Goal: Information Seeking & Learning: Learn about a topic

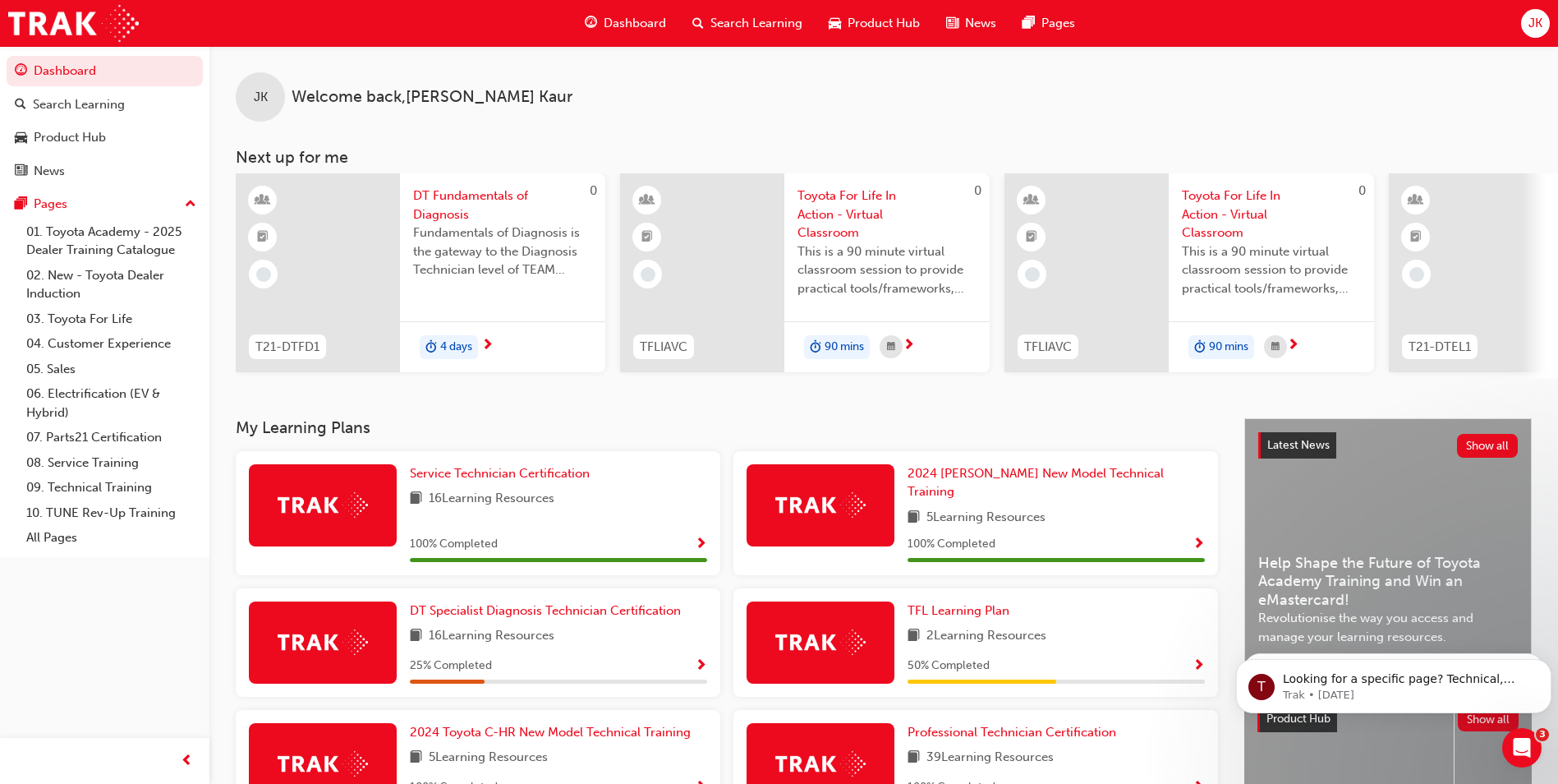
click at [744, 20] on span "Search Learning" at bounding box center [756, 23] width 92 height 19
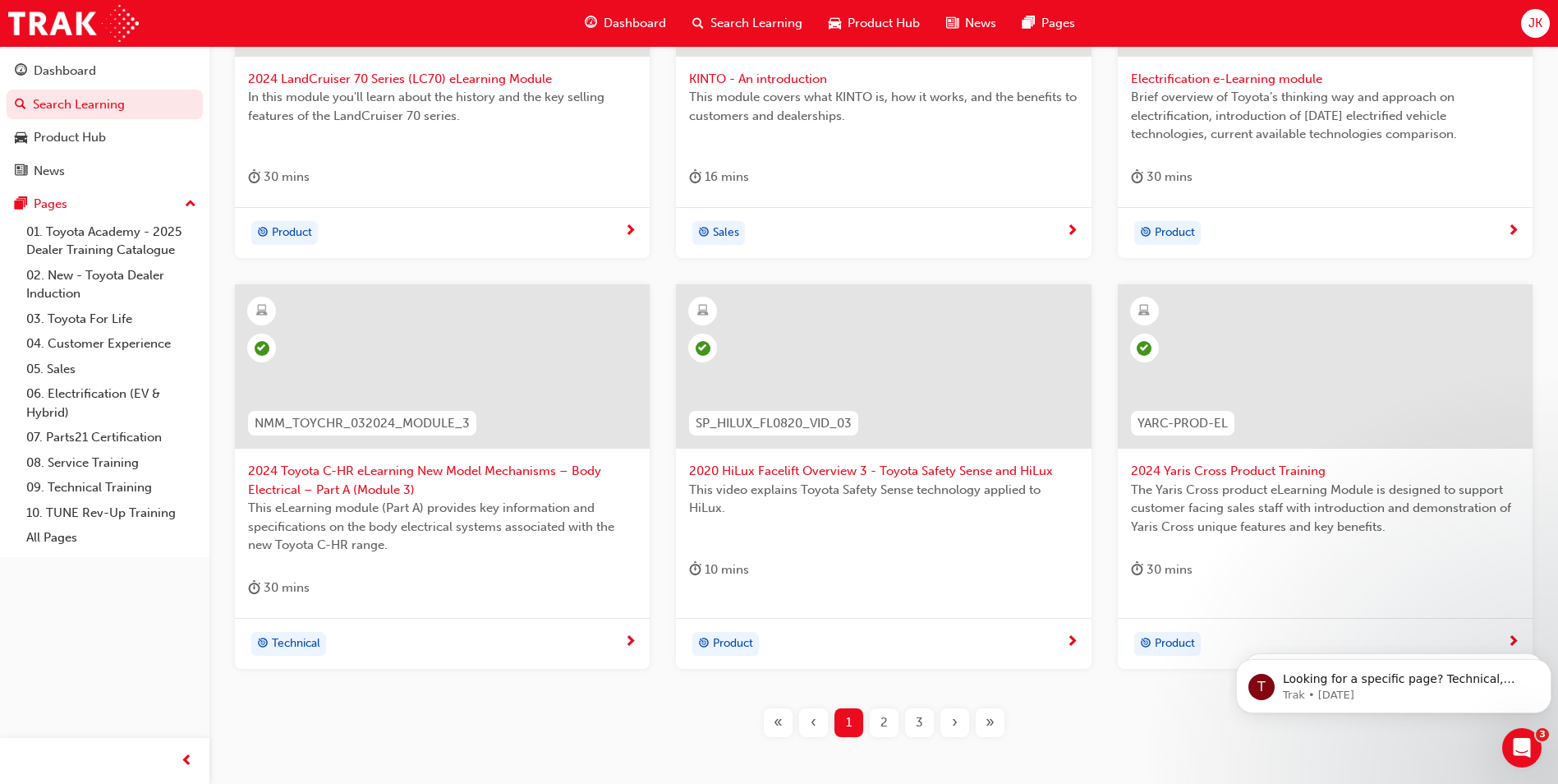
scroll to position [574, 0]
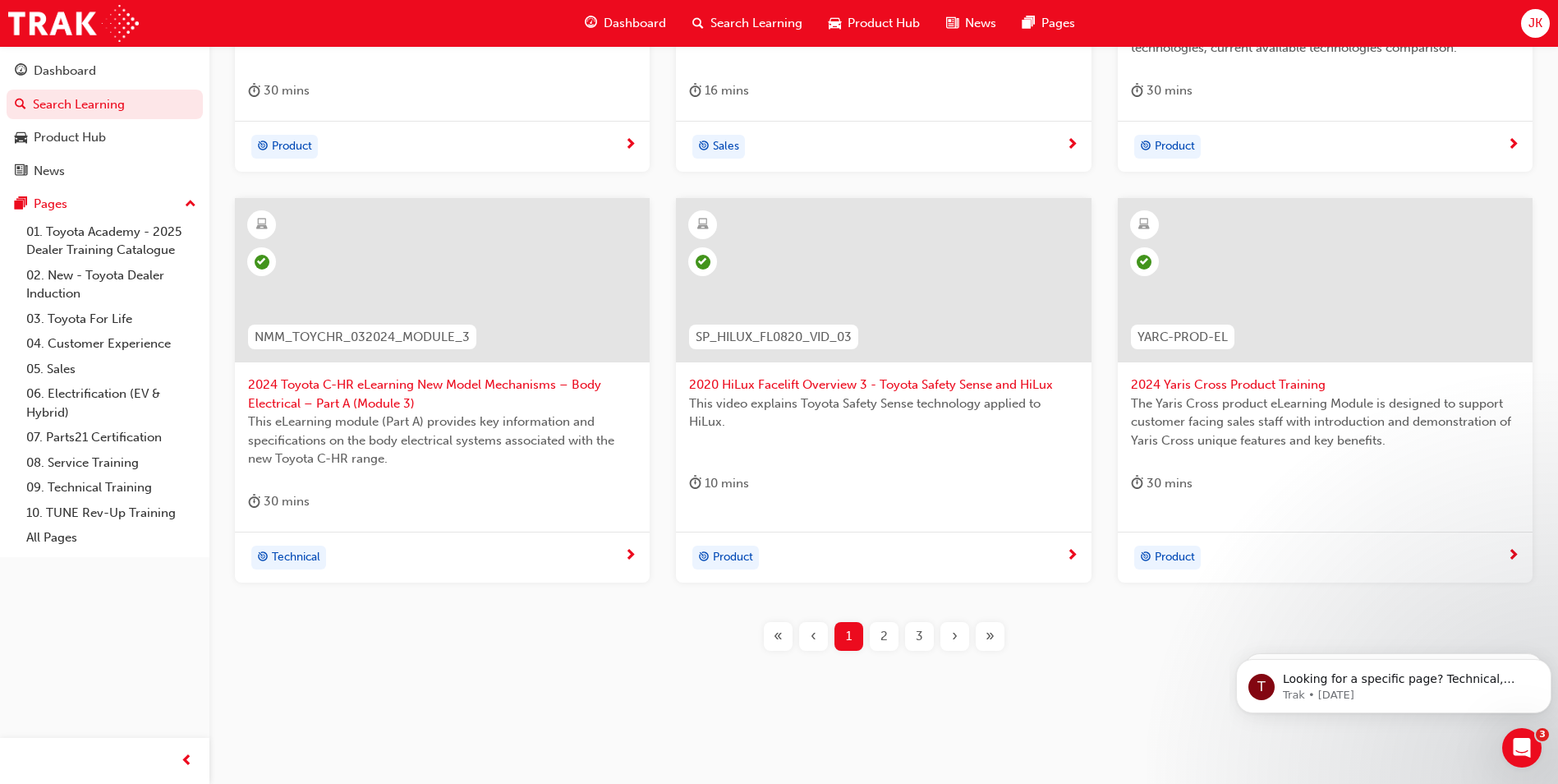
click at [917, 636] on span "3" at bounding box center [919, 636] width 7 height 19
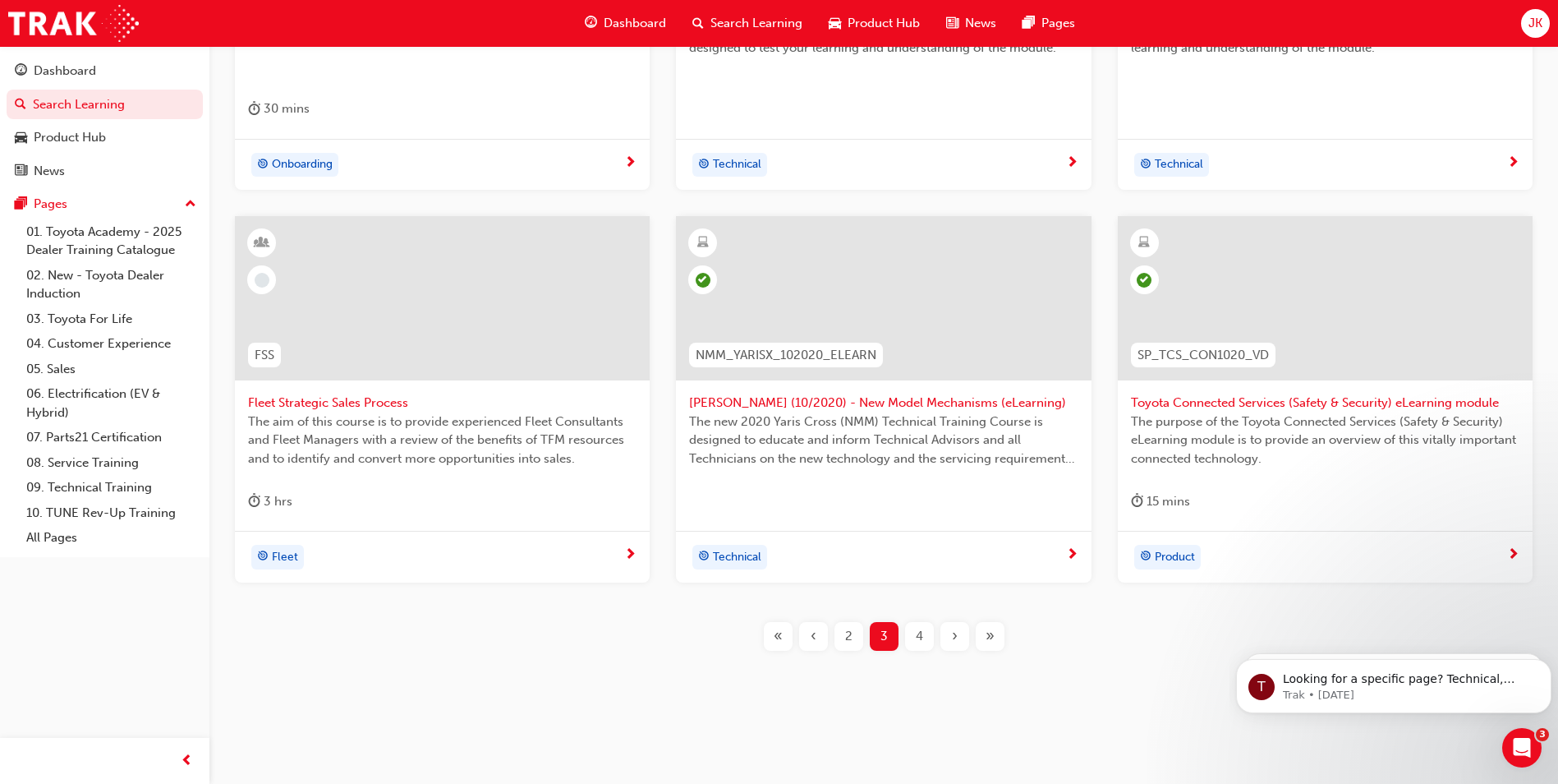
click at [949, 642] on div "›" at bounding box center [954, 636] width 29 height 29
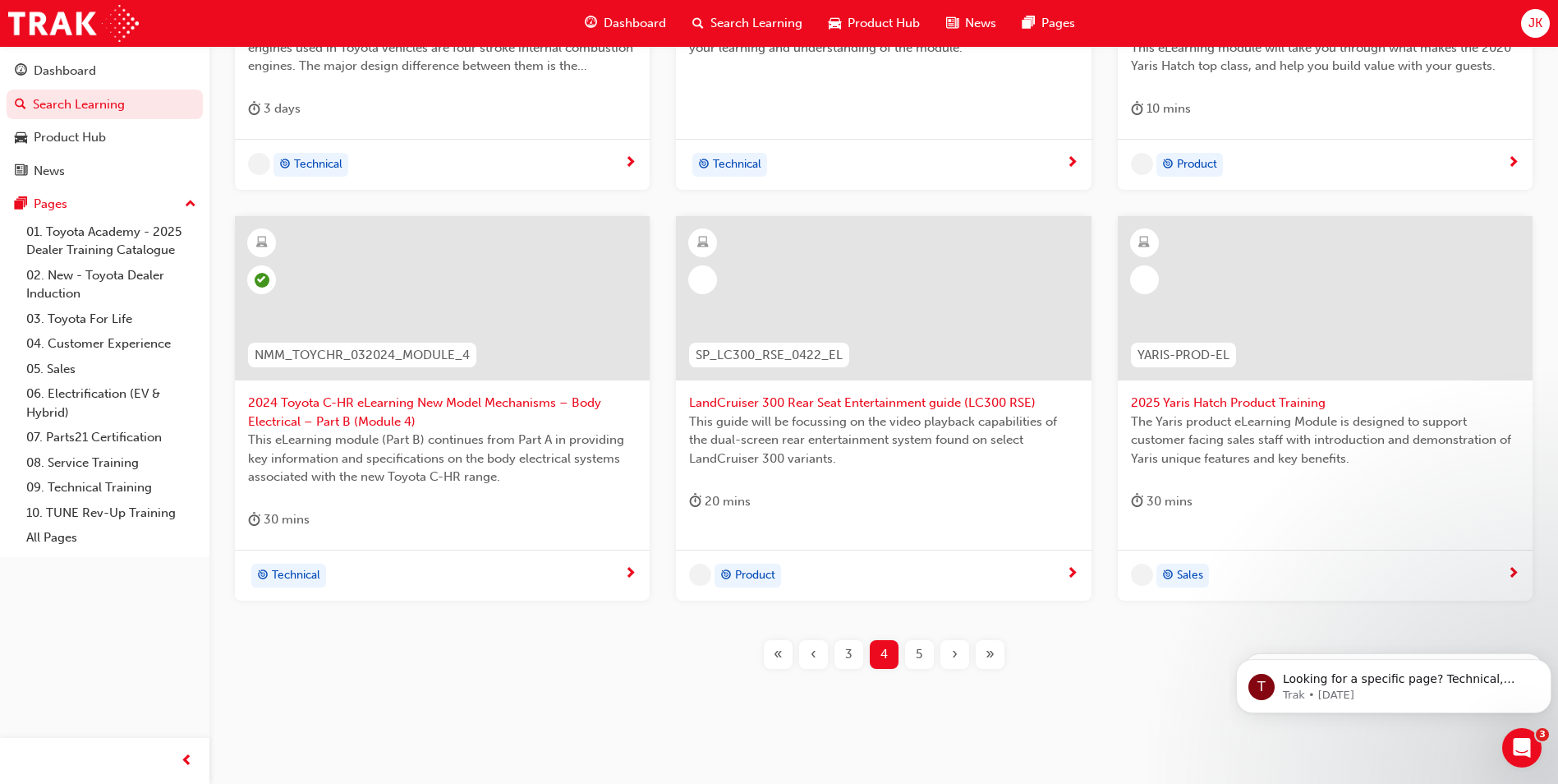
click at [949, 642] on div "›" at bounding box center [954, 654] width 29 height 29
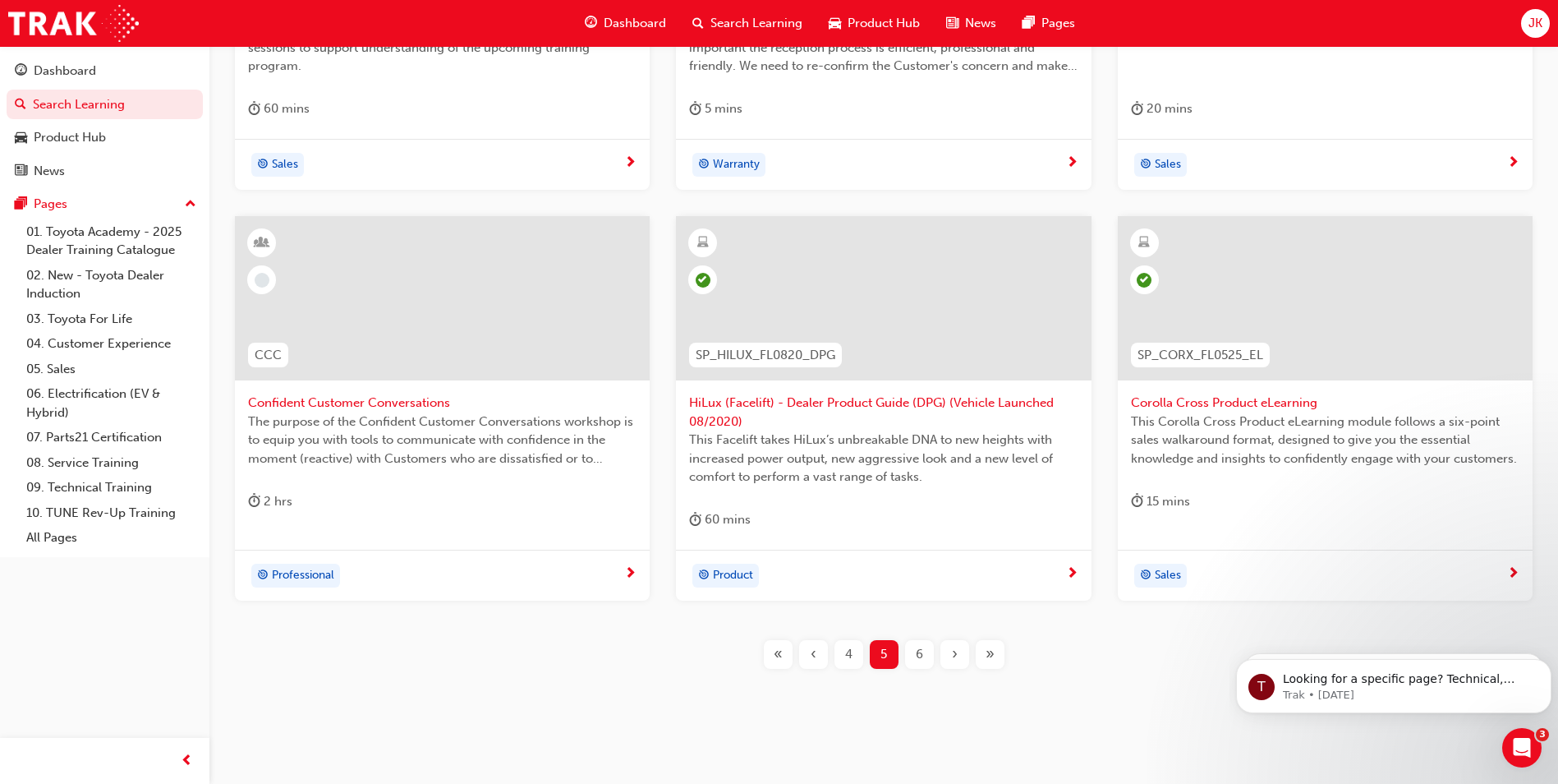
click at [949, 642] on div "›" at bounding box center [954, 654] width 29 height 29
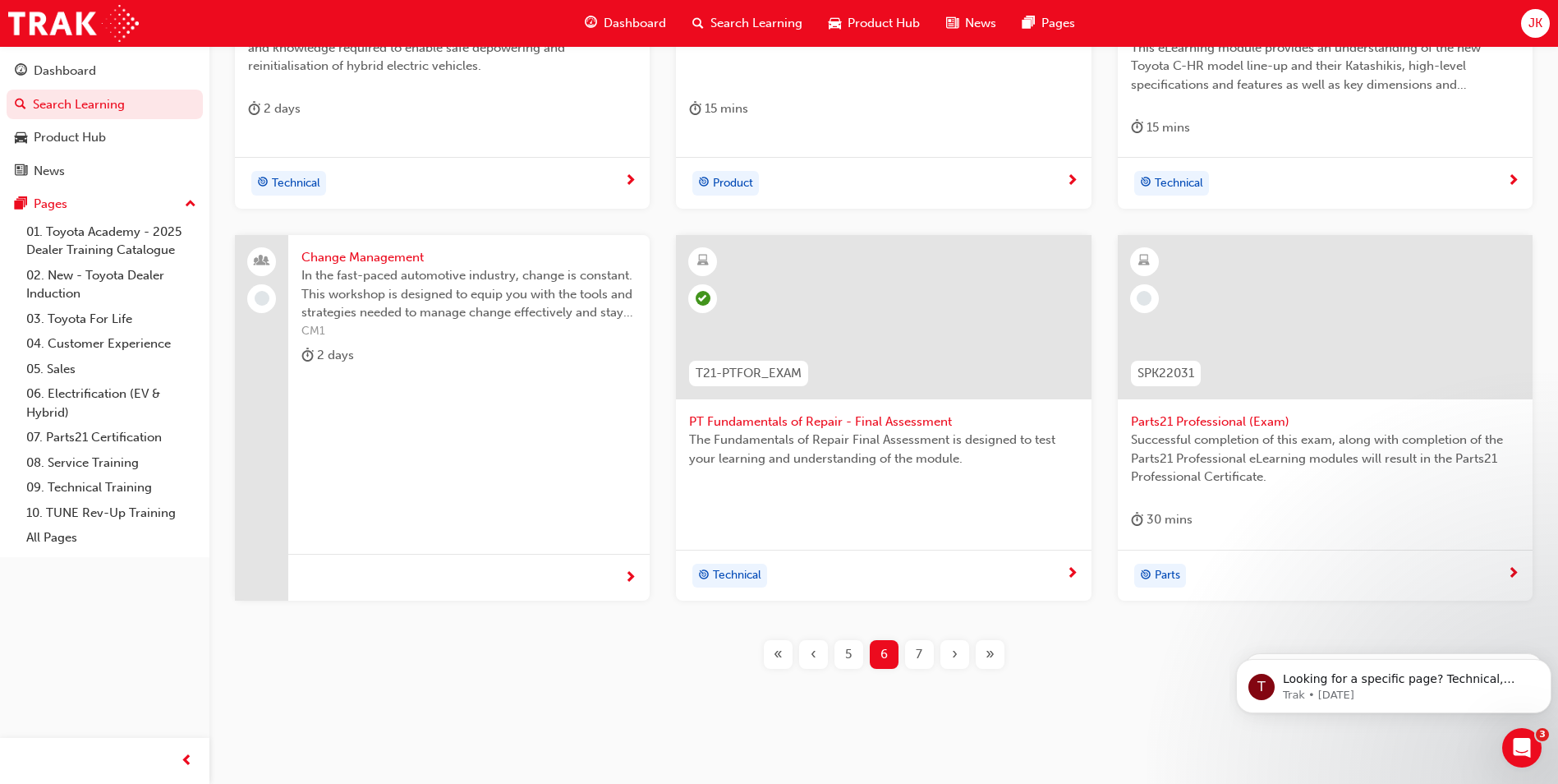
click at [949, 642] on div "›" at bounding box center [954, 654] width 29 height 29
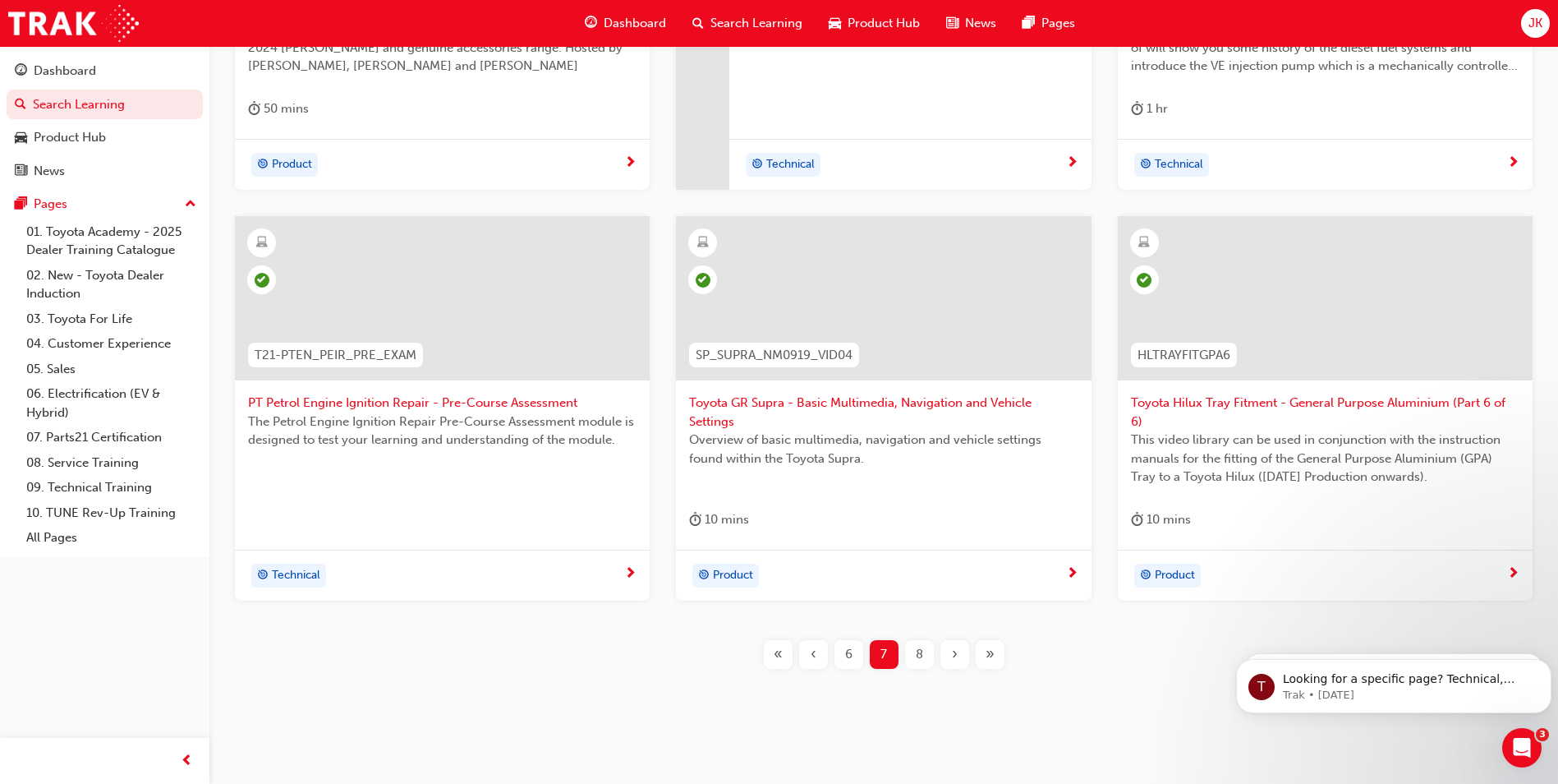
click at [949, 642] on div "›" at bounding box center [954, 654] width 29 height 29
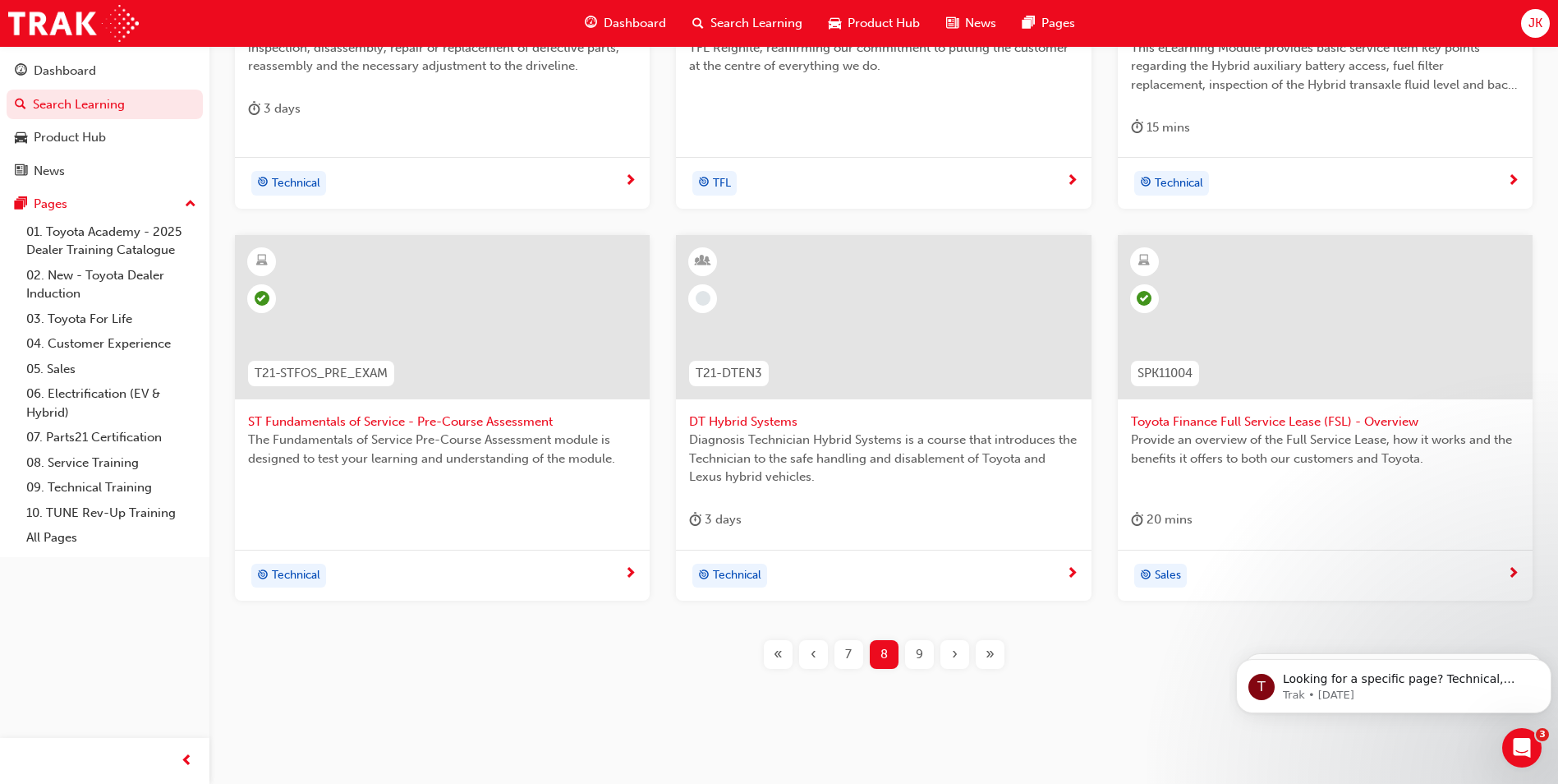
click at [949, 642] on div "›" at bounding box center [954, 654] width 29 height 29
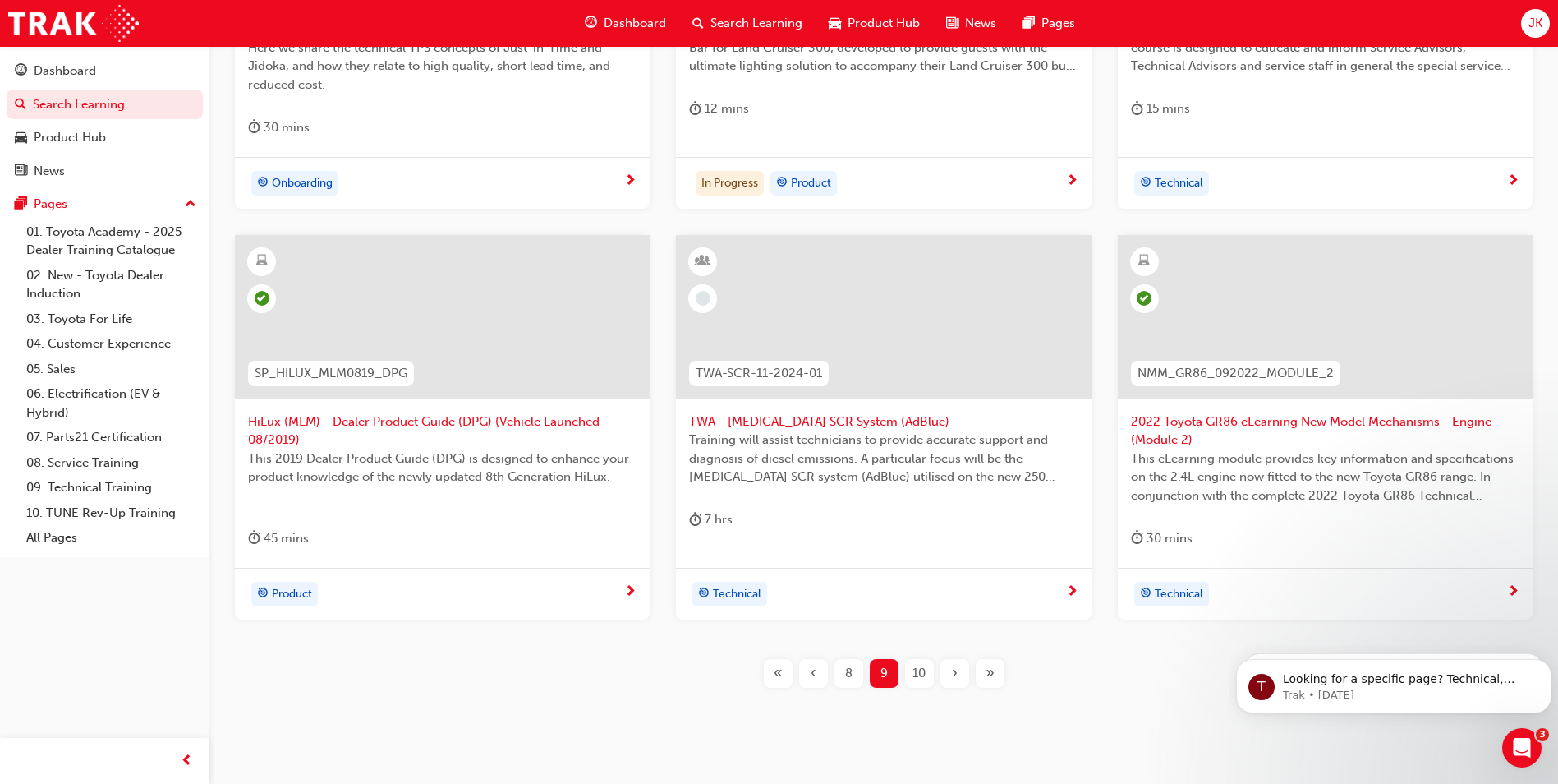
click at [957, 679] on span "›" at bounding box center [955, 673] width 6 height 19
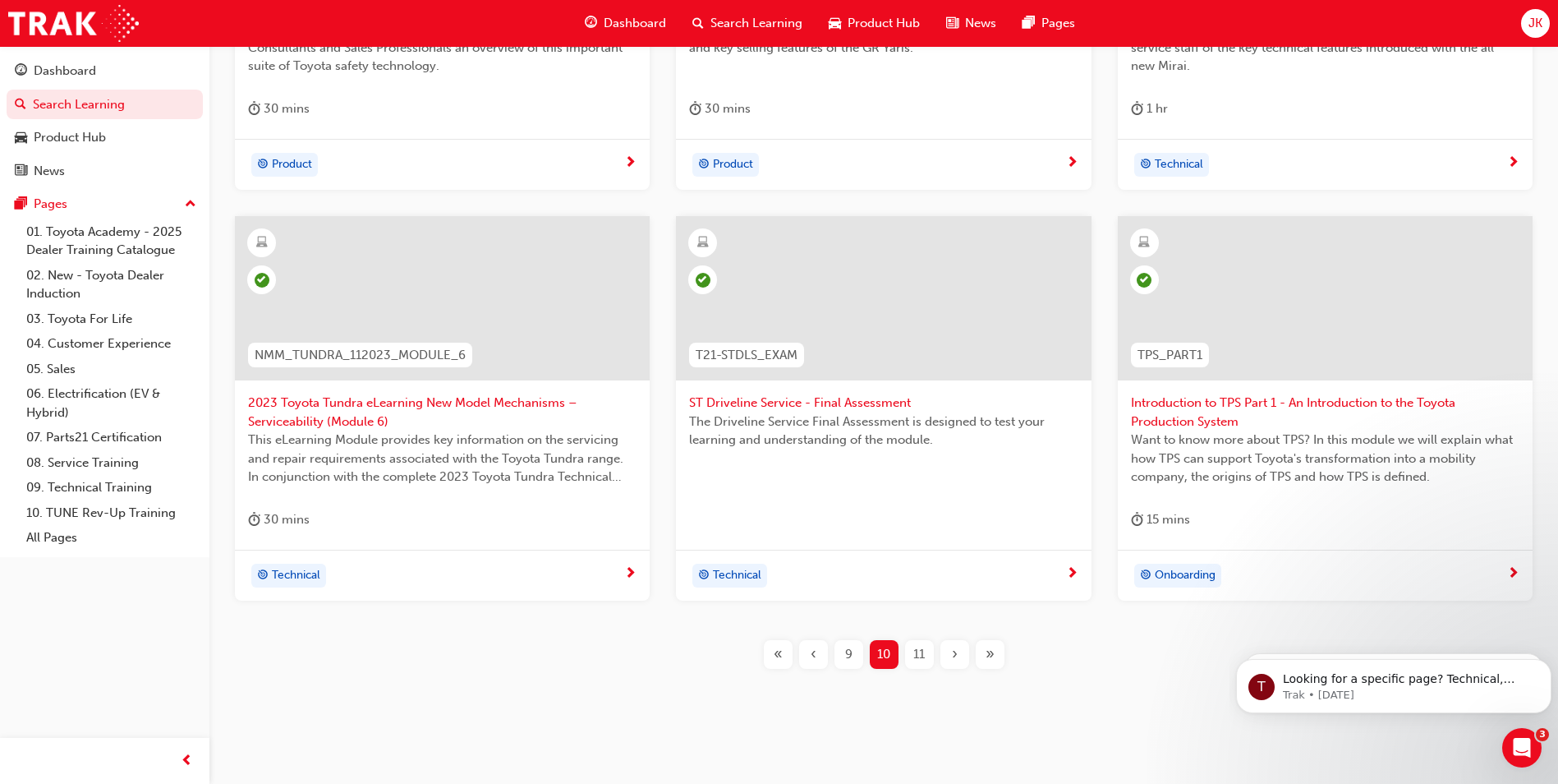
click at [911, 651] on div "11" at bounding box center [919, 654] width 29 height 29
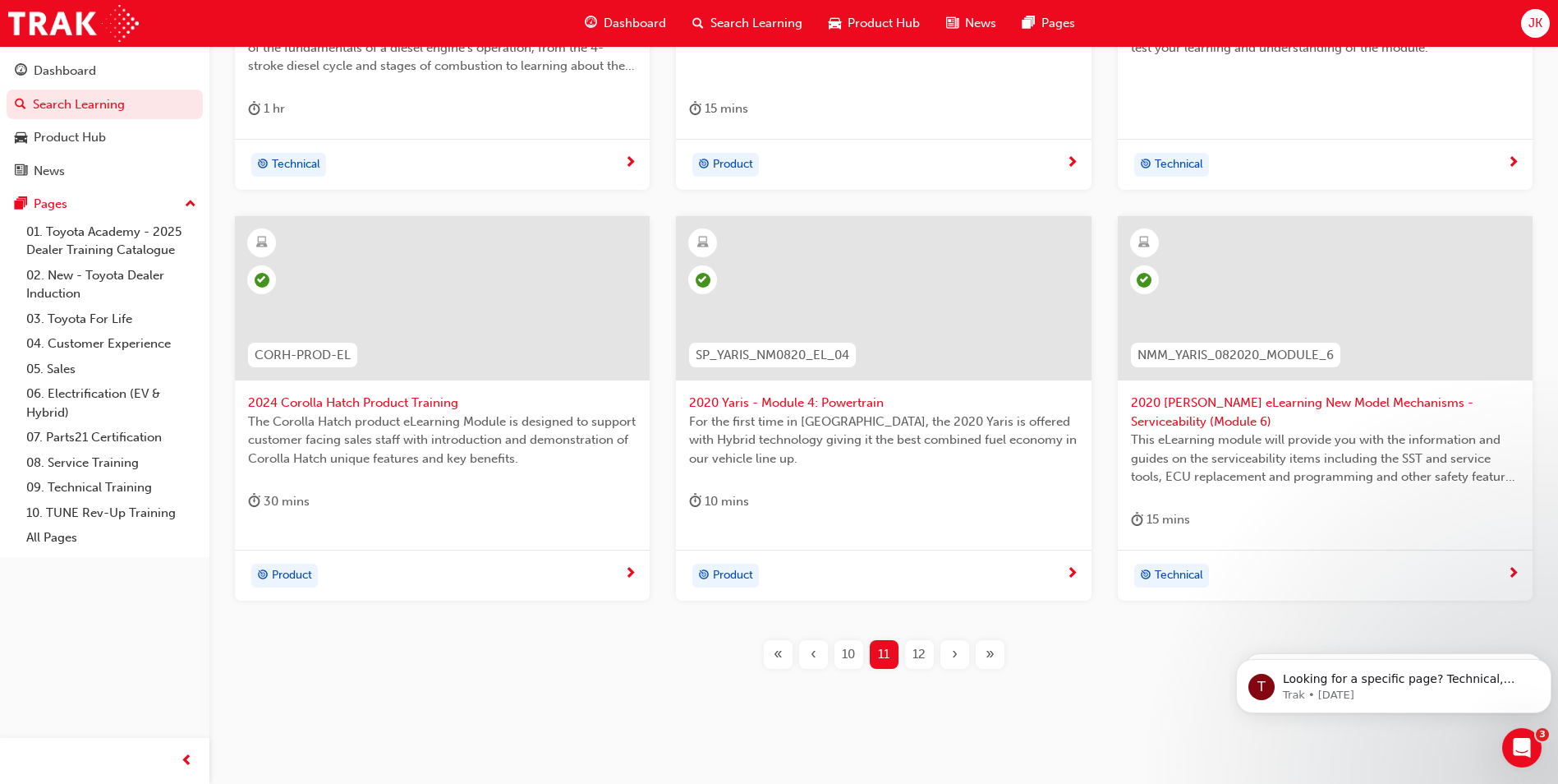
click at [924, 654] on span "12" at bounding box center [918, 654] width 13 height 19
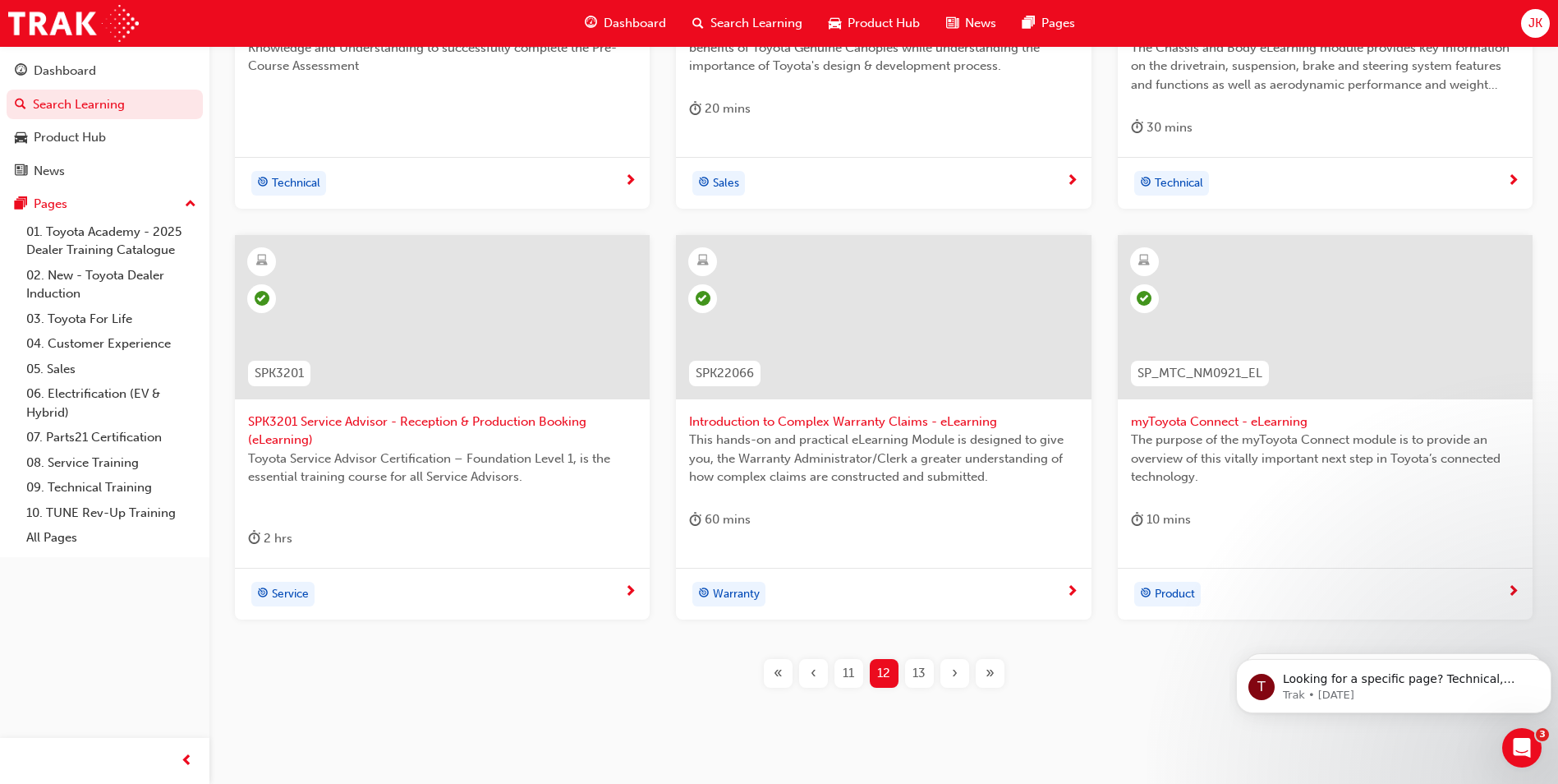
click at [923, 675] on span "13" at bounding box center [918, 673] width 13 height 19
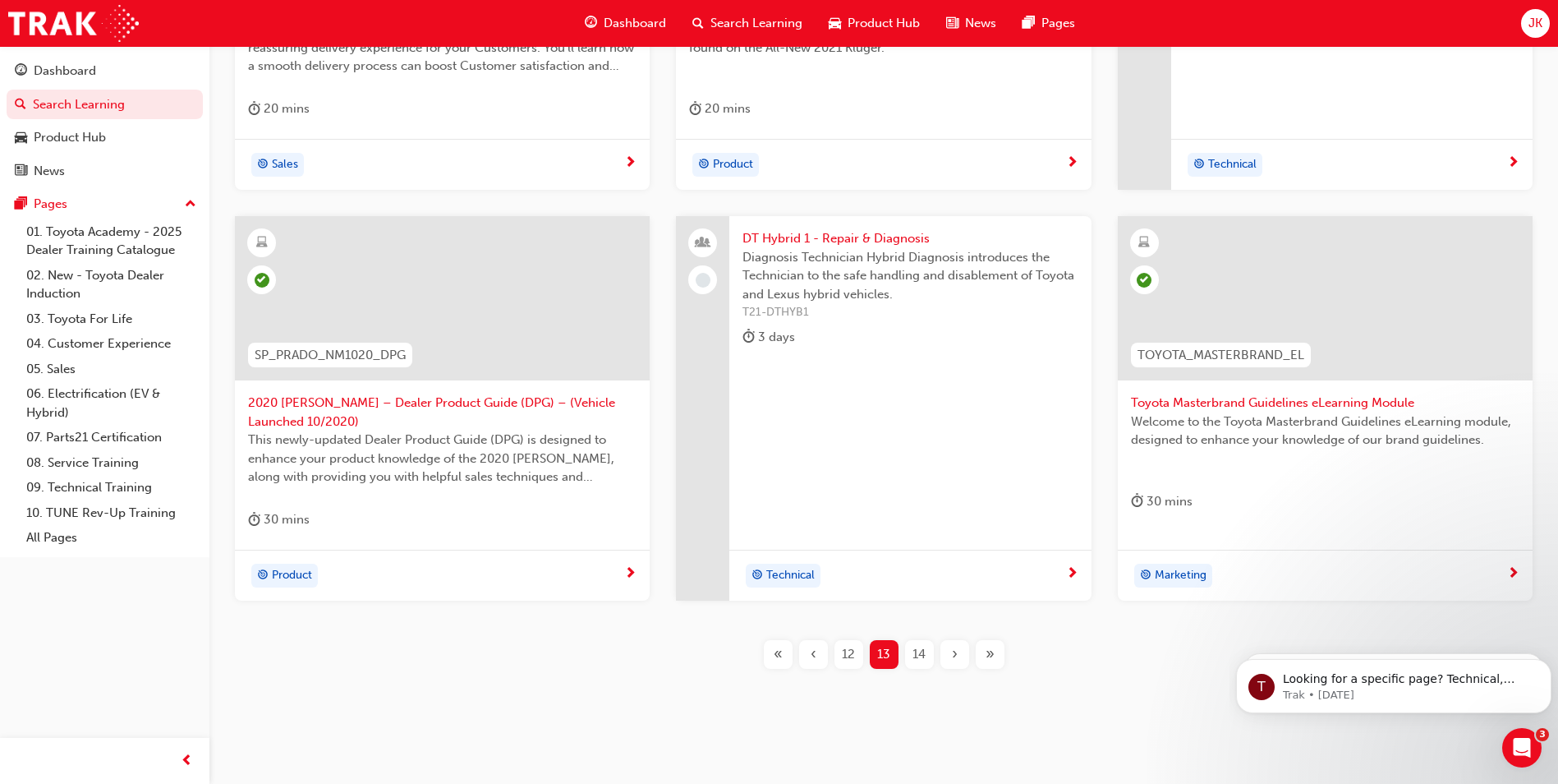
click at [907, 650] on div "14" at bounding box center [919, 654] width 29 height 29
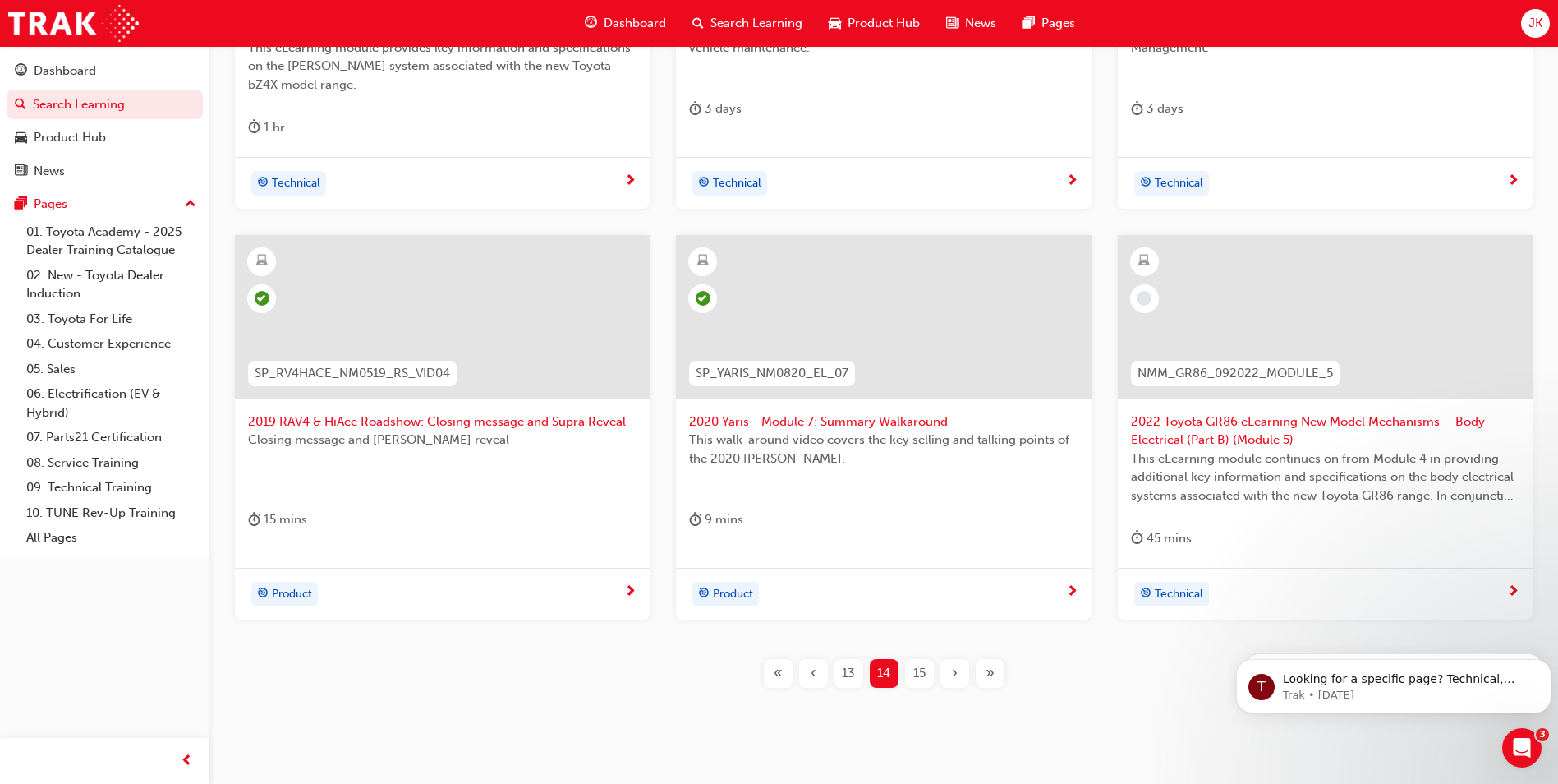
click at [931, 678] on div "15" at bounding box center [919, 673] width 29 height 29
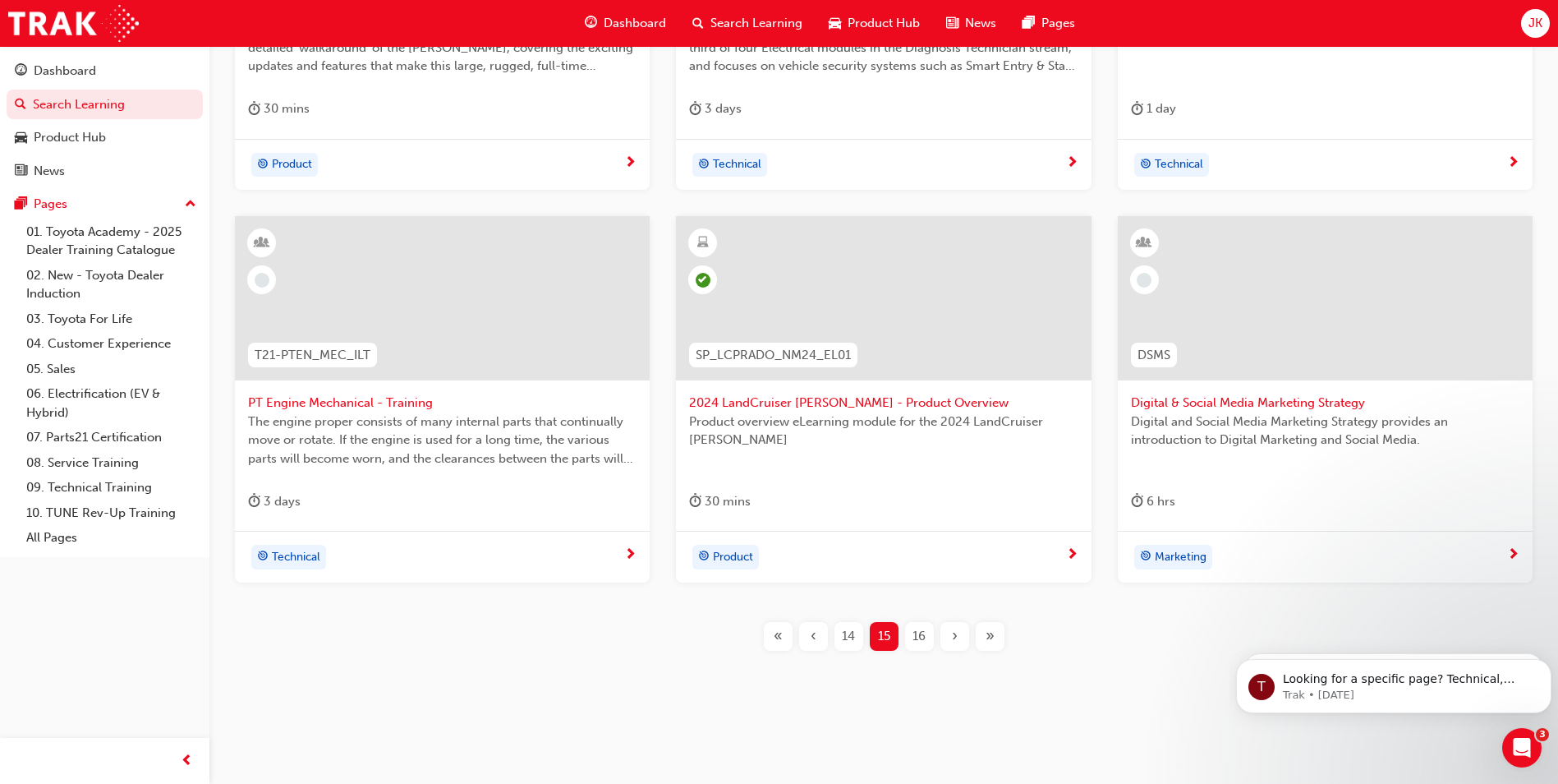
click at [919, 639] on span "16" at bounding box center [918, 636] width 13 height 19
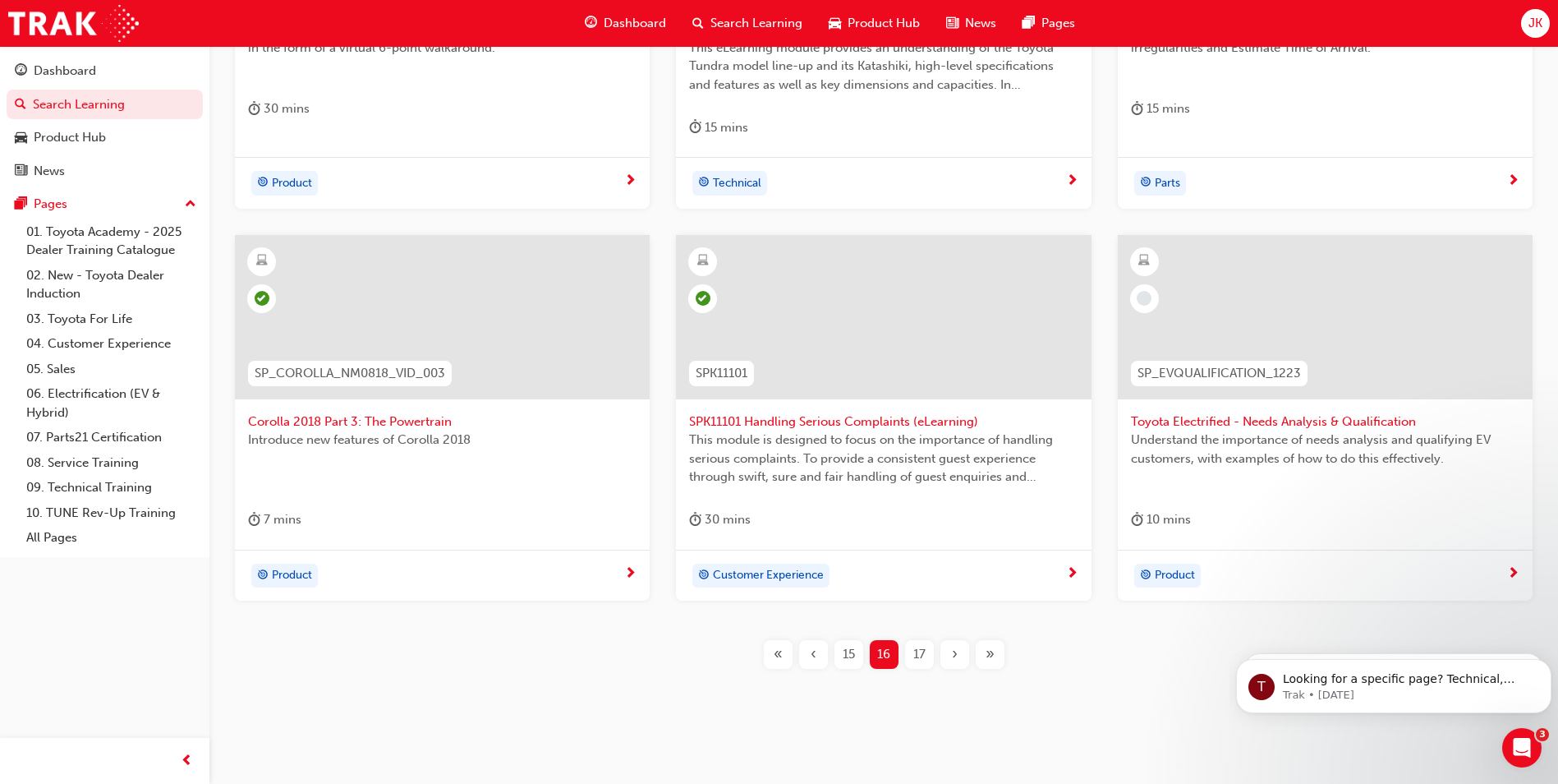
click at [925, 657] on span "17" at bounding box center [919, 654] width 12 height 19
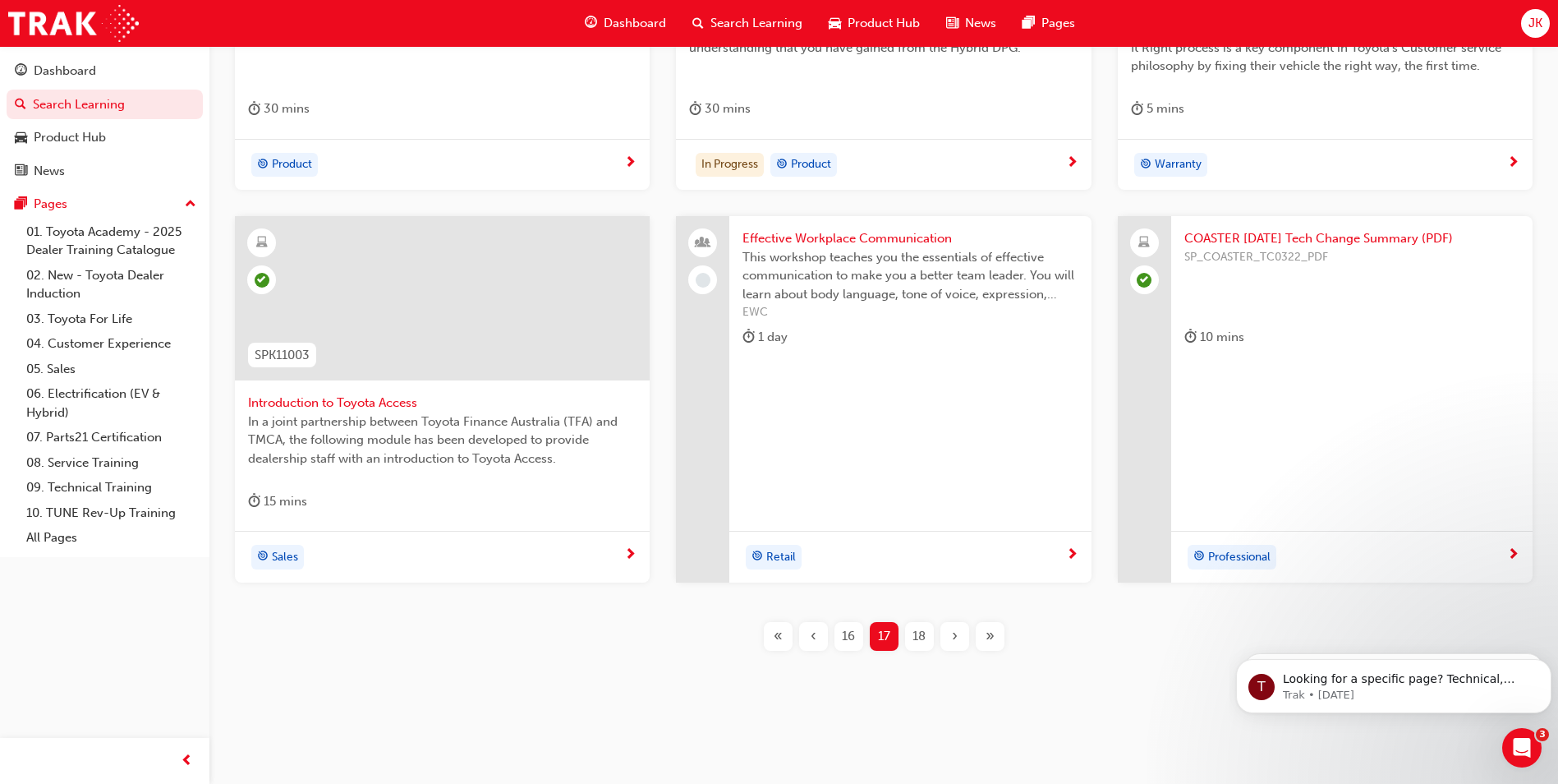
click at [906, 634] on div "18" at bounding box center [919, 636] width 29 height 29
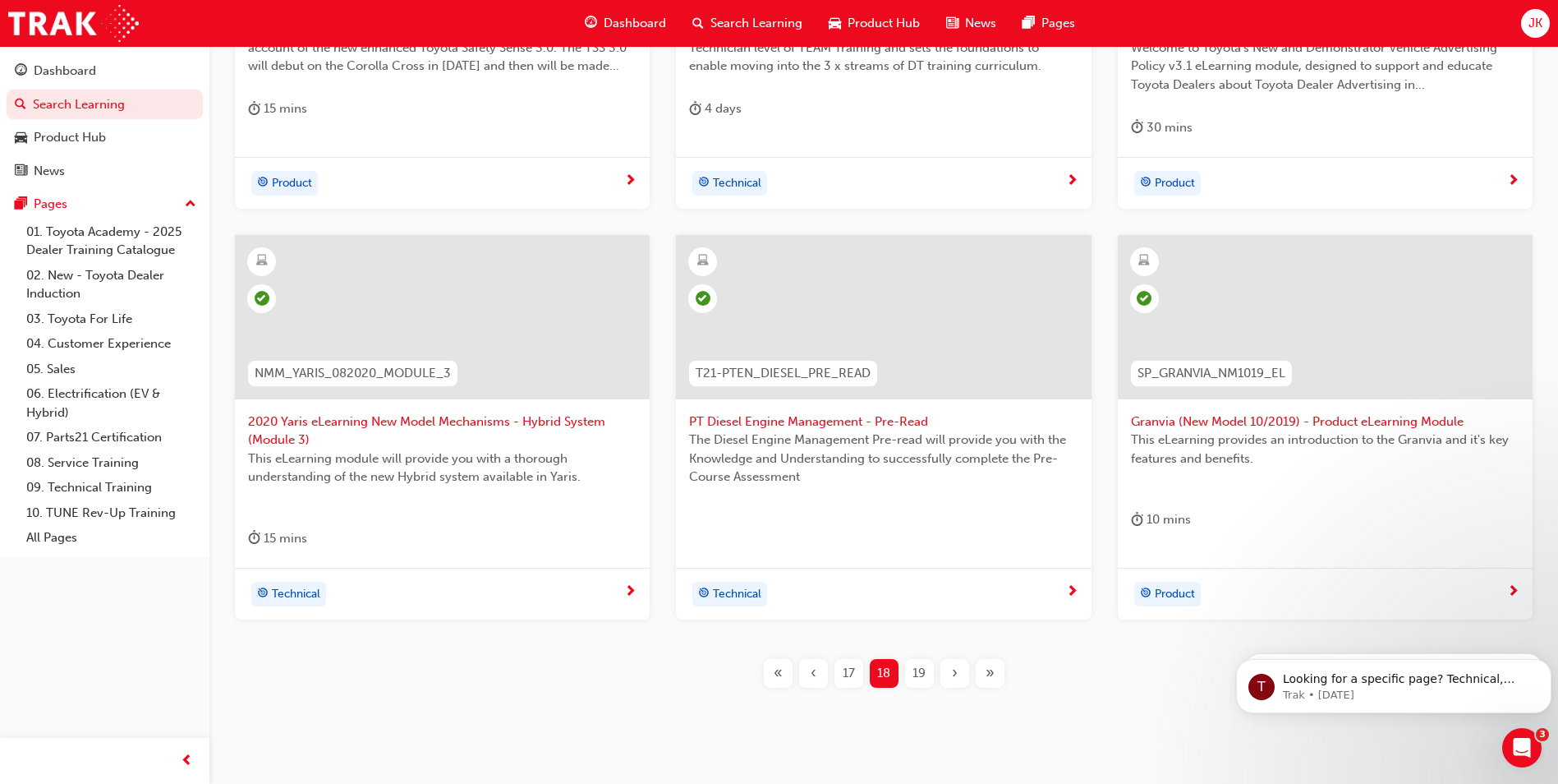
click at [916, 661] on div "19" at bounding box center [919, 673] width 29 height 29
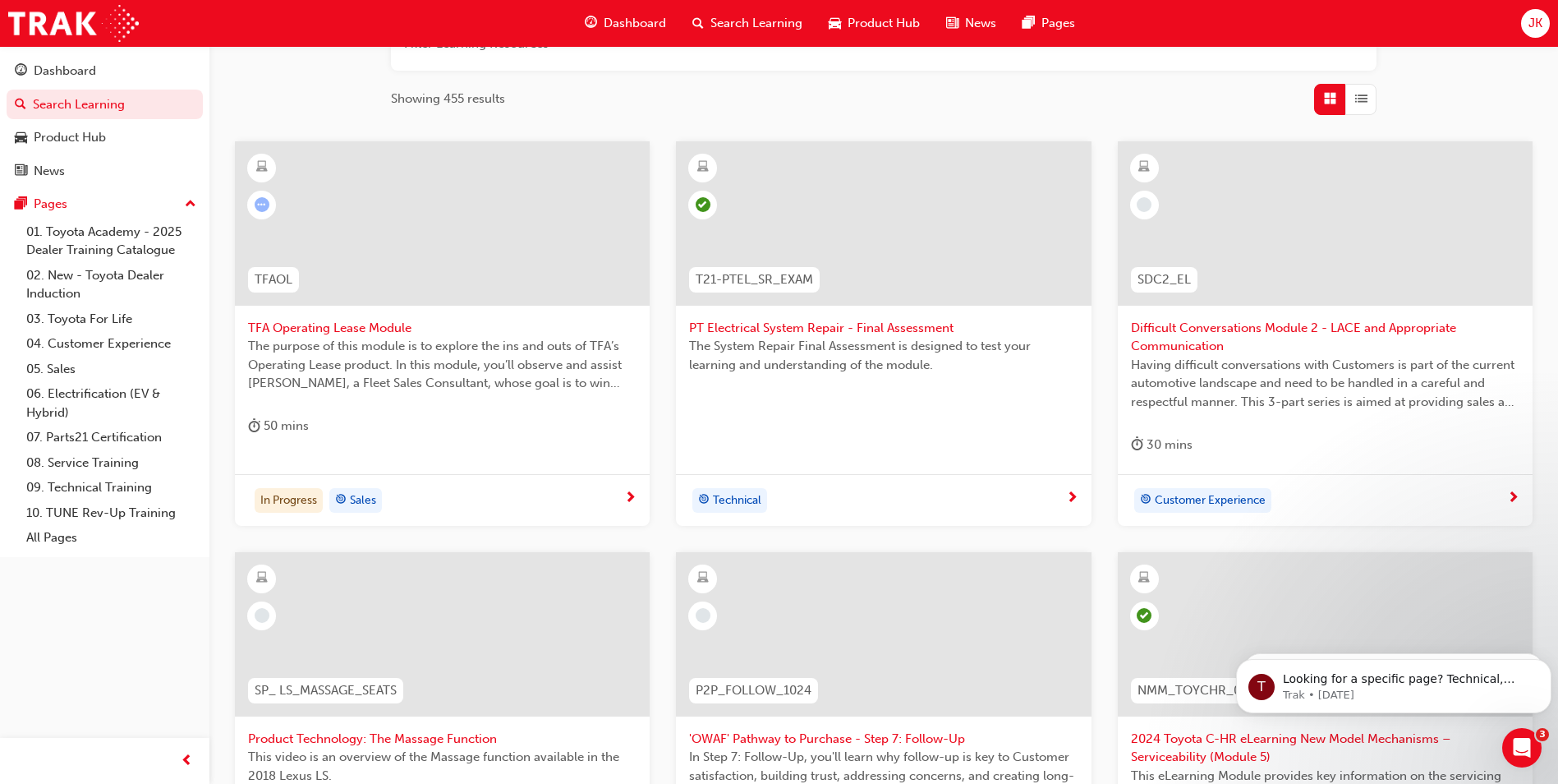
scroll to position [227, 0]
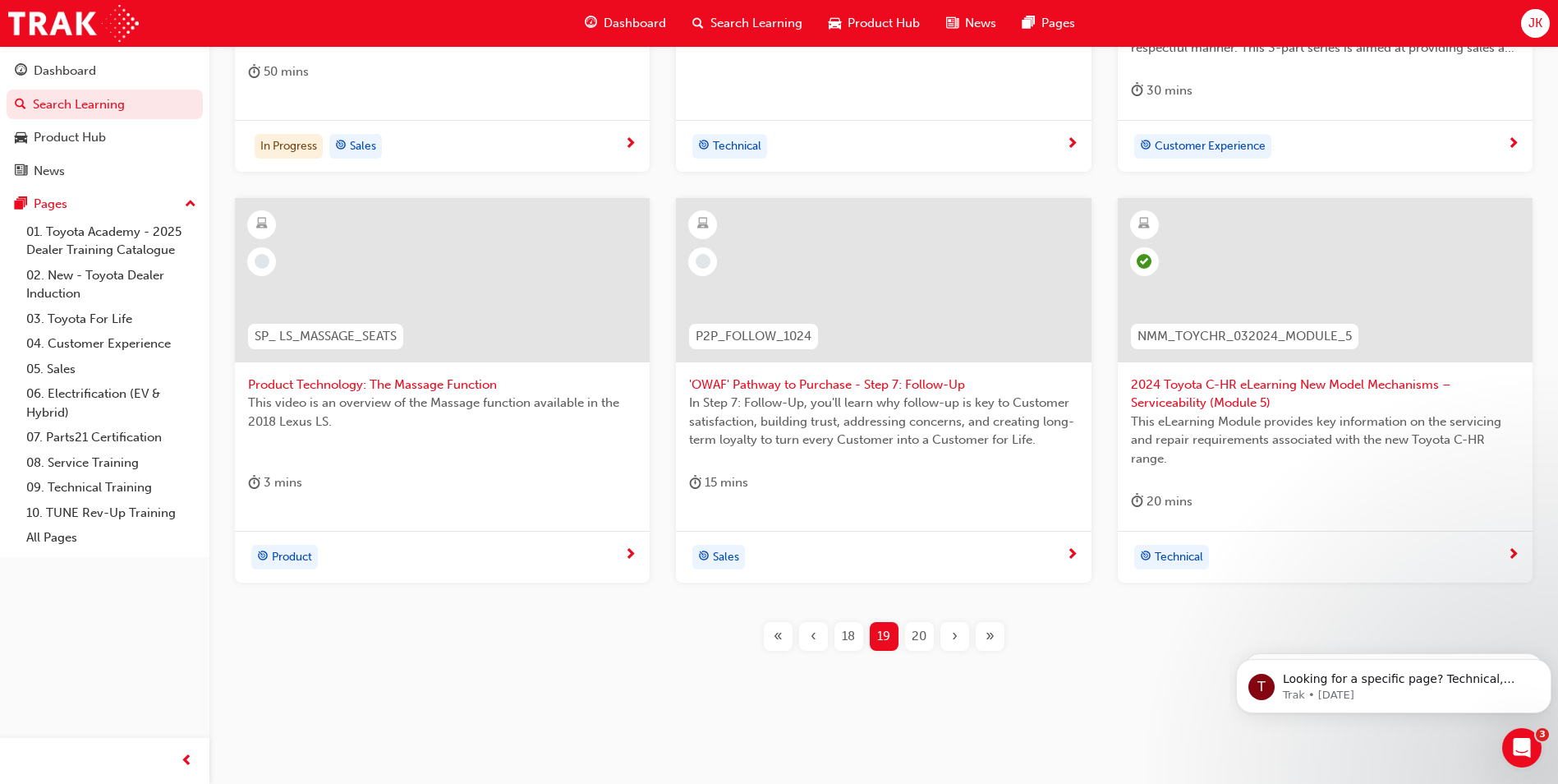
click at [911, 627] on div "20" at bounding box center [919, 636] width 29 height 29
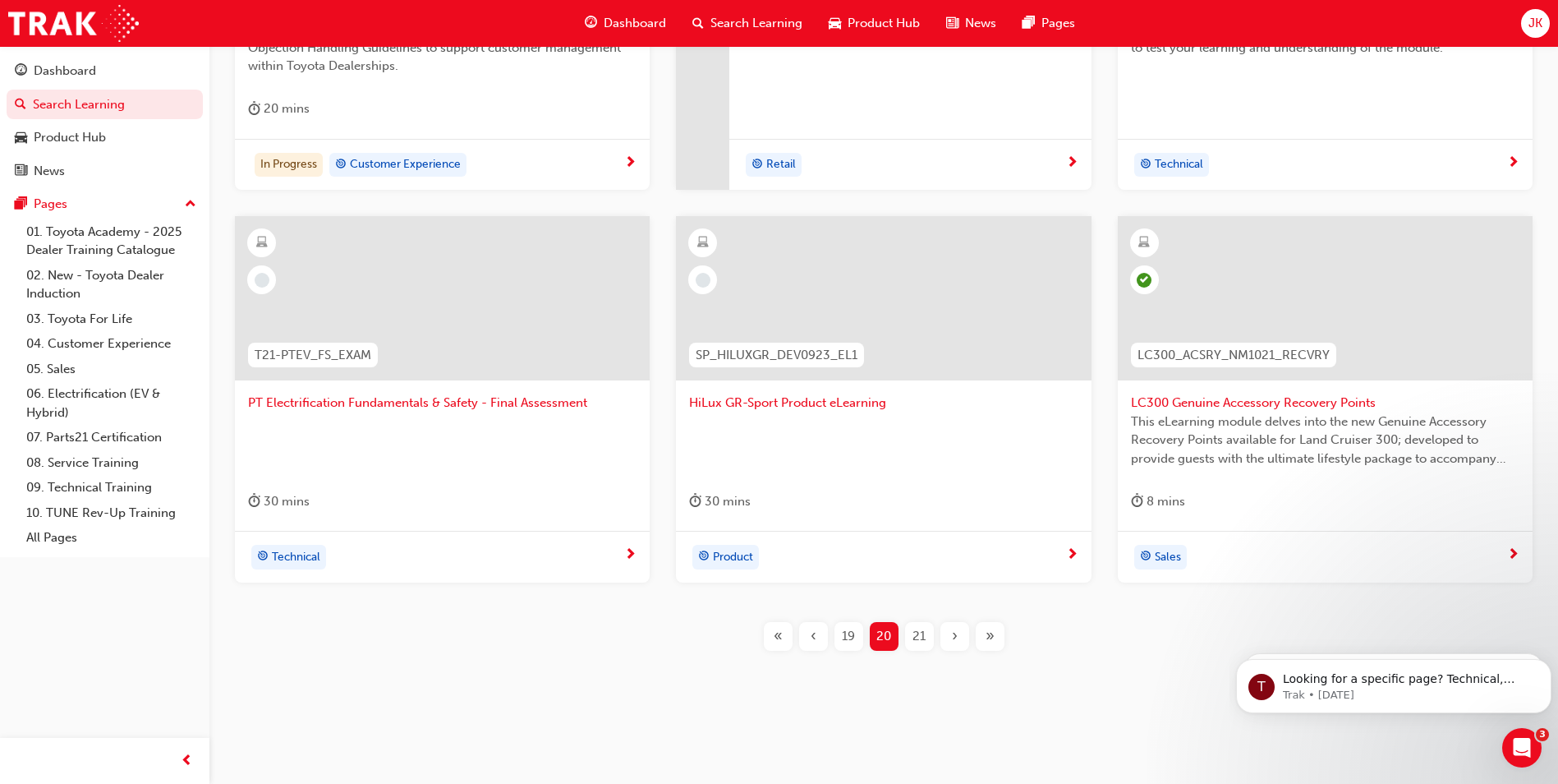
click at [921, 627] on span "21" at bounding box center [918, 636] width 13 height 19
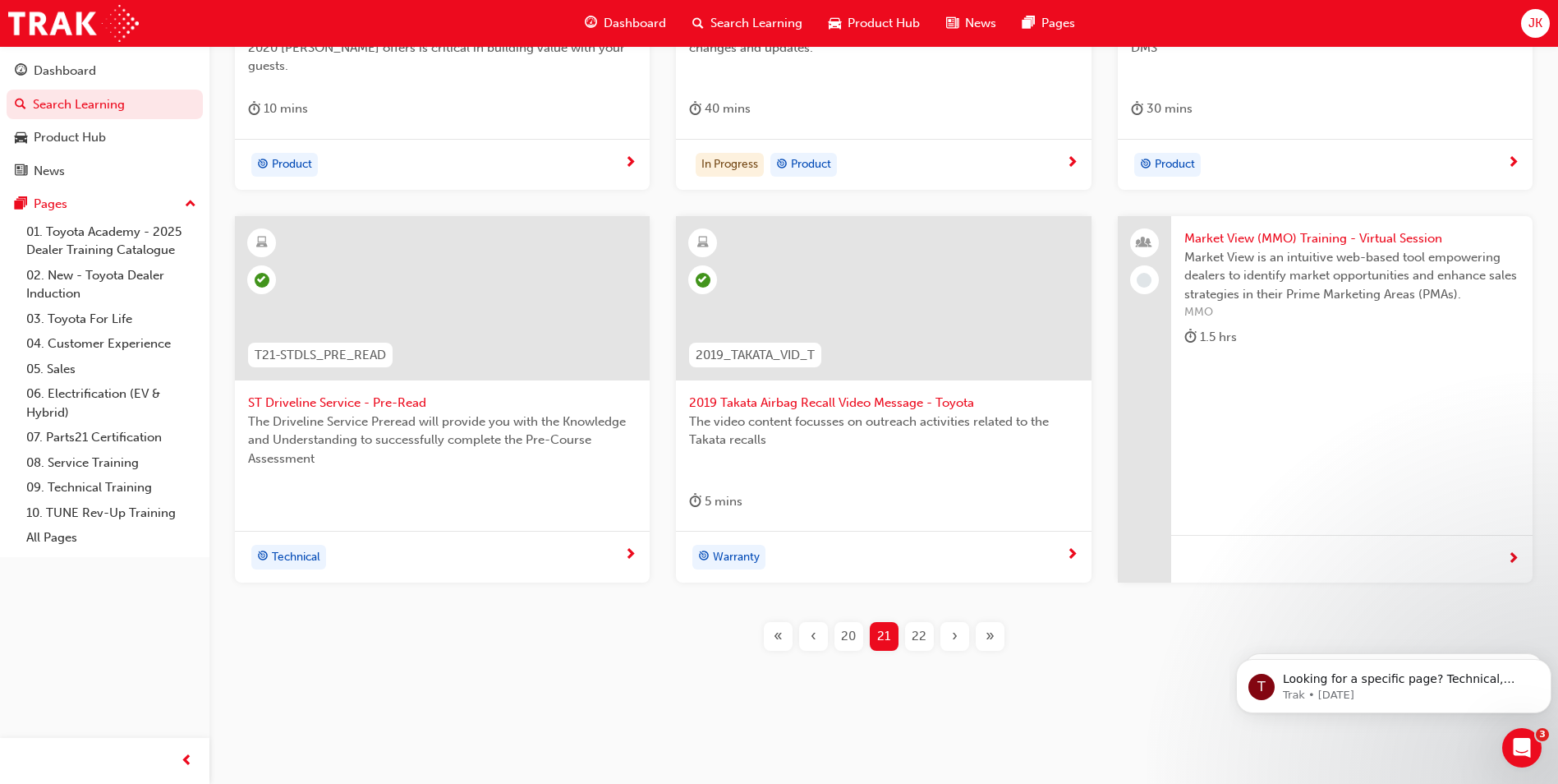
click at [929, 639] on div "22" at bounding box center [919, 636] width 29 height 29
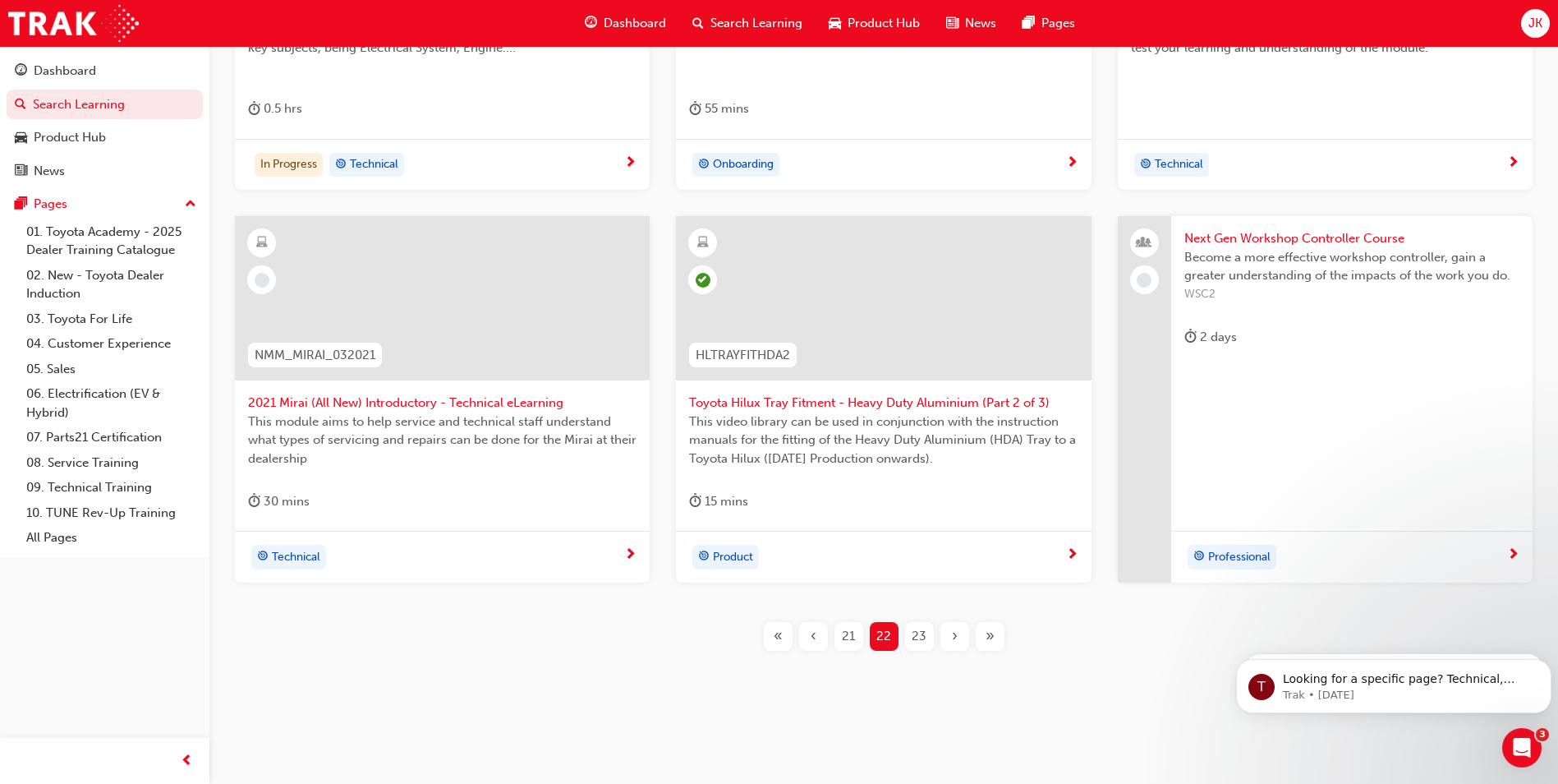
click at [929, 637] on div "23" at bounding box center [919, 636] width 29 height 29
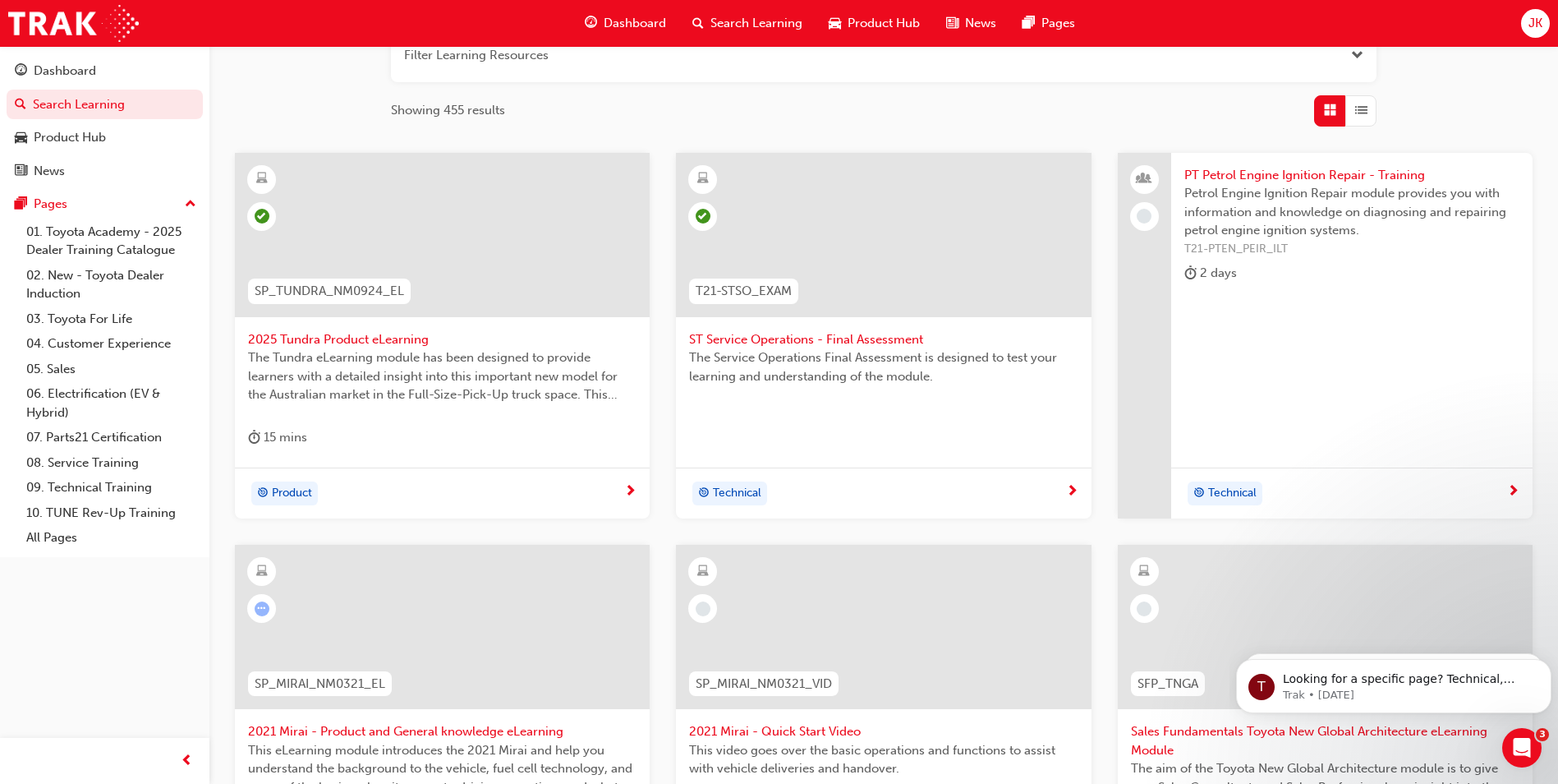
scroll to position [556, 0]
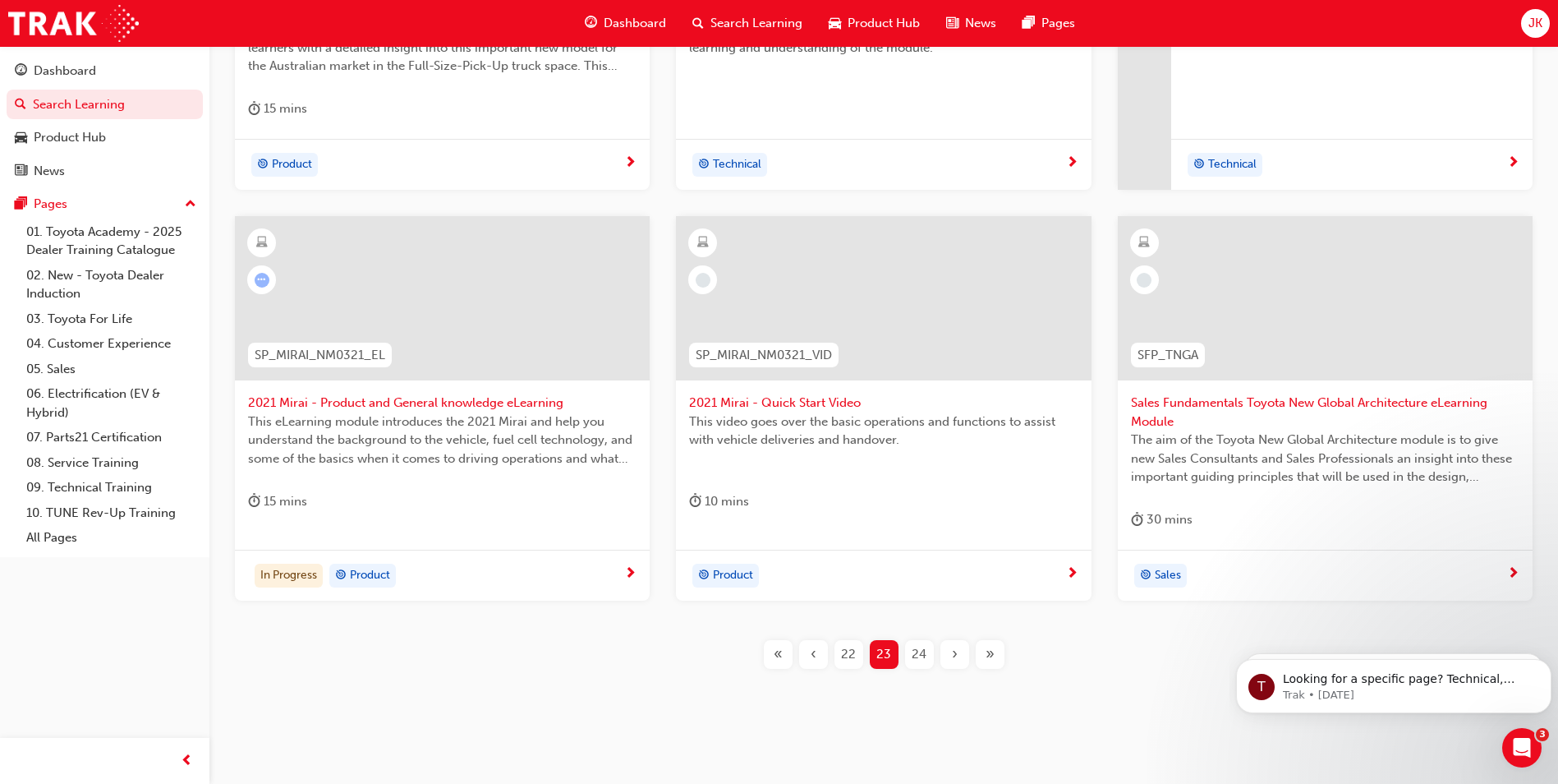
click at [416, 409] on span "2021 Mirai - Product and General knowledge eLearning" at bounding box center [442, 402] width 388 height 19
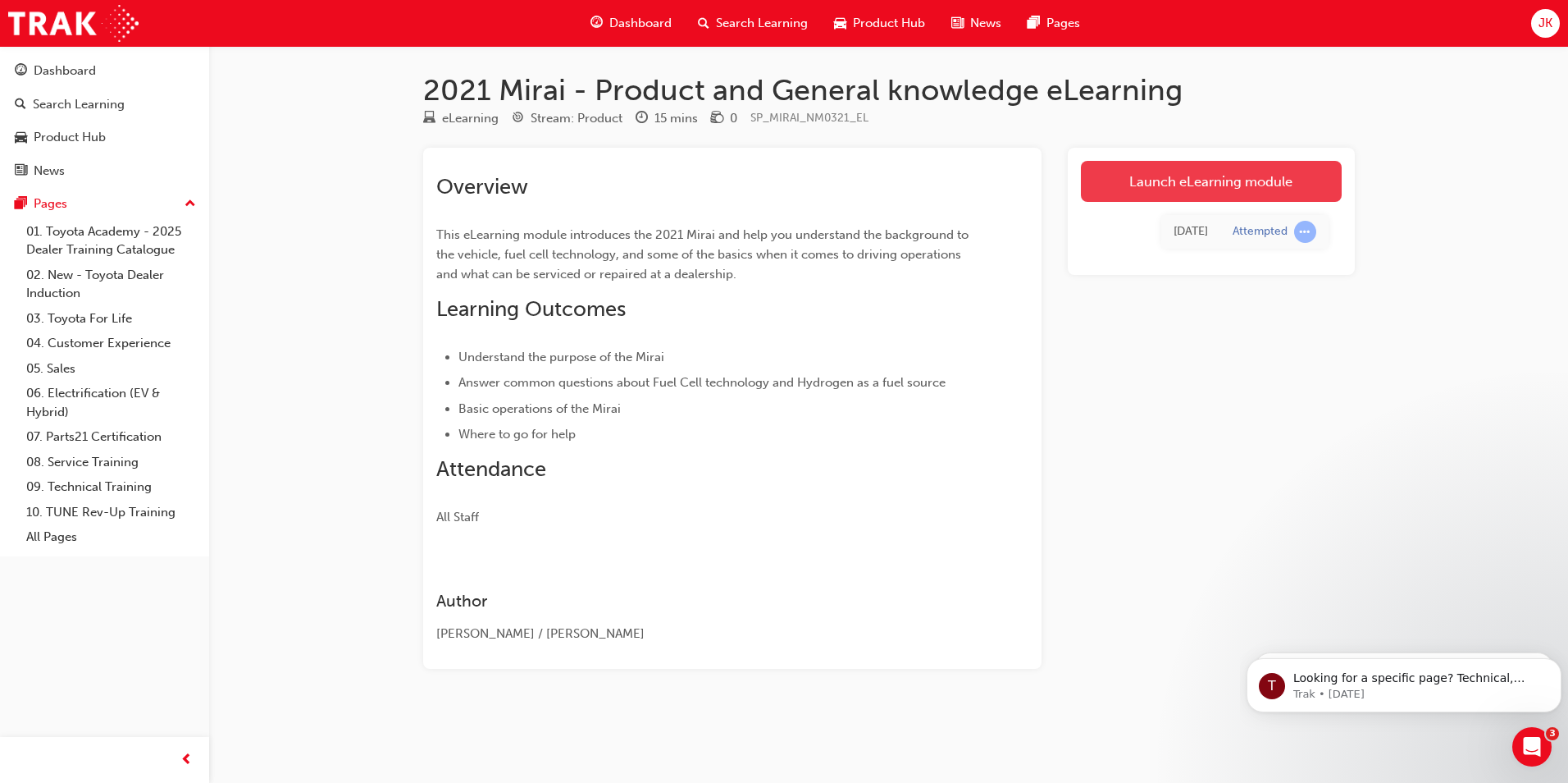
click at [1180, 186] on link "Launch eLearning module" at bounding box center [1210, 181] width 261 height 41
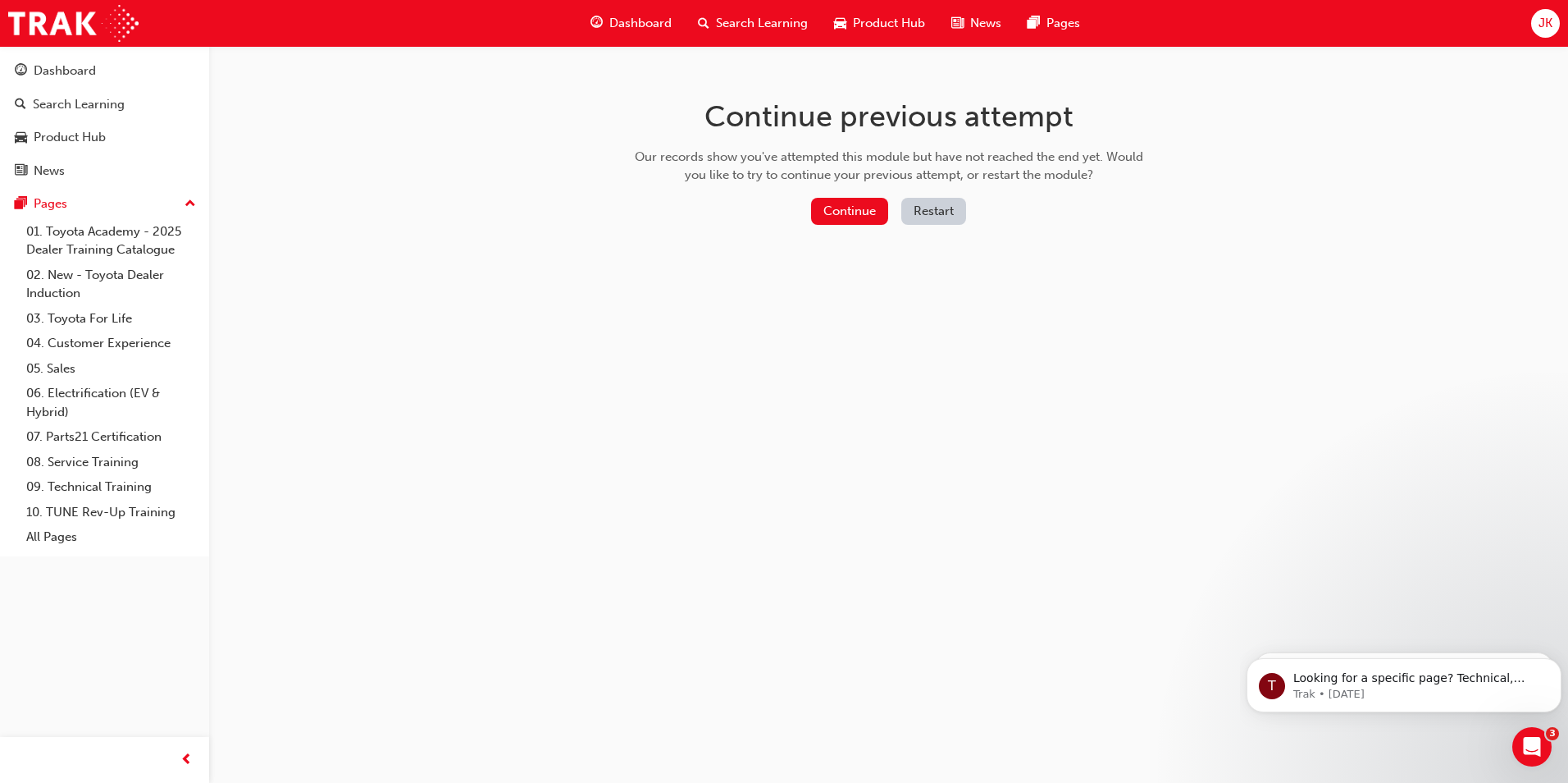
click at [879, 235] on div "Continue previous attempt Our records show you've attempted this module but hav…" at bounding box center [889, 165] width 533 height 238
click at [863, 207] on button "Continue" at bounding box center [849, 211] width 77 height 27
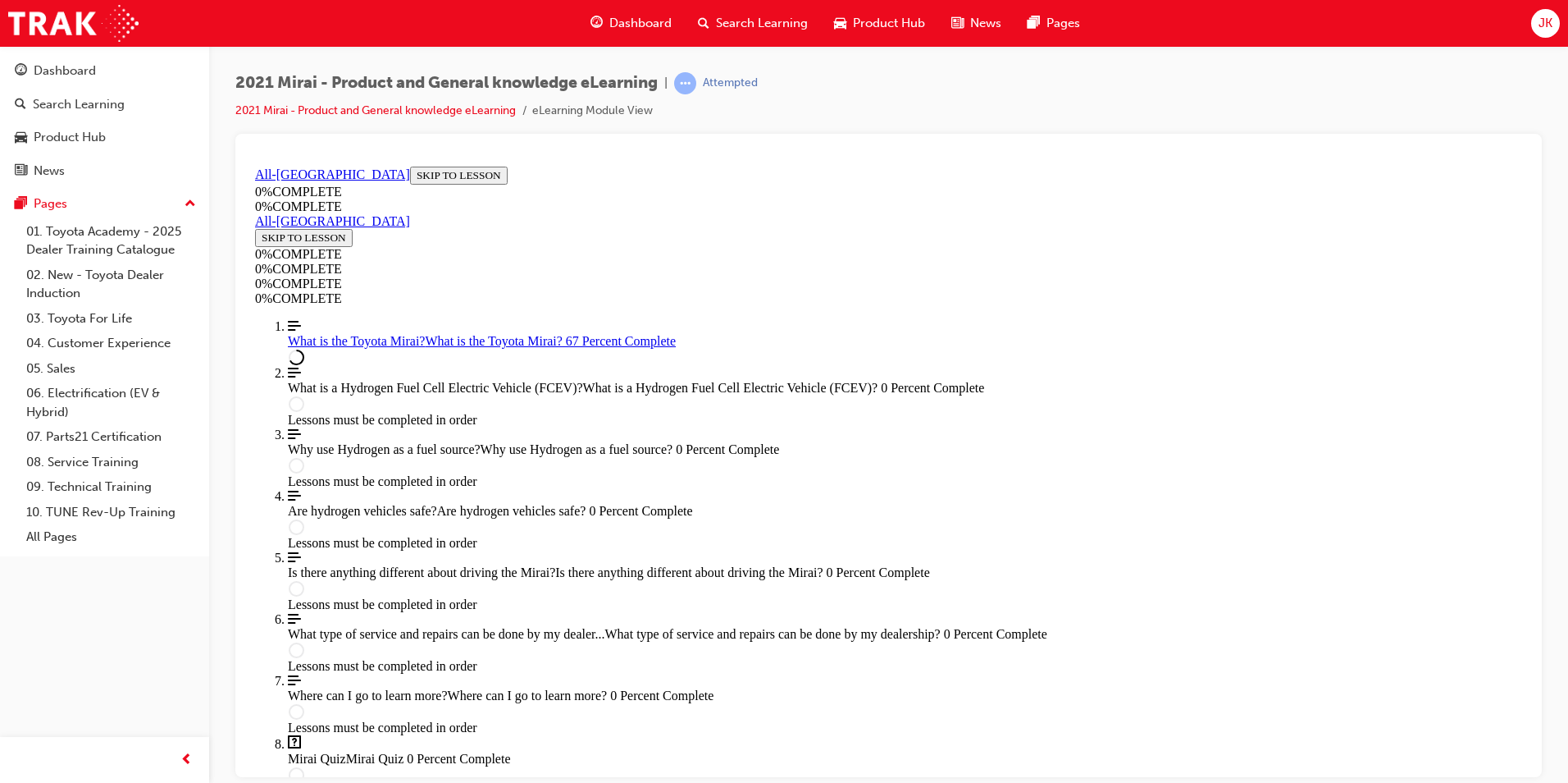
scroll to position [2226, 0]
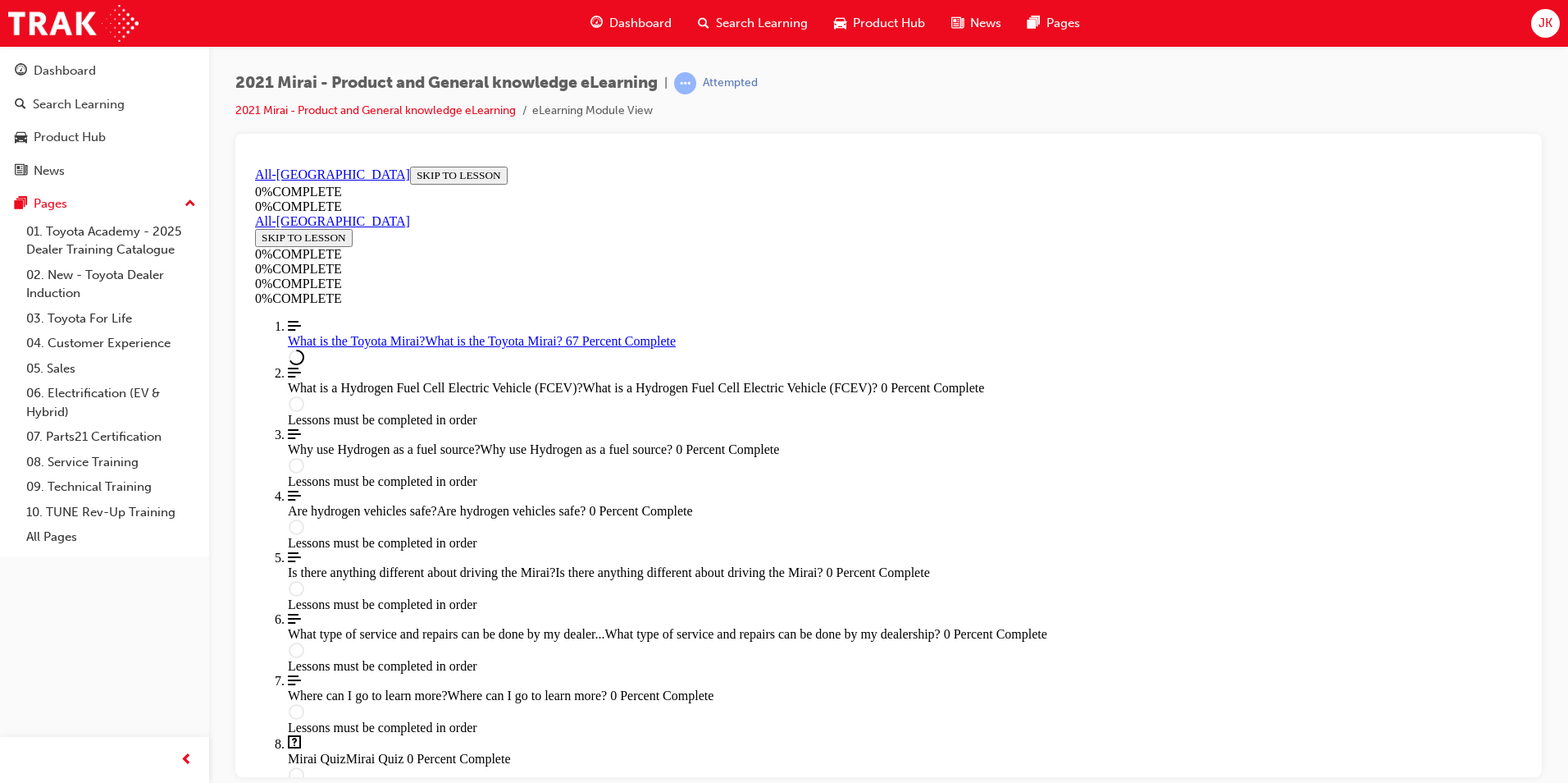
scroll to position [2226, 0]
drag, startPoint x: 856, startPoint y: 542, endPoint x: 851, endPoint y: 535, distance: 8.6
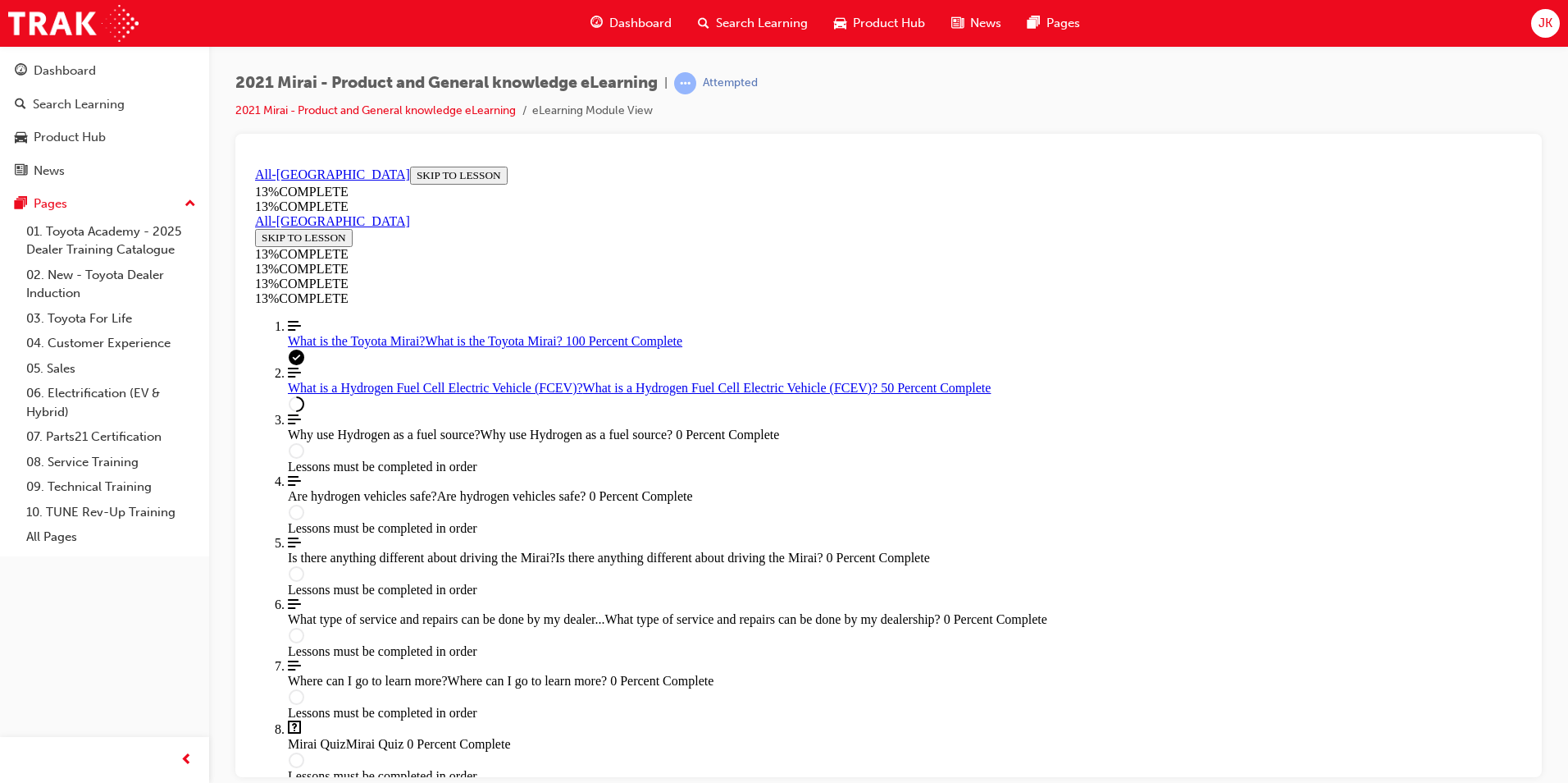
scroll to position [2376, 0]
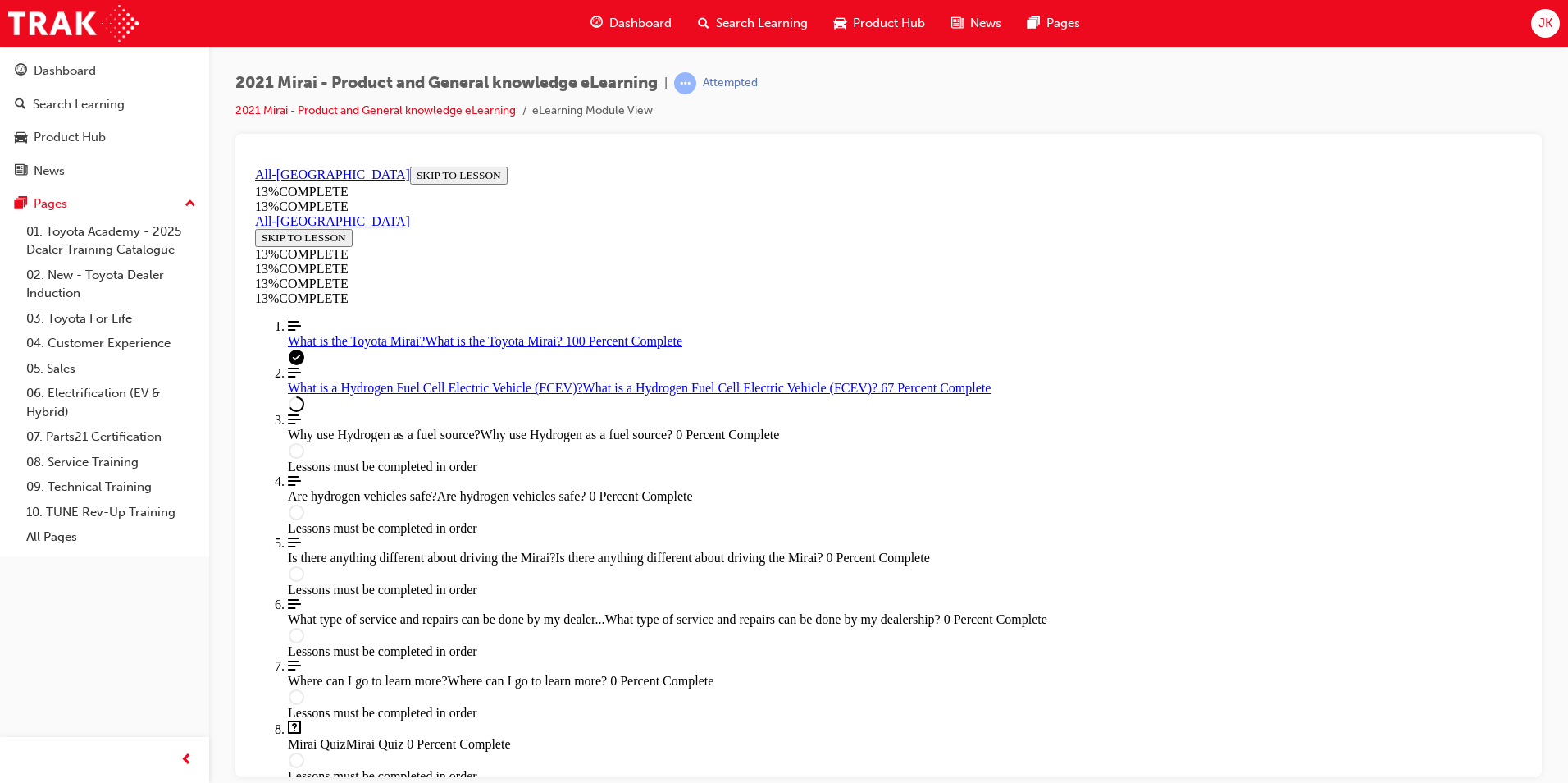
scroll to position [1707, 0]
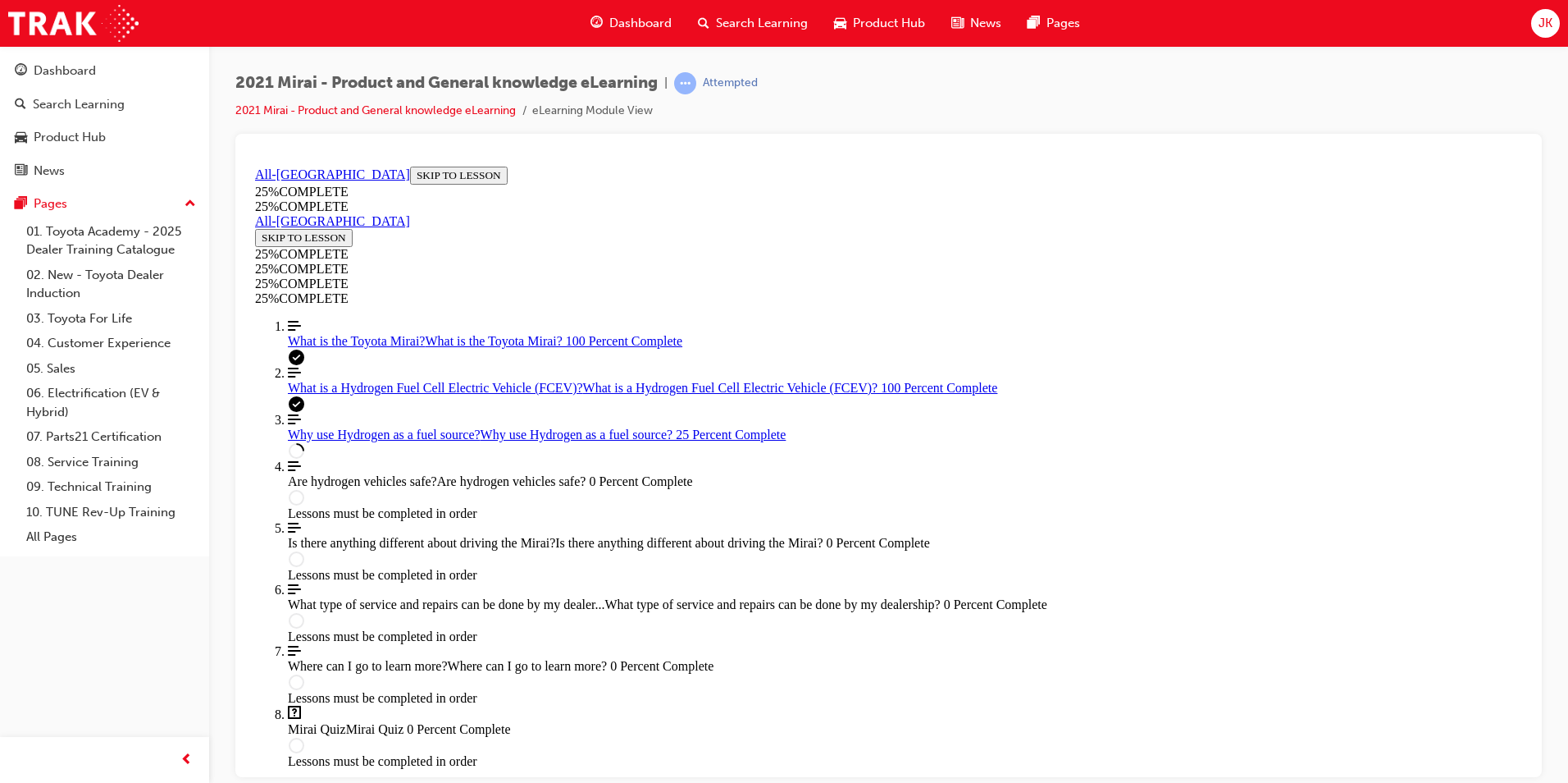
scroll to position [877, 0]
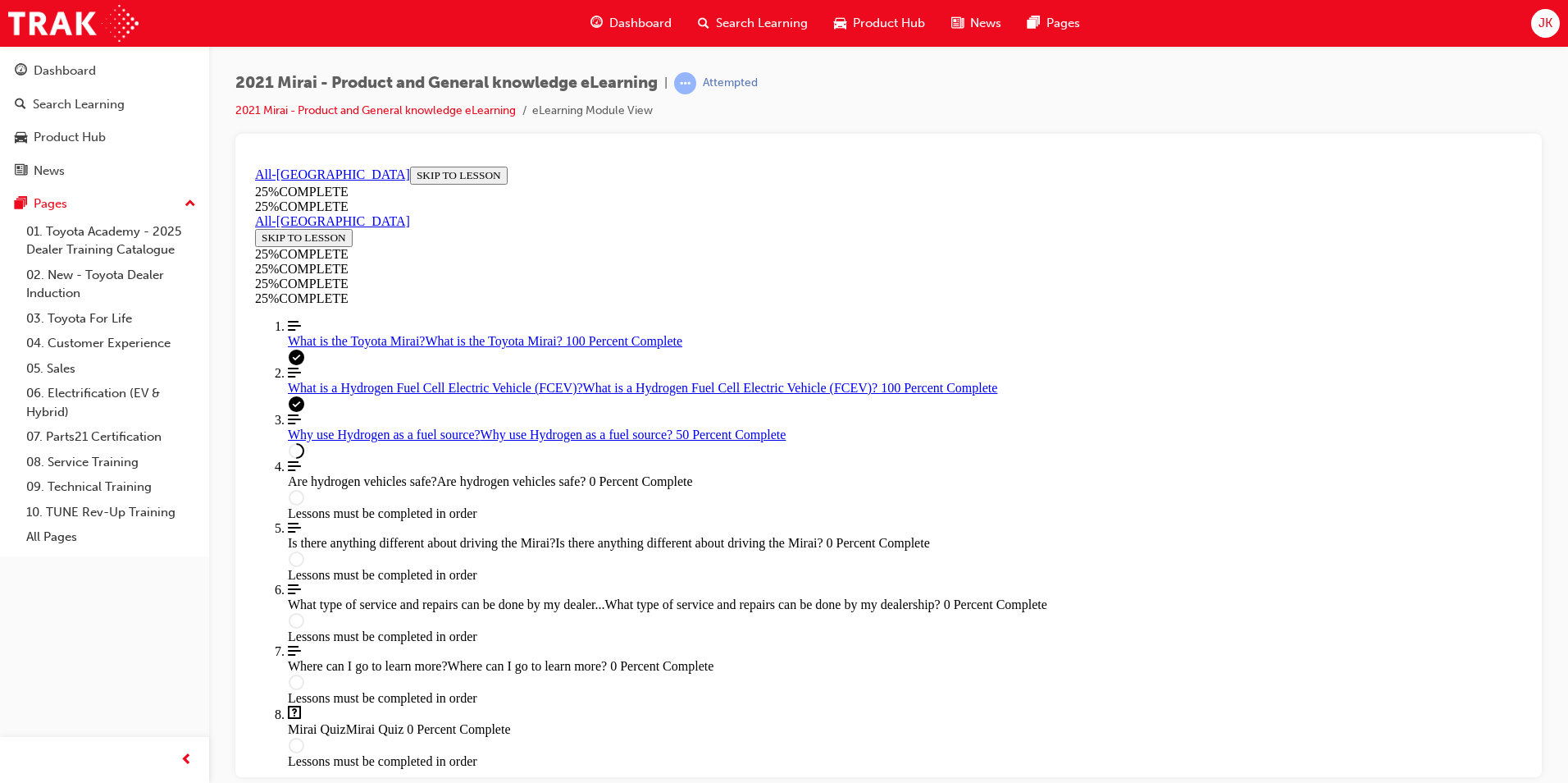
scroll to position [767, 0]
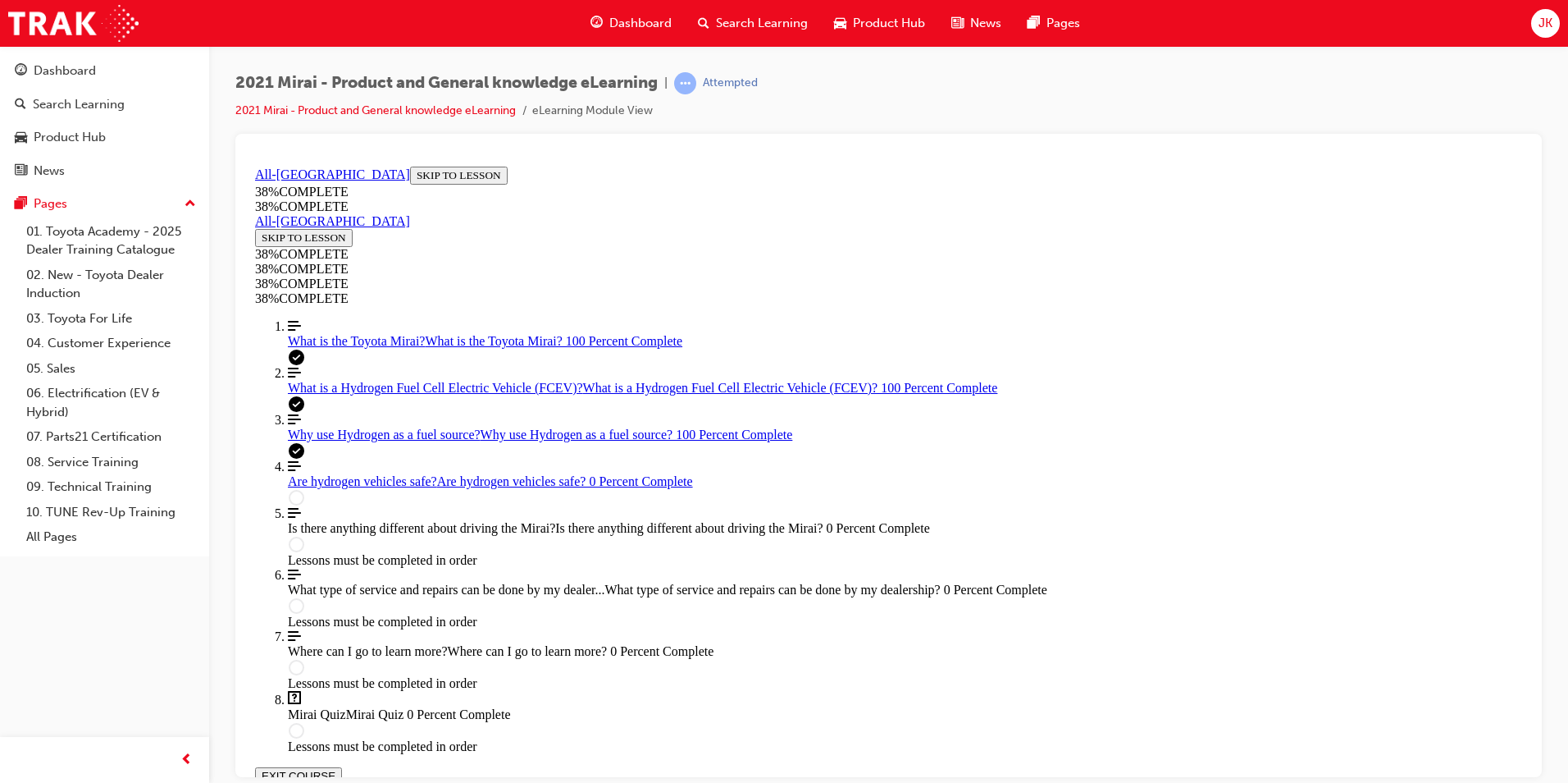
scroll to position [620, 0]
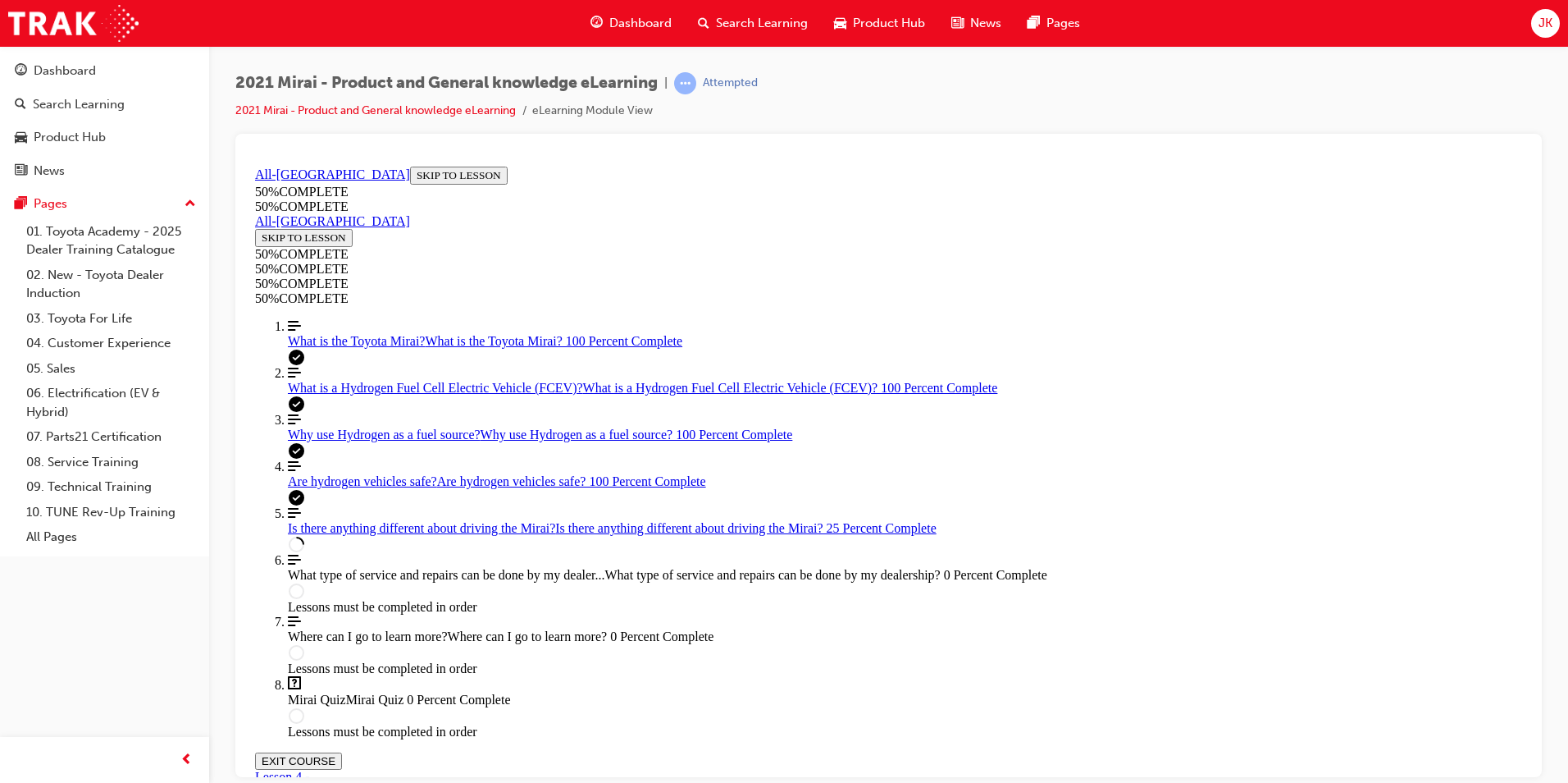
scroll to position [631, 0]
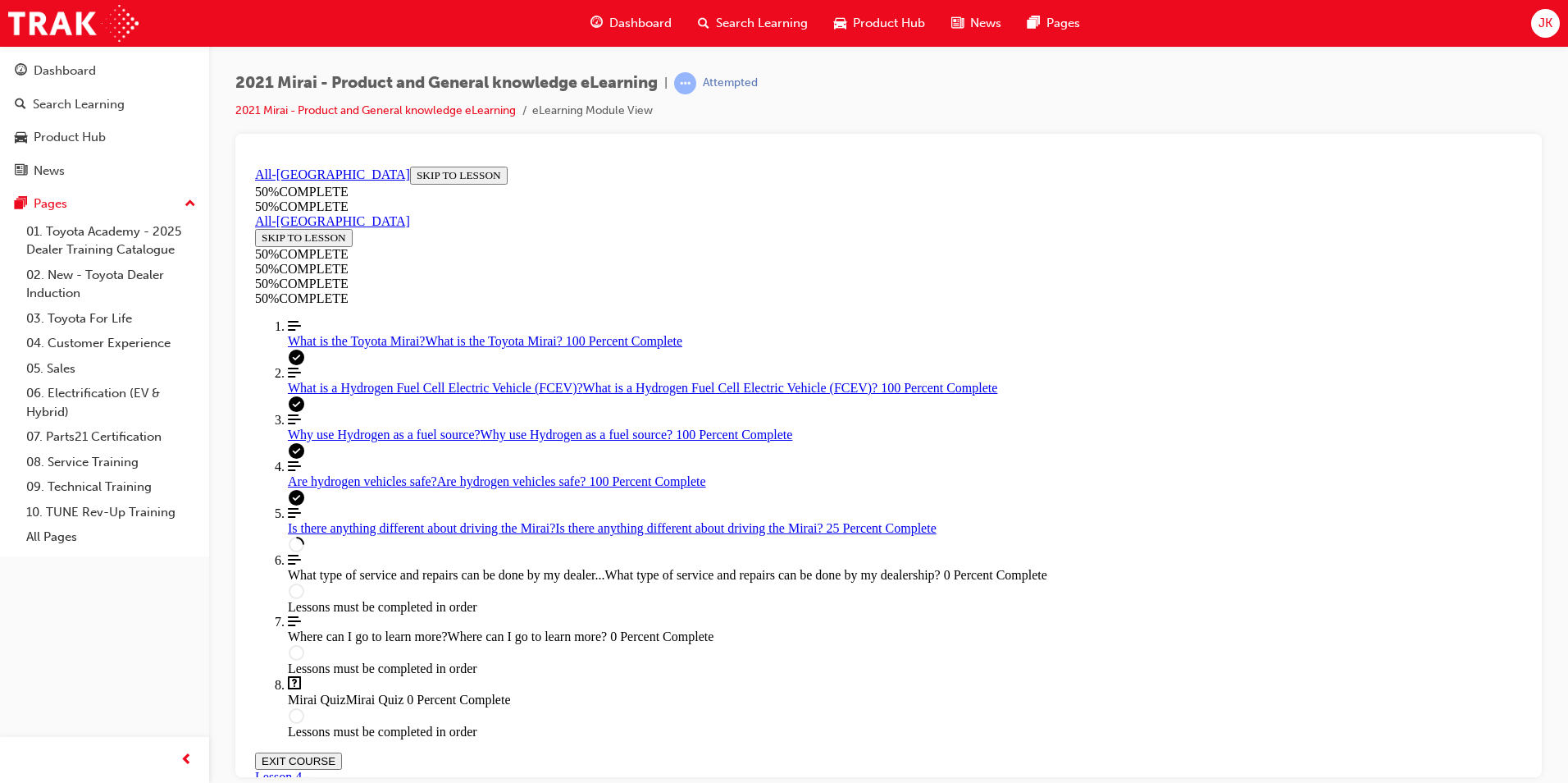
scroll to position [700, 0]
drag, startPoint x: 1113, startPoint y: 439, endPoint x: 1123, endPoint y: 439, distance: 10.0
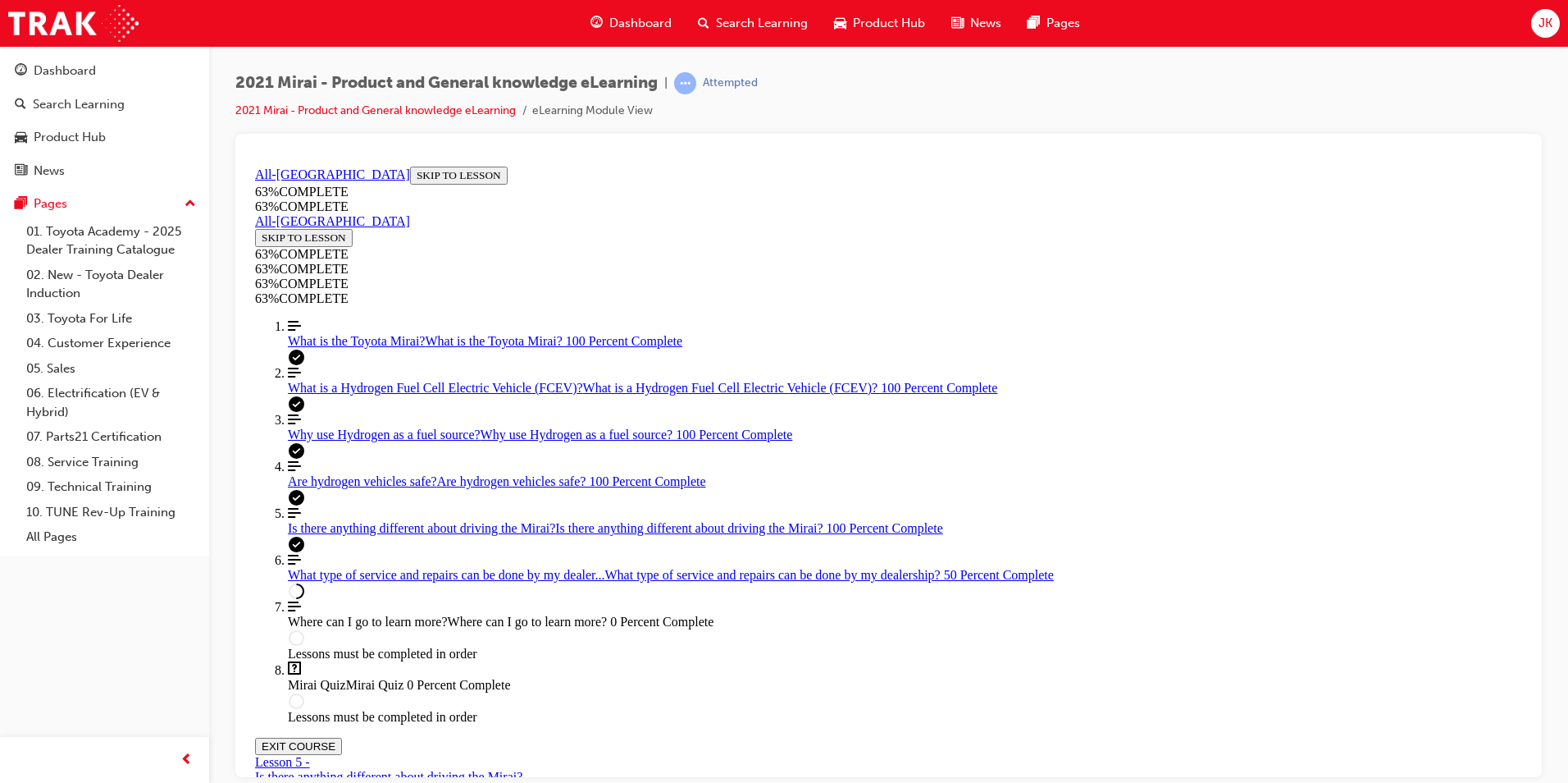
scroll to position [958, 0]
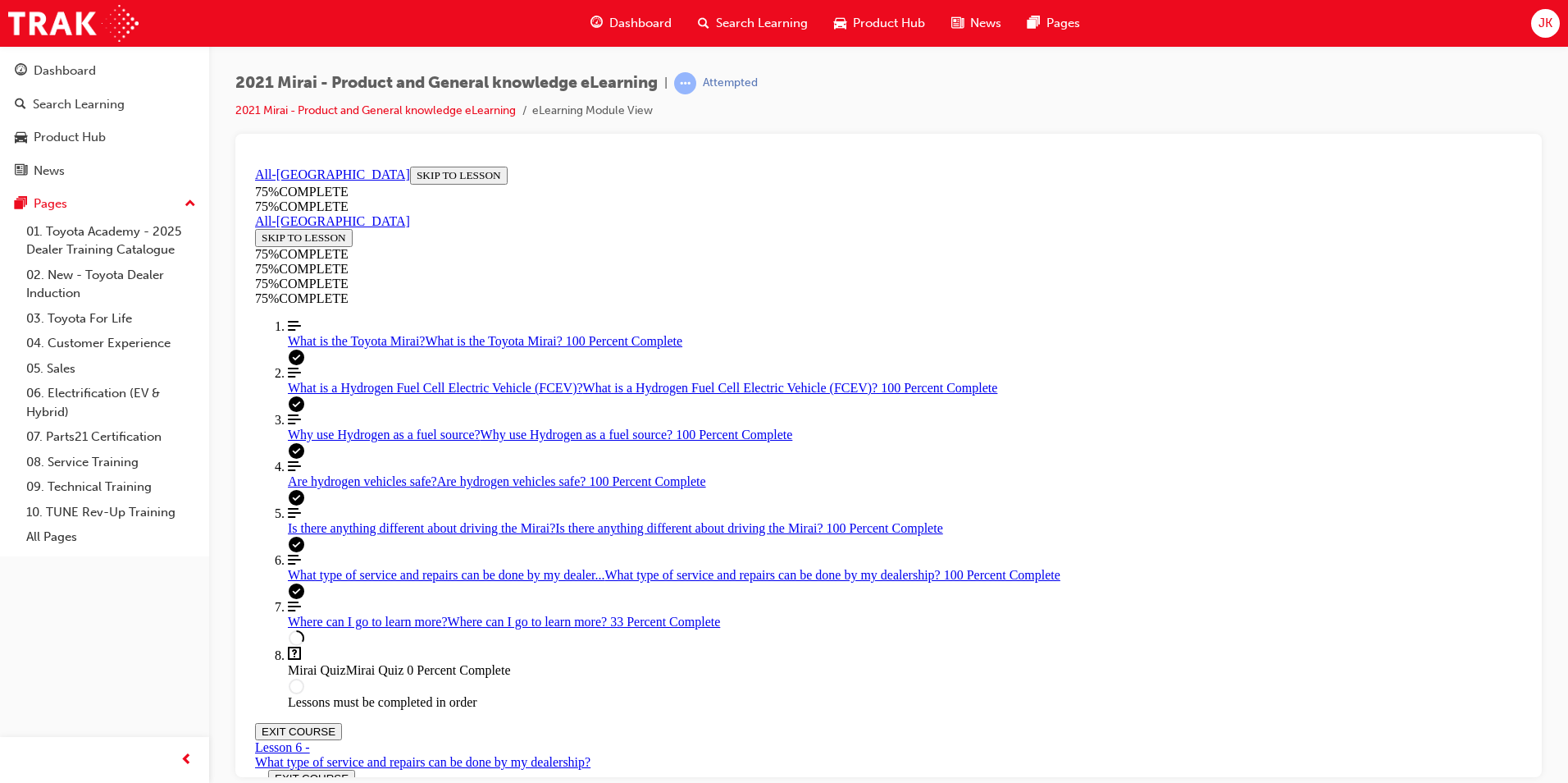
scroll to position [316, 0]
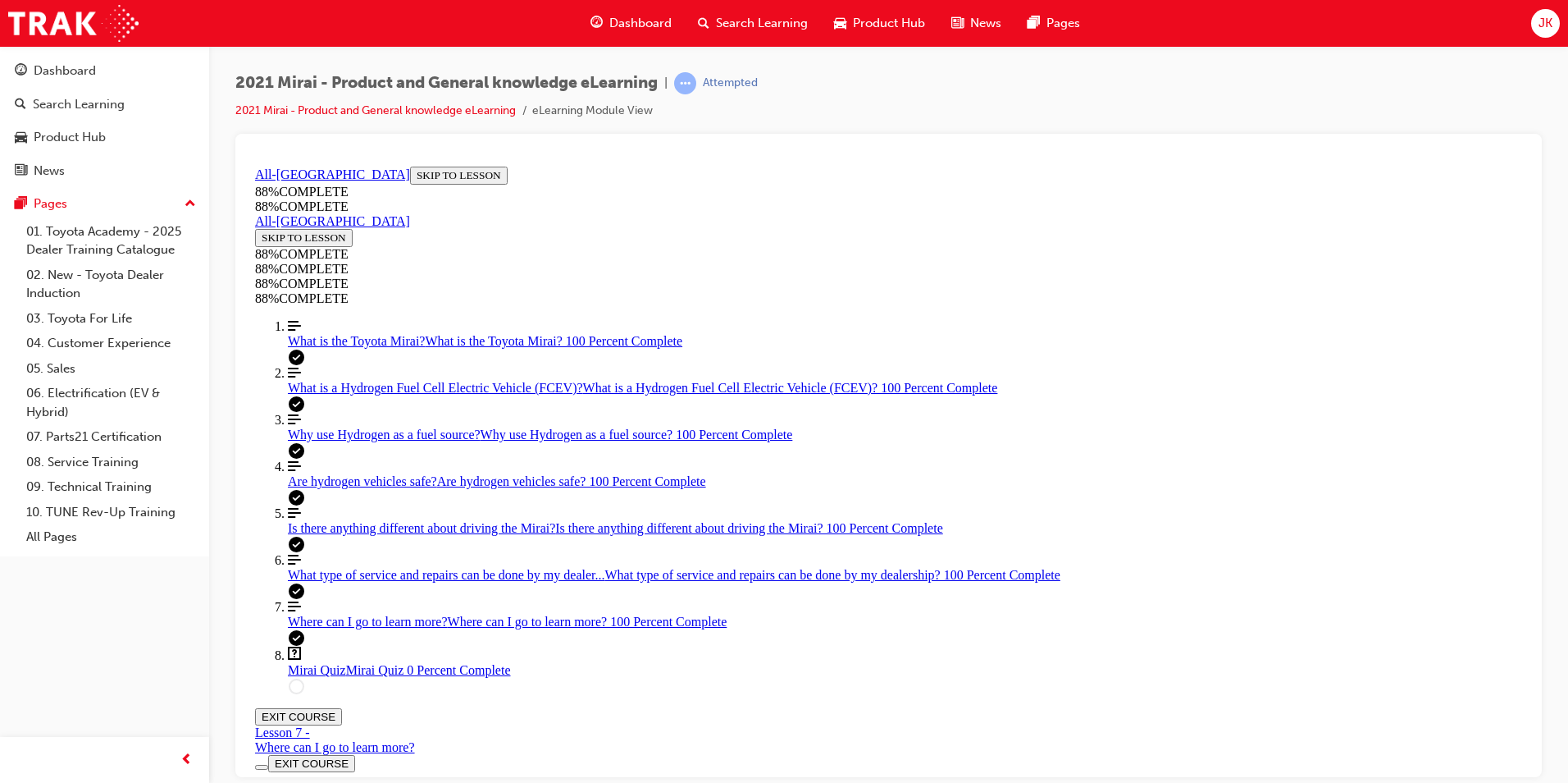
scroll to position [57, 0]
drag, startPoint x: 753, startPoint y: 490, endPoint x: 766, endPoint y: 572, distance: 83.0
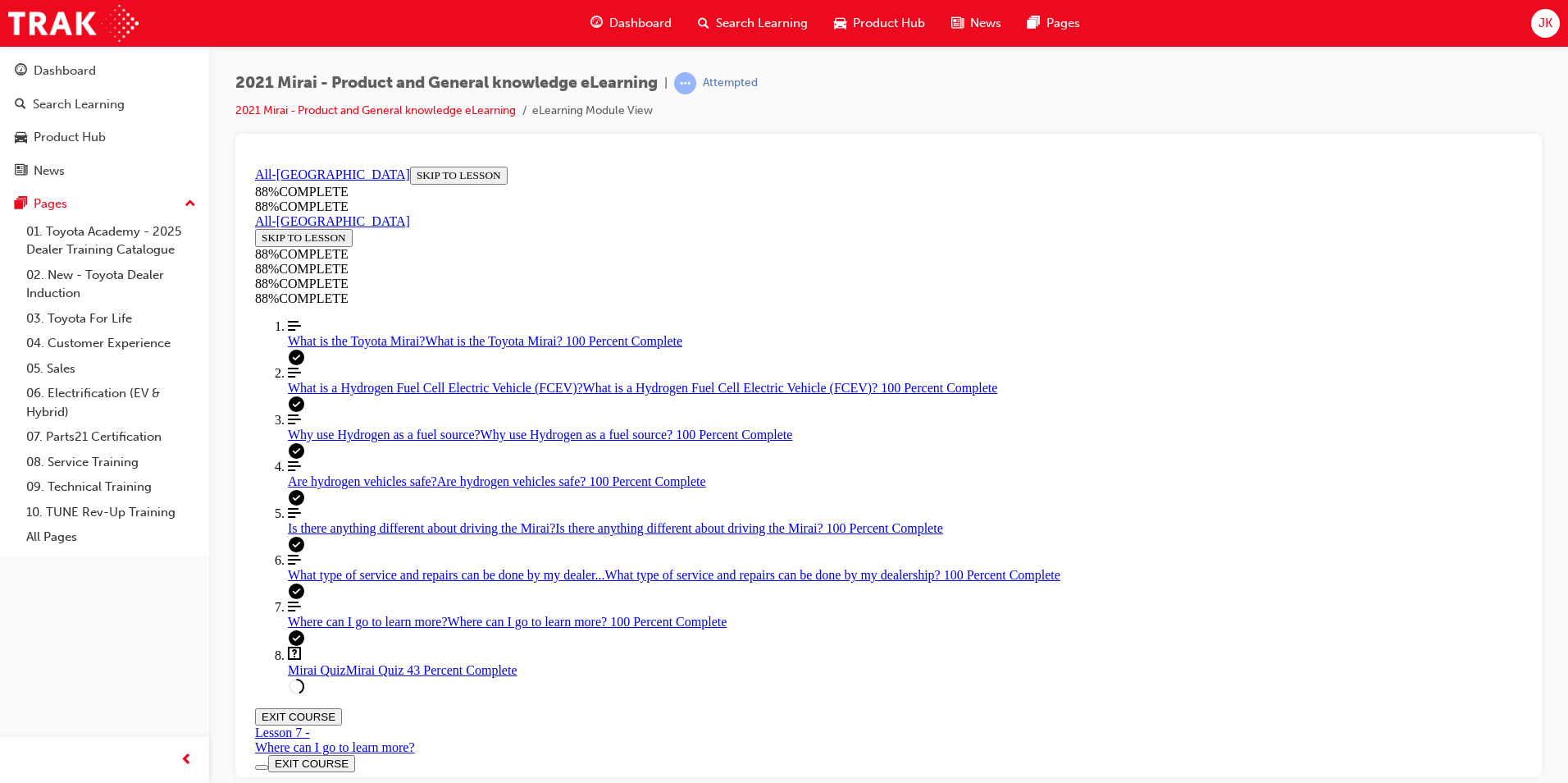
scroll to position [64, 0]
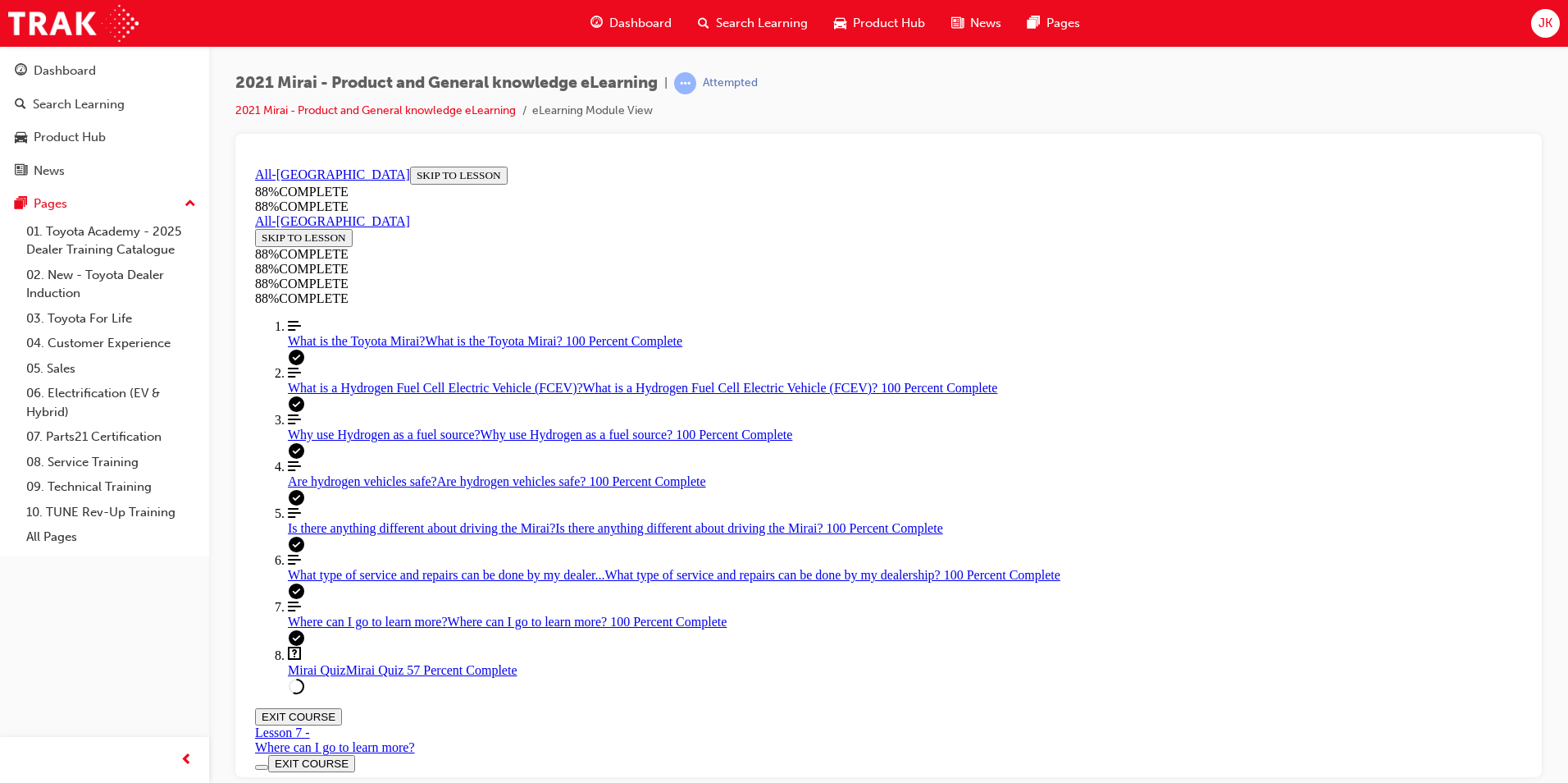
drag, startPoint x: 896, startPoint y: 598, endPoint x: 950, endPoint y: 598, distance: 54.0
drag, startPoint x: 889, startPoint y: 496, endPoint x: 943, endPoint y: 417, distance: 95.7
drag, startPoint x: 838, startPoint y: 500, endPoint x: 889, endPoint y: 502, distance: 51.0
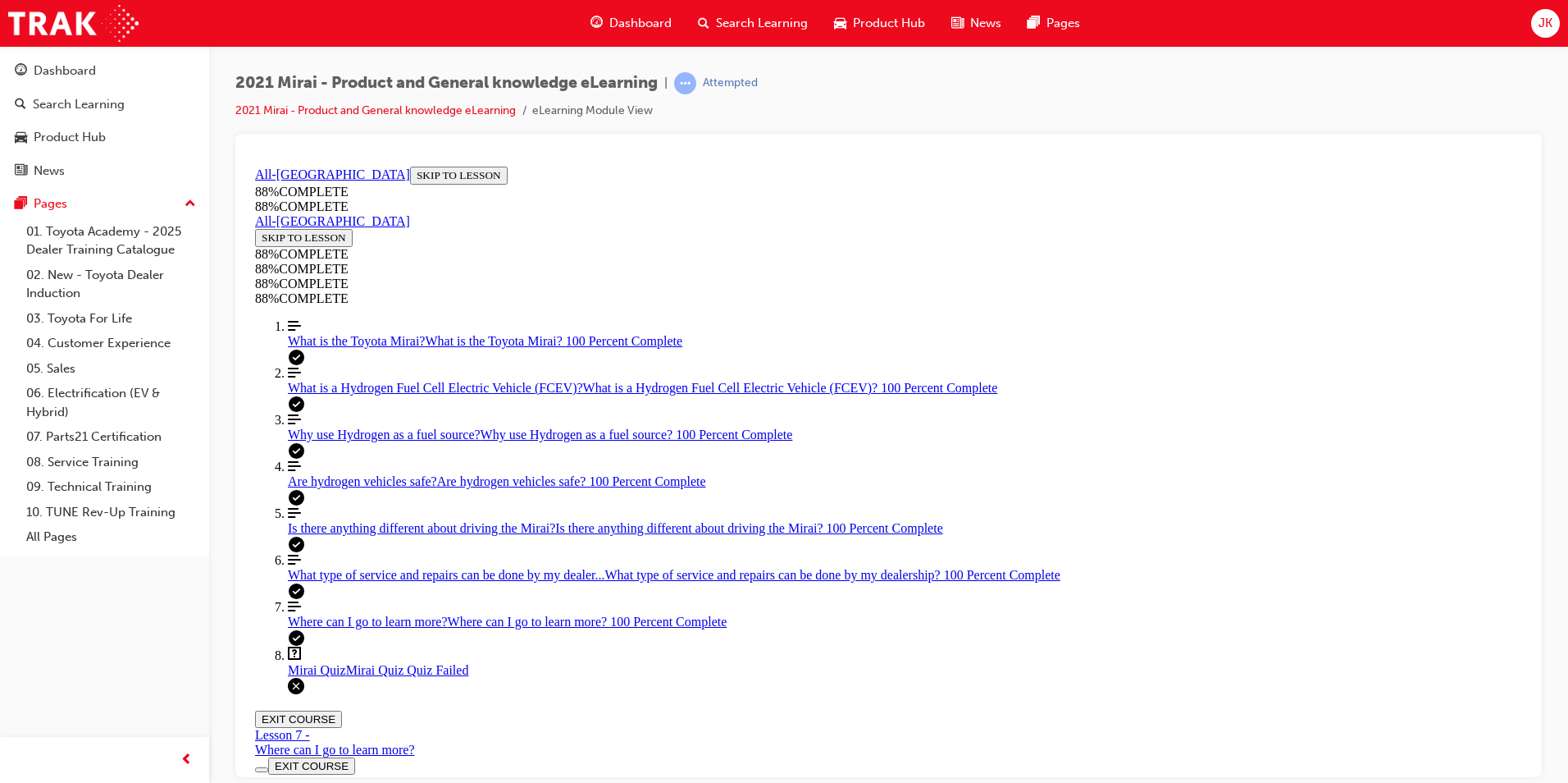
drag, startPoint x: 769, startPoint y: 574, endPoint x: 773, endPoint y: 566, distance: 8.9
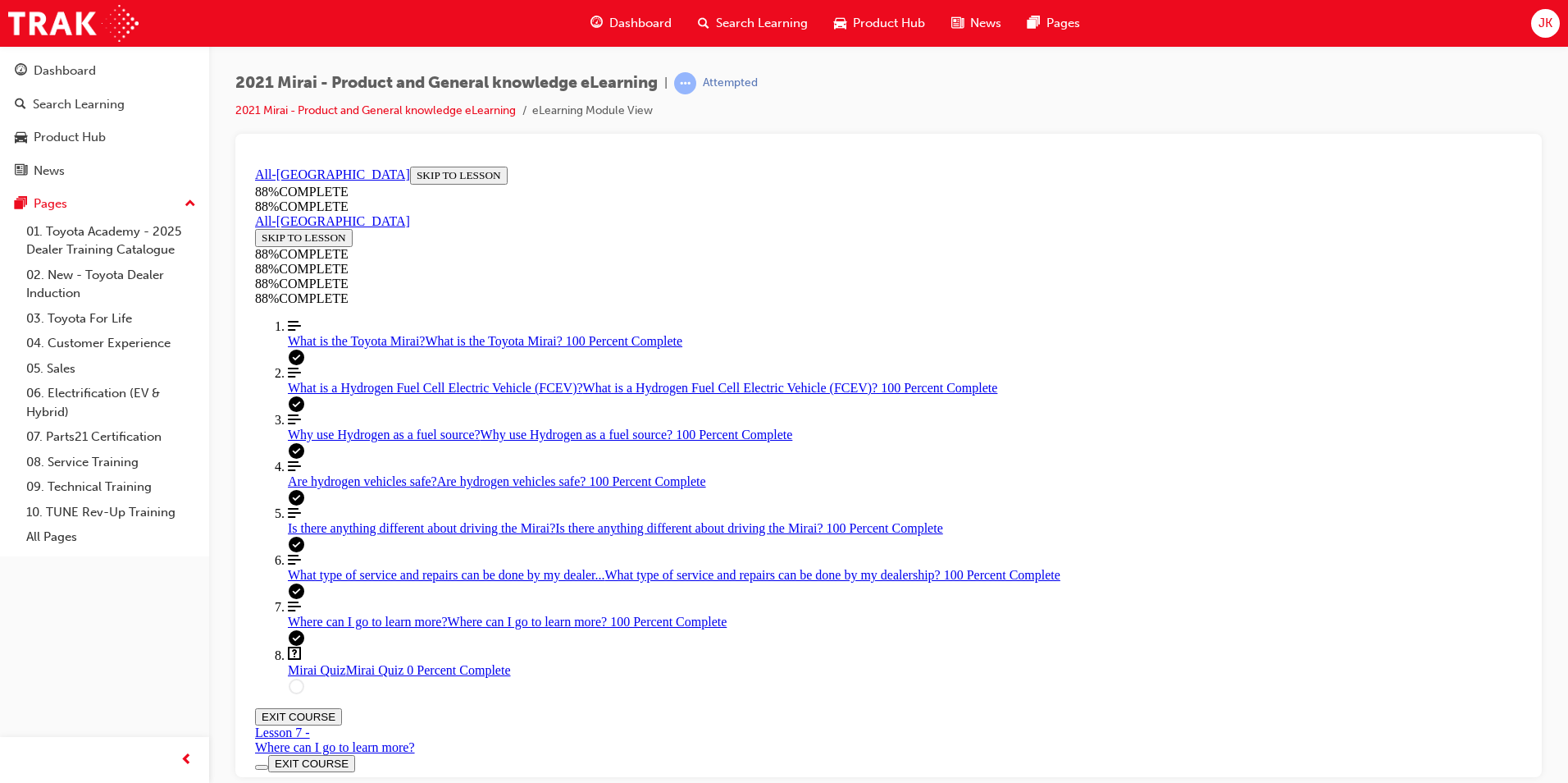
scroll to position [60, 0]
drag, startPoint x: 893, startPoint y: 674, endPoint x: 926, endPoint y: 539, distance: 139.0
drag, startPoint x: 897, startPoint y: 640, endPoint x: 936, endPoint y: 494, distance: 151.1
drag, startPoint x: 861, startPoint y: 572, endPoint x: 901, endPoint y: 570, distance: 40.0
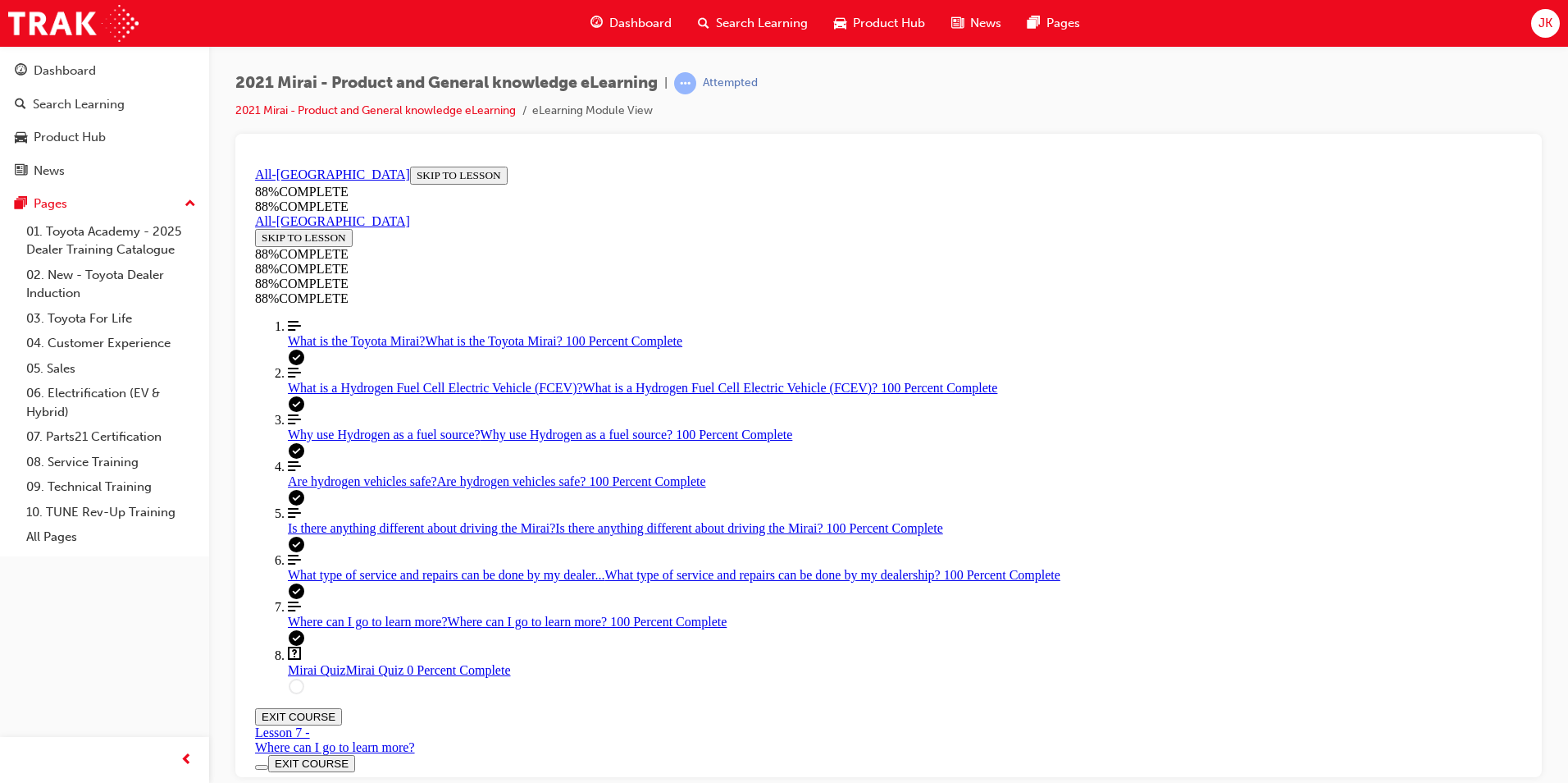
drag, startPoint x: 847, startPoint y: 651, endPoint x: 893, endPoint y: 654, distance: 46.1
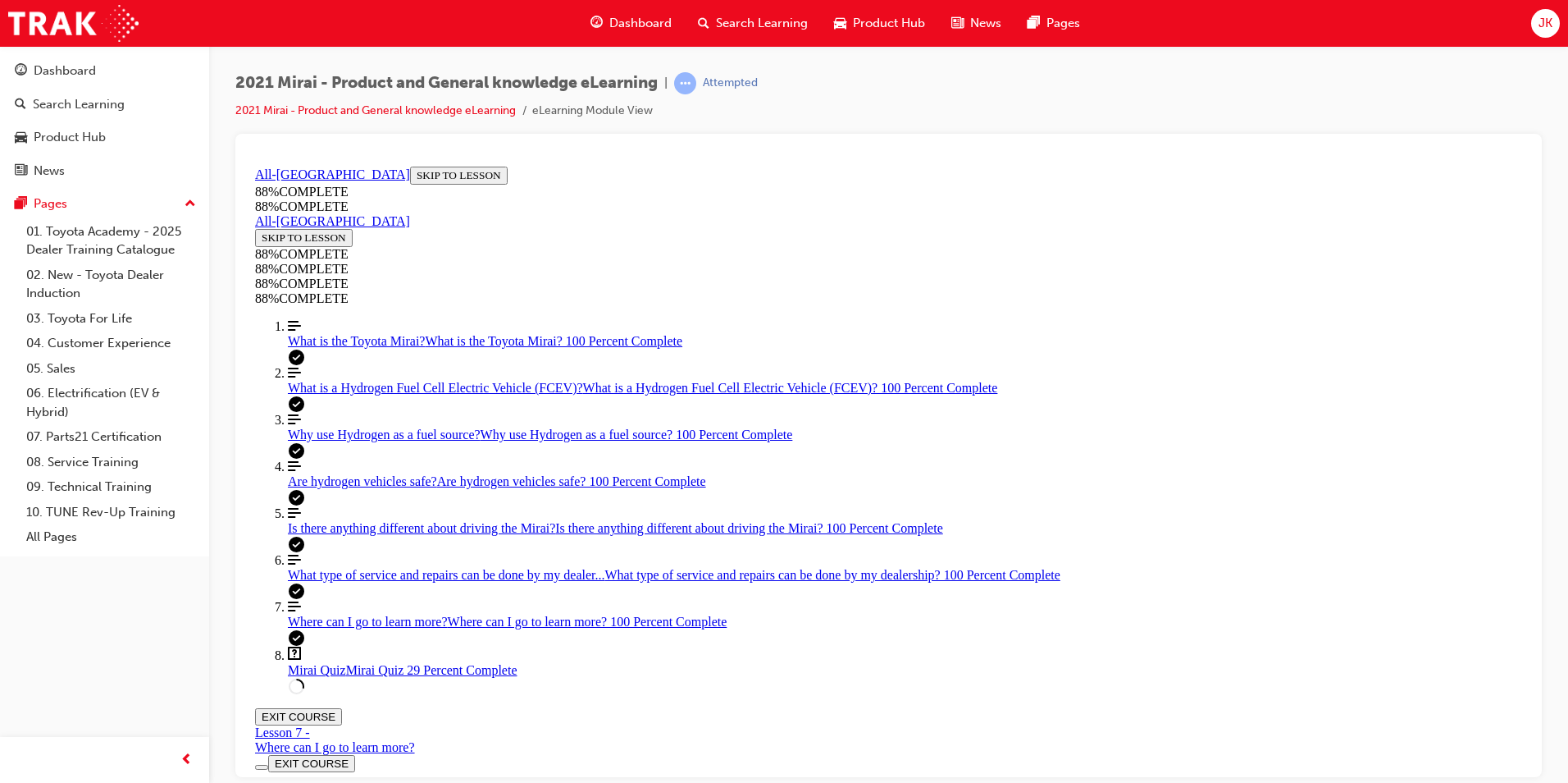
scroll to position [470, 0]
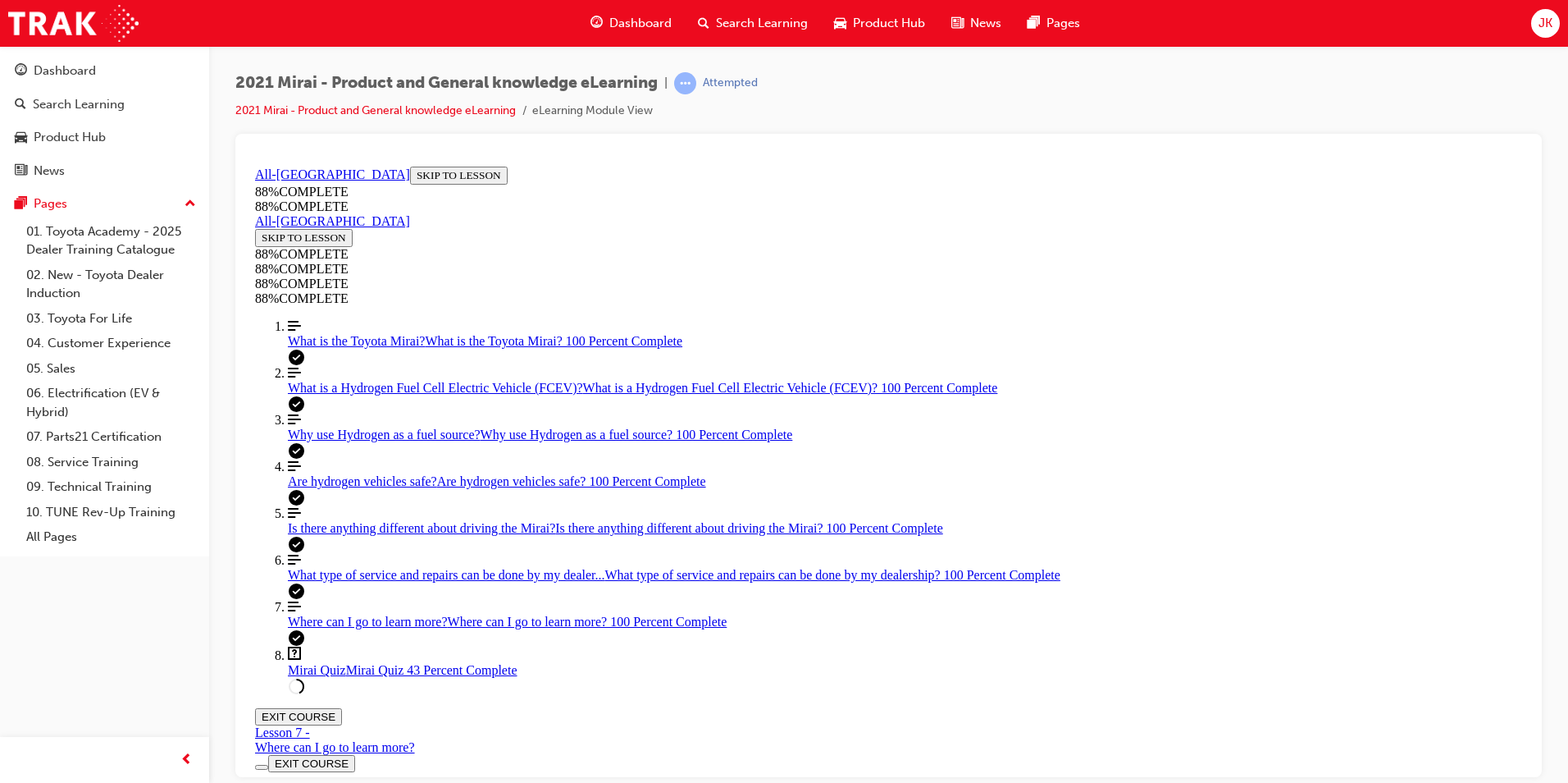
scroll to position [60, 0]
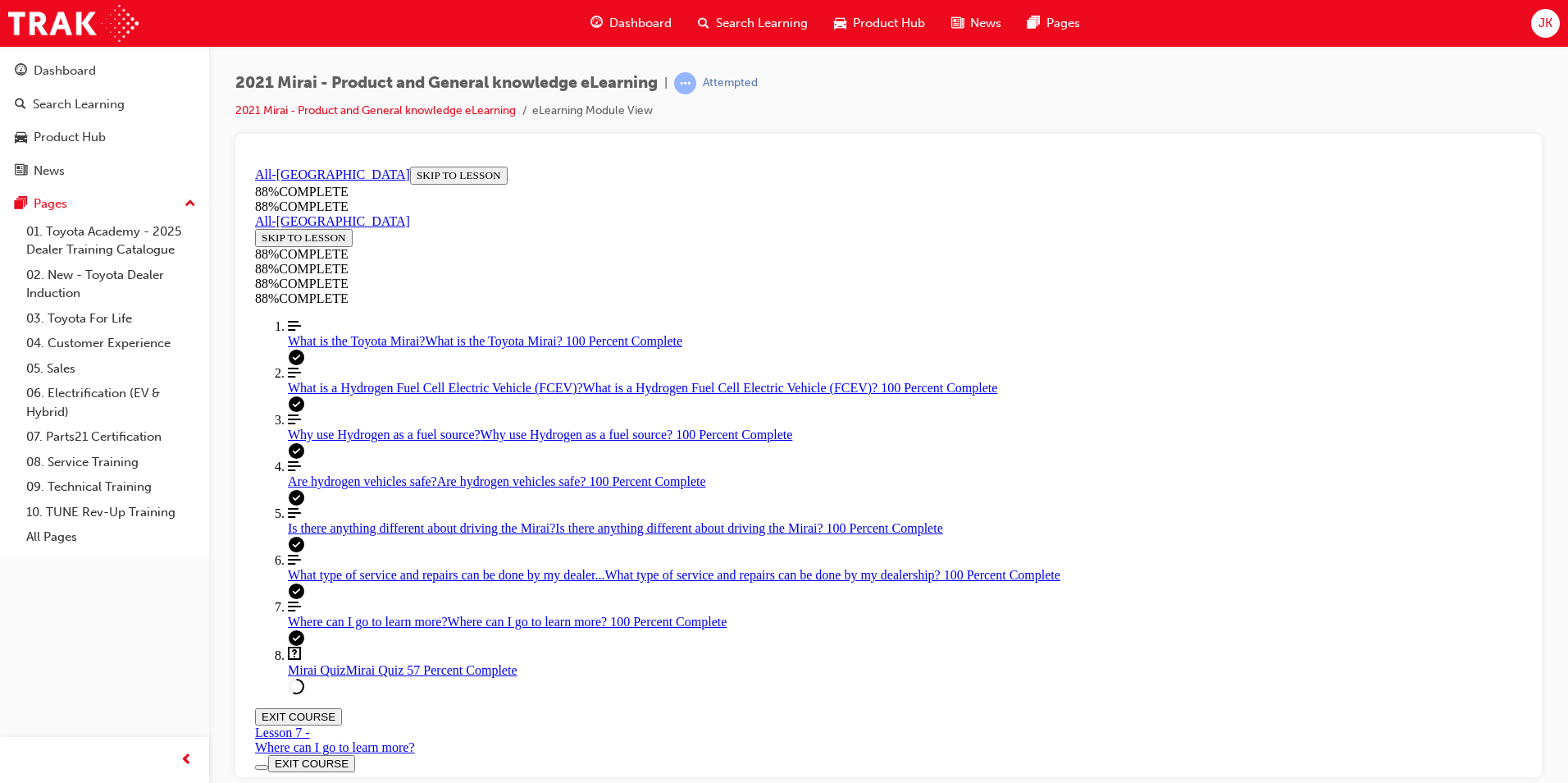
scroll to position [486, 0]
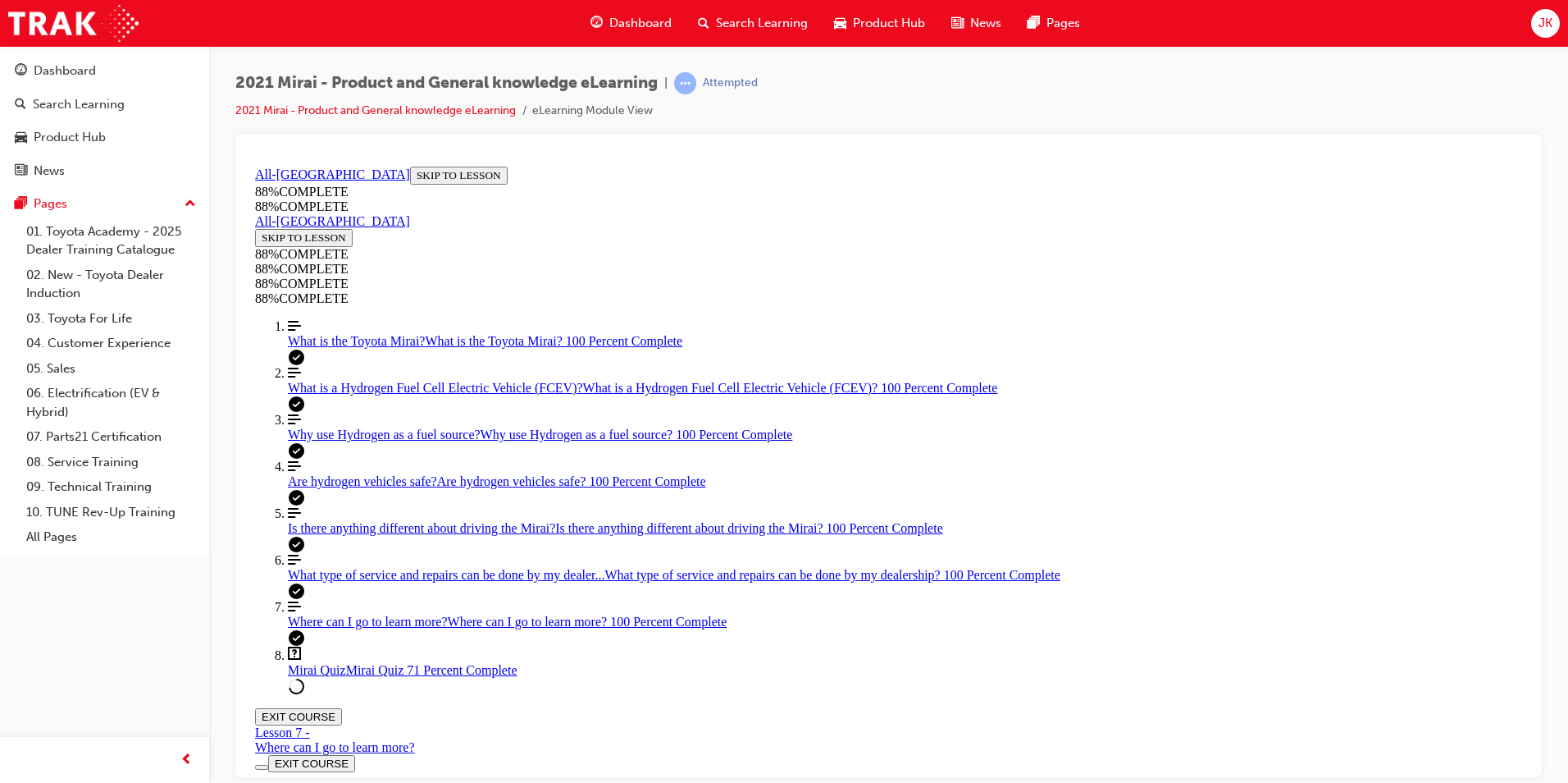
scroll to position [64, 0]
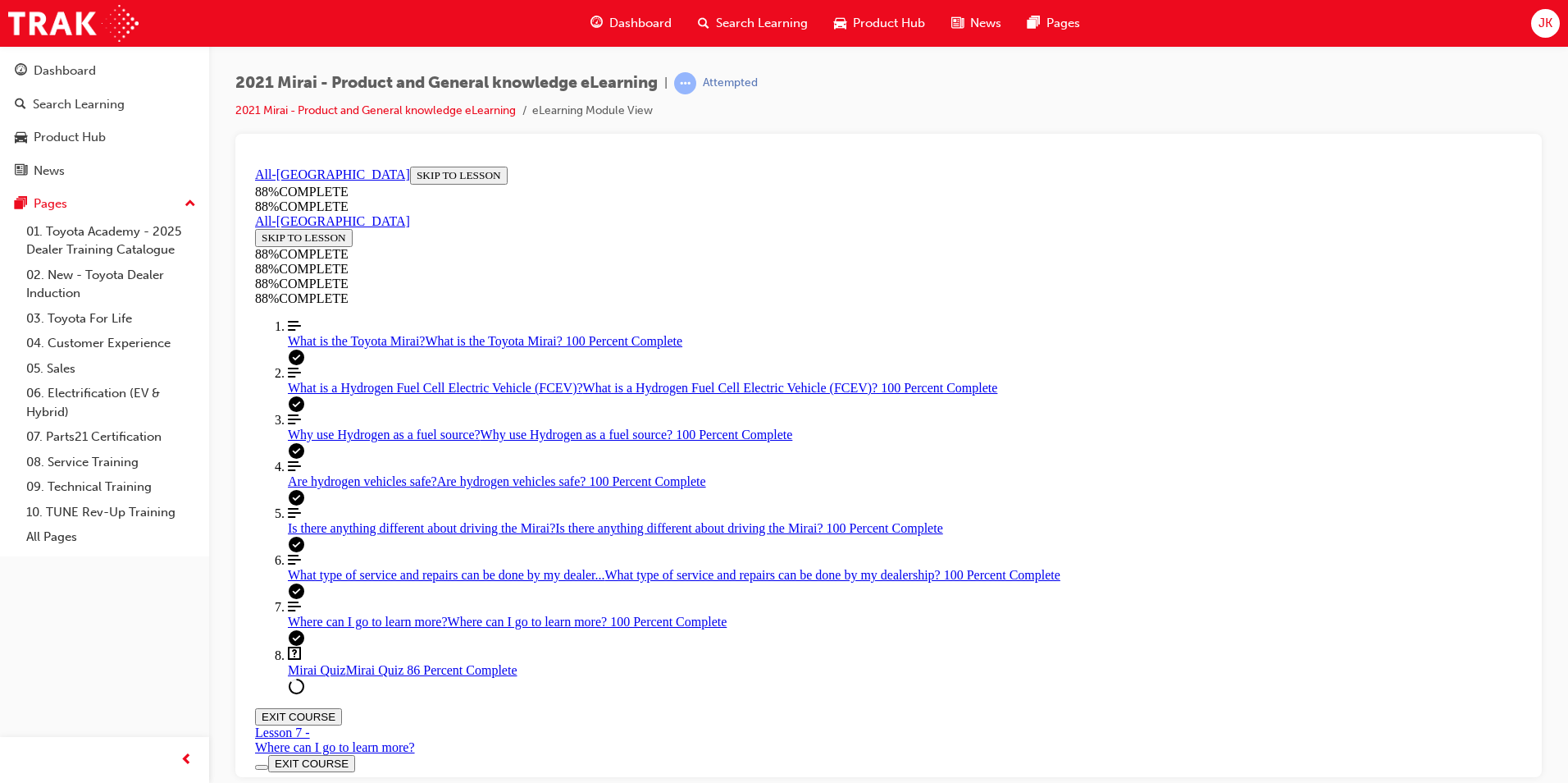
scroll to position [217, 0]
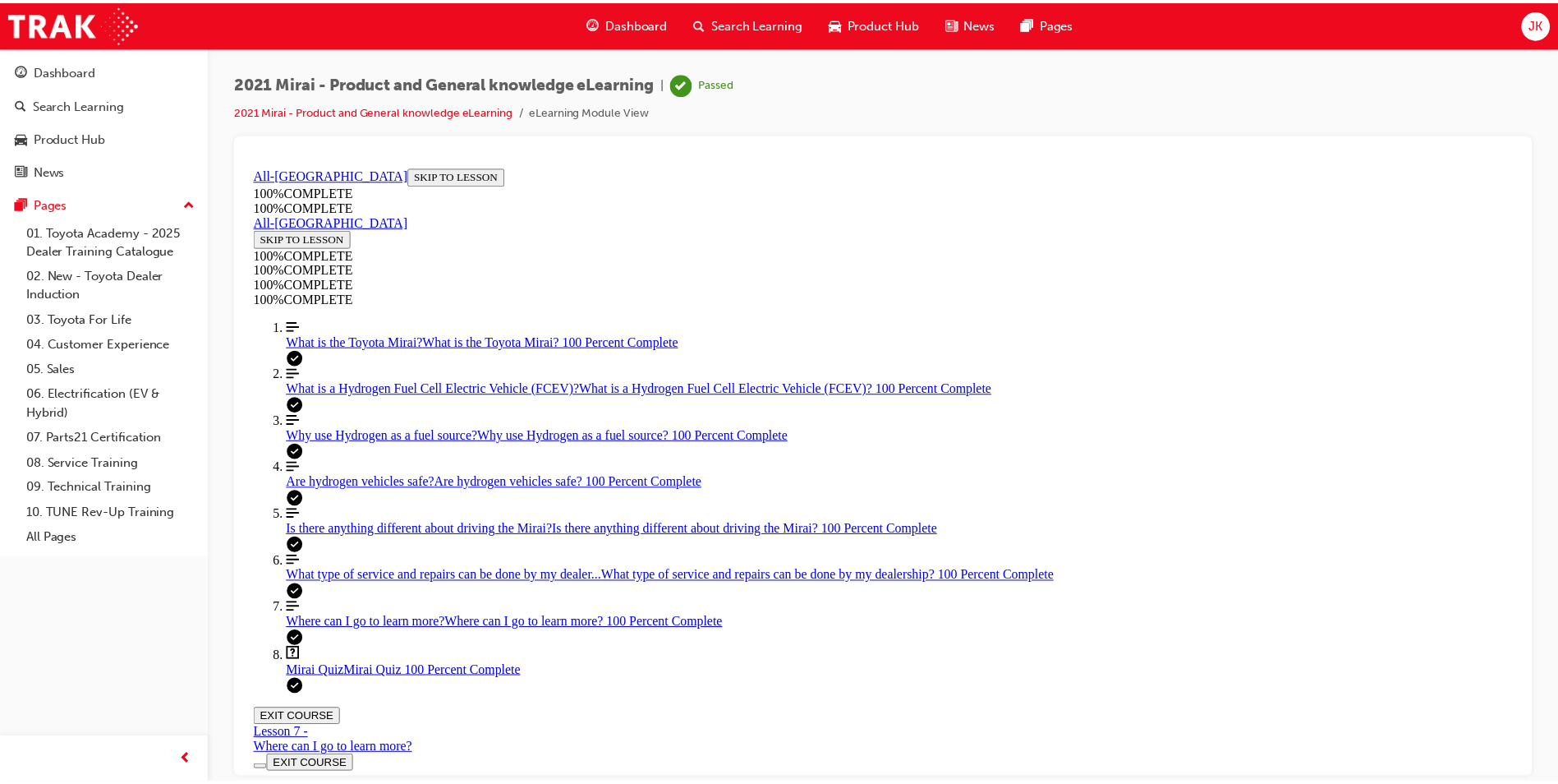
scroll to position [232, 0]
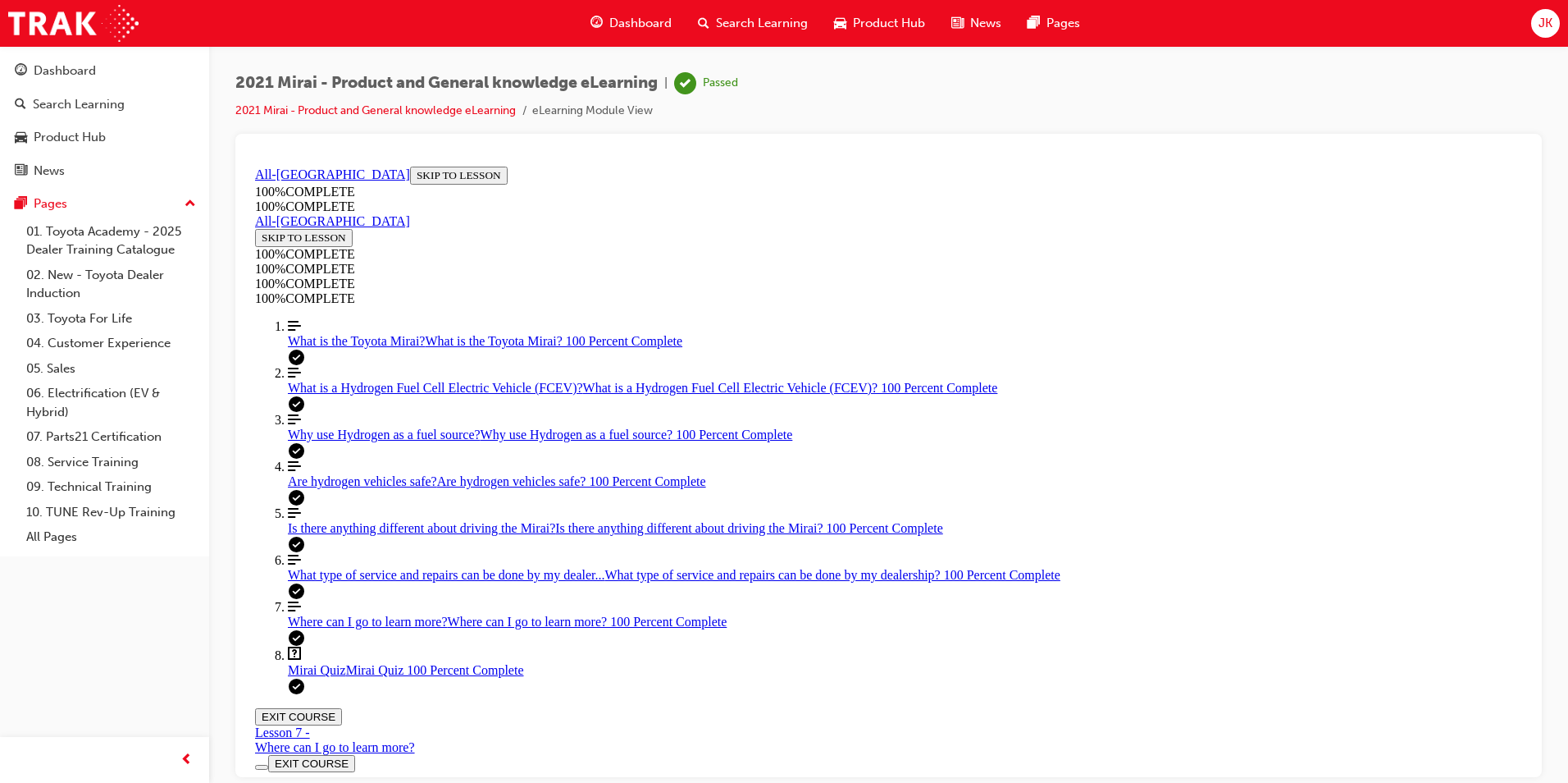
click at [739, 24] on span "Search Learning" at bounding box center [762, 23] width 92 height 19
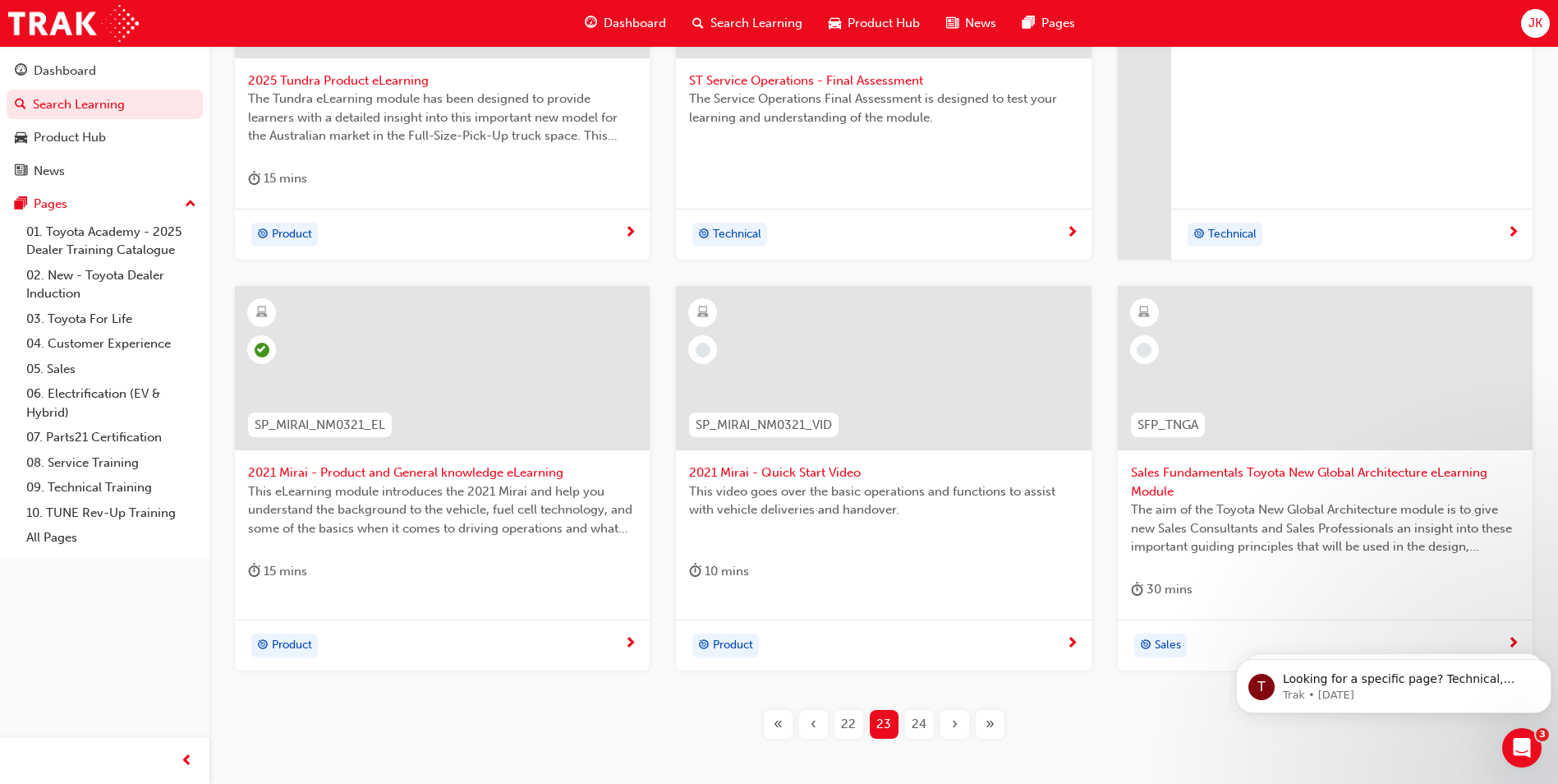
scroll to position [493, 0]
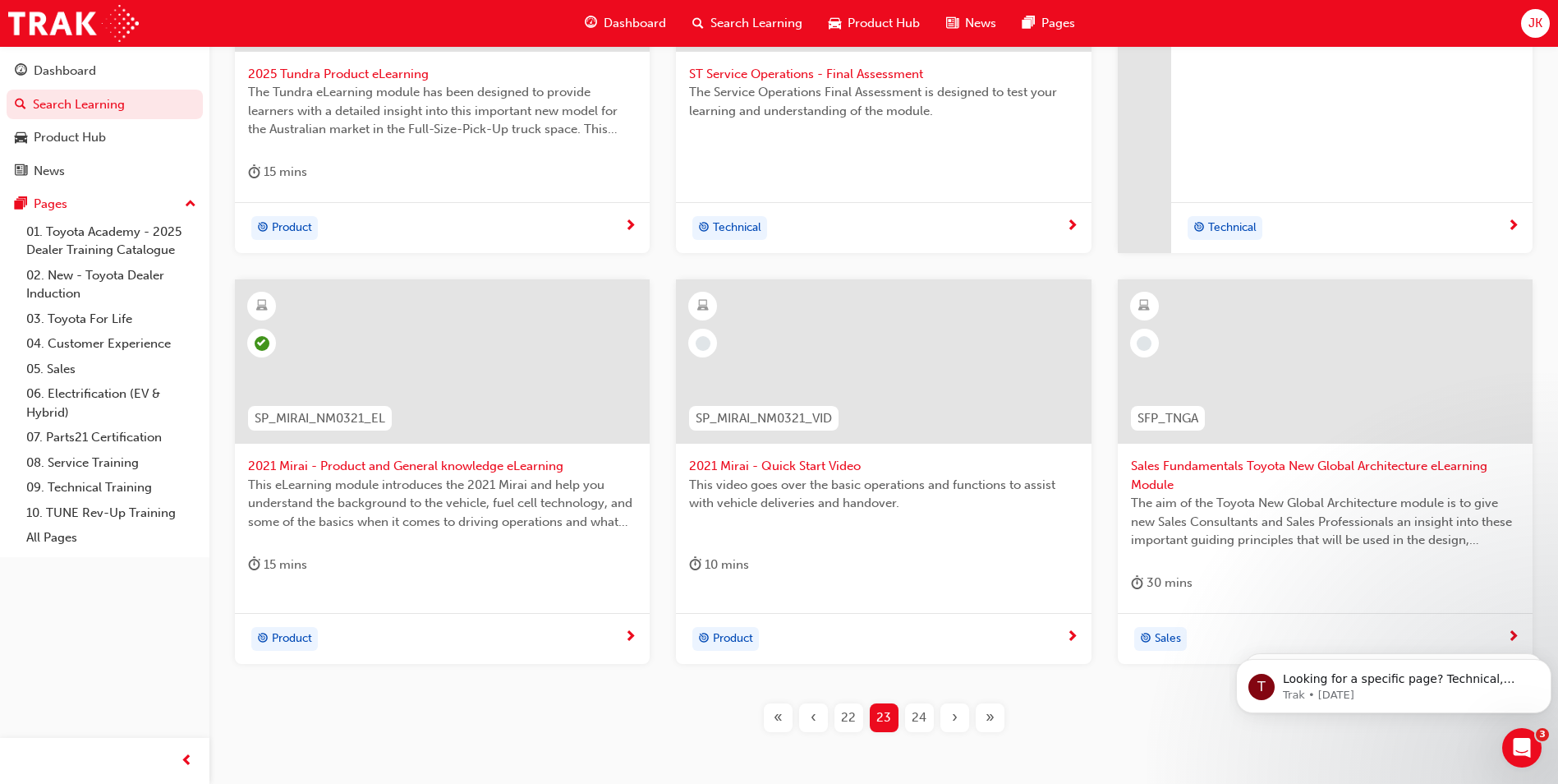
click at [826, 476] on span "This video goes over the basic operations and functions to assist with vehicle …" at bounding box center [883, 494] width 388 height 37
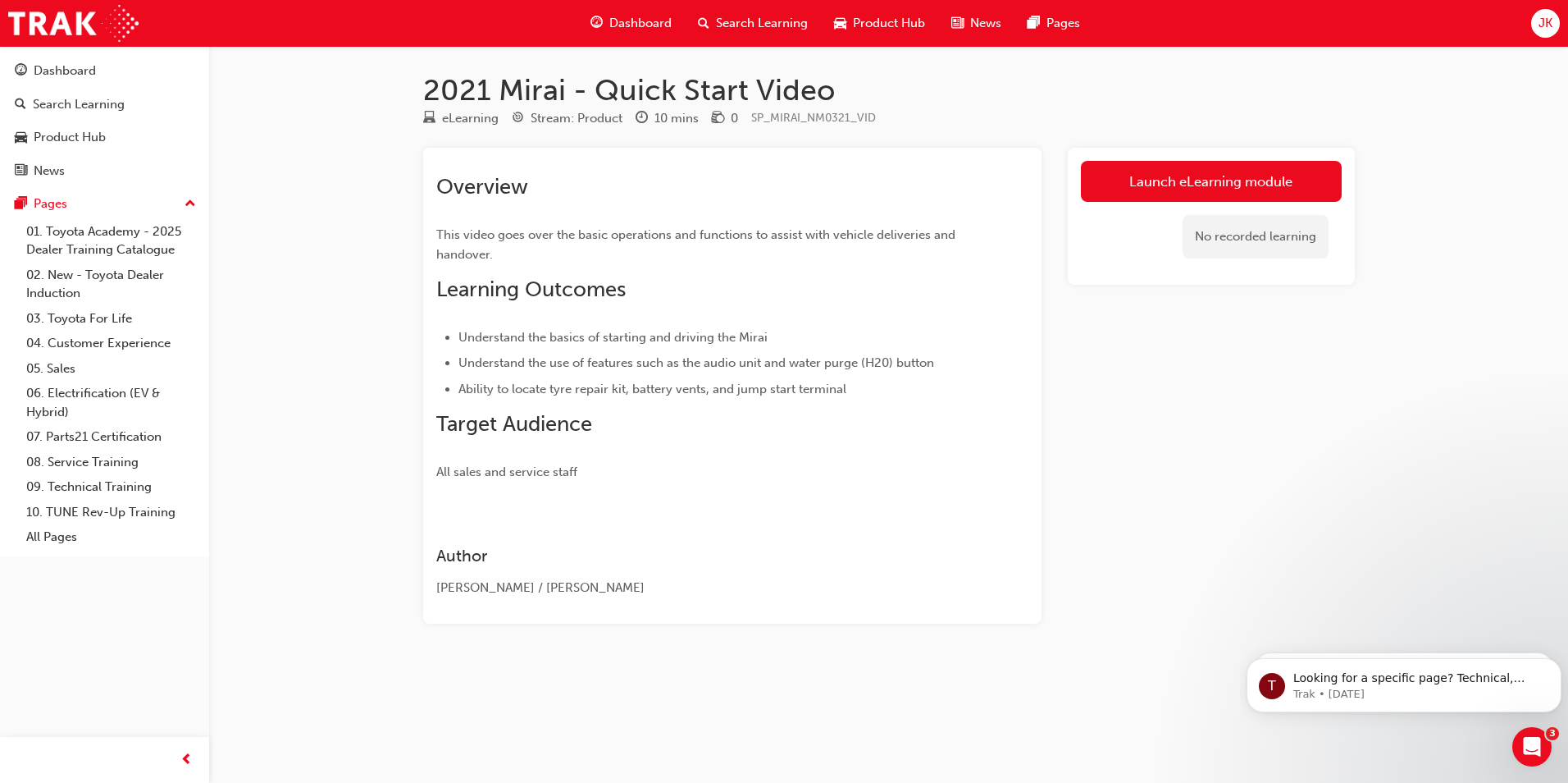
click at [1167, 247] on div "No recorded learning" at bounding box center [1210, 237] width 261 height 70
click at [1181, 177] on link "Launch eLearning module" at bounding box center [1210, 181] width 261 height 41
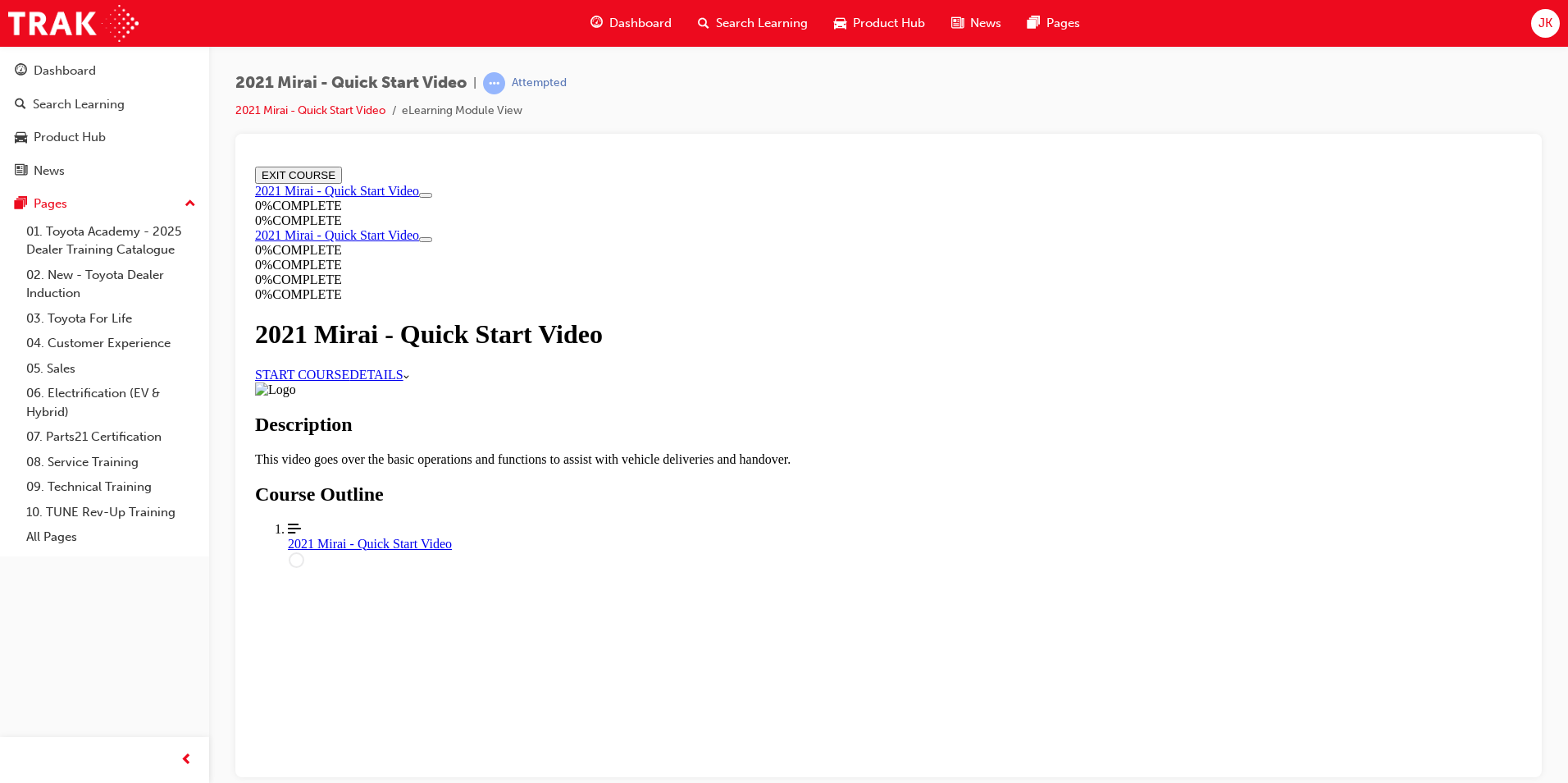
scroll to position [140, 0]
click at [350, 367] on link "START COURSE" at bounding box center [302, 374] width 94 height 14
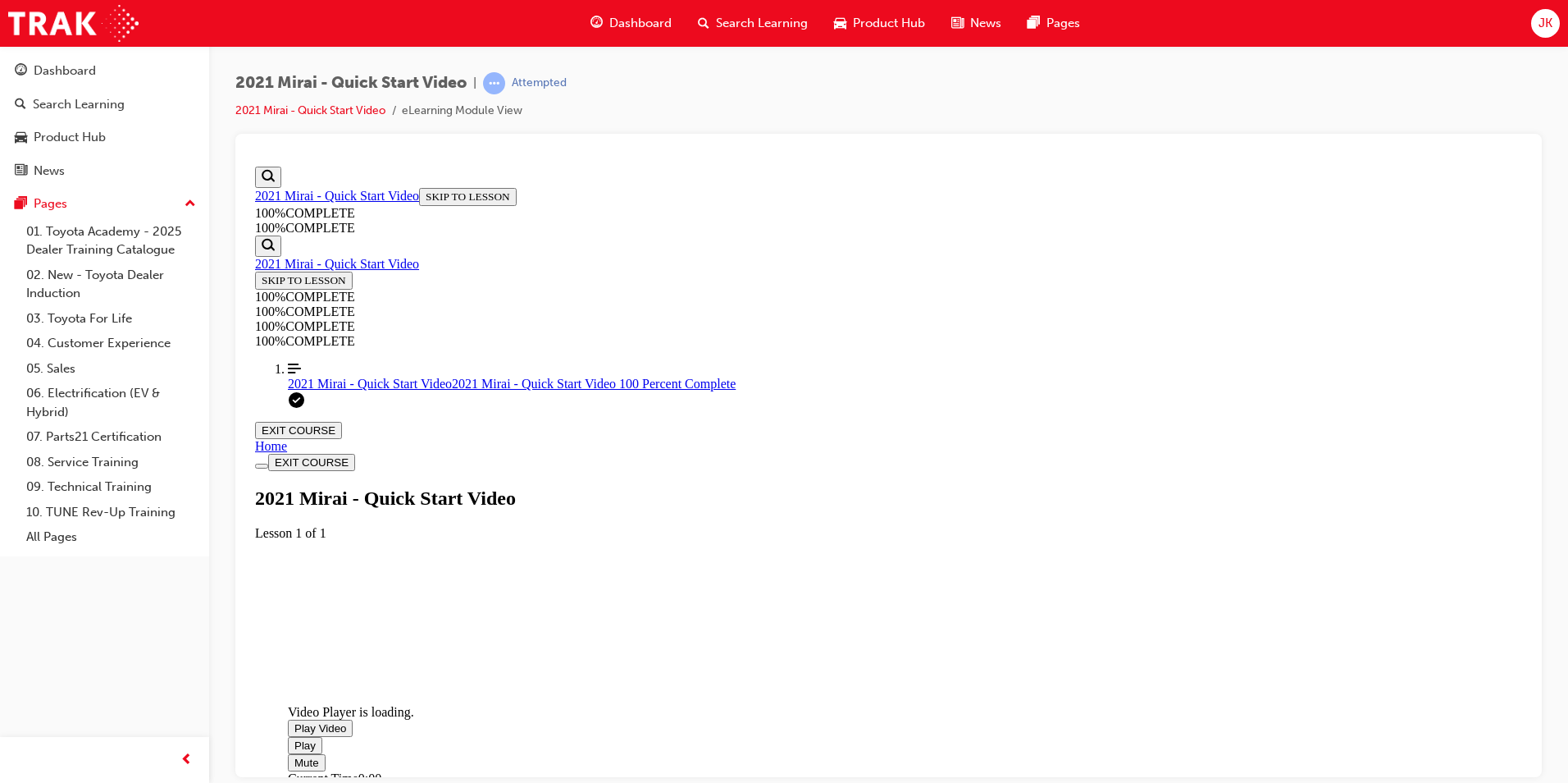
scroll to position [308, 0]
click at [295, 721] on span "Video player. You can use the space bar to toggle playback and arrow keys to sc…" at bounding box center [295, 727] width 0 height 12
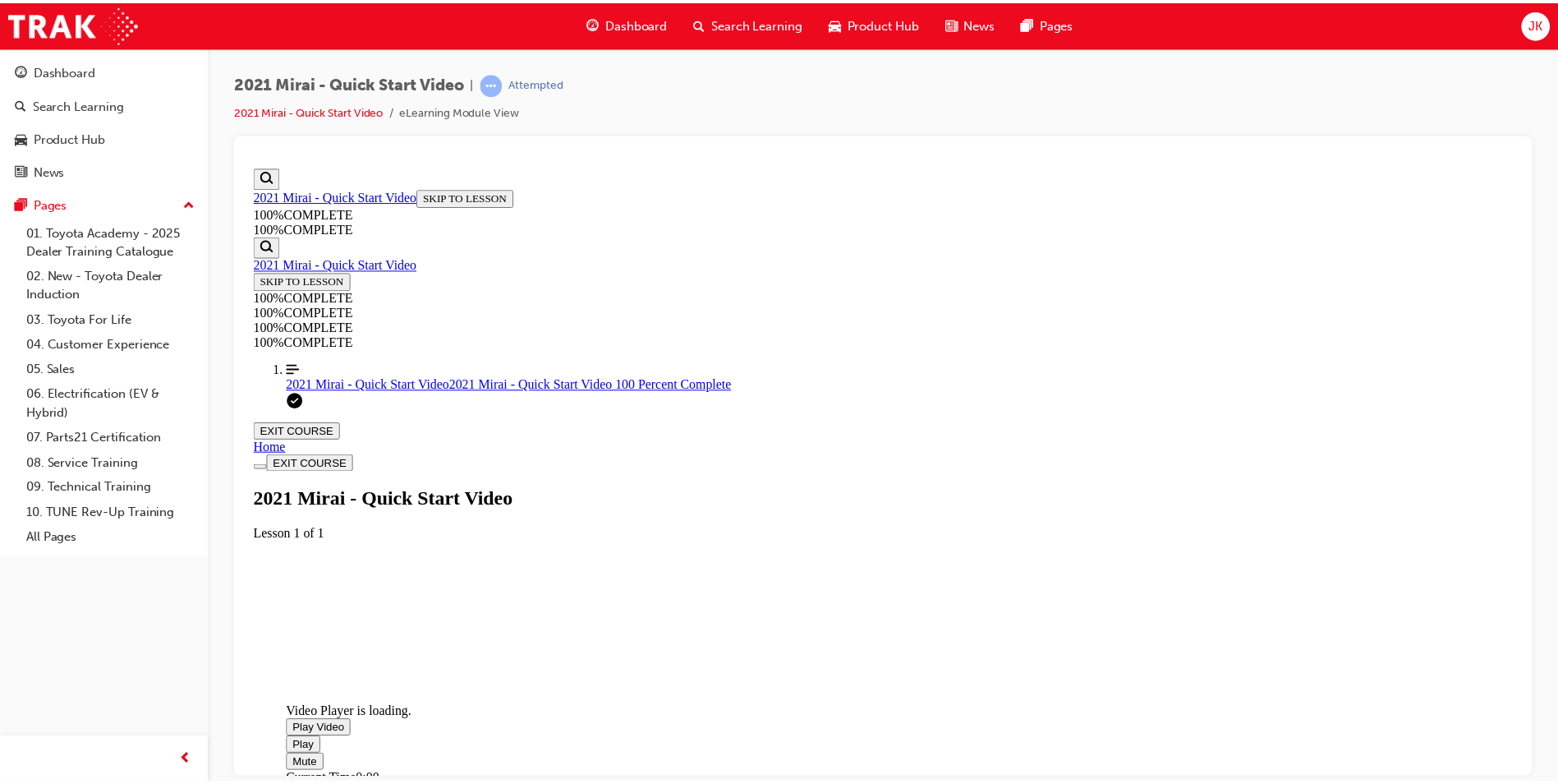
scroll to position [298, 0]
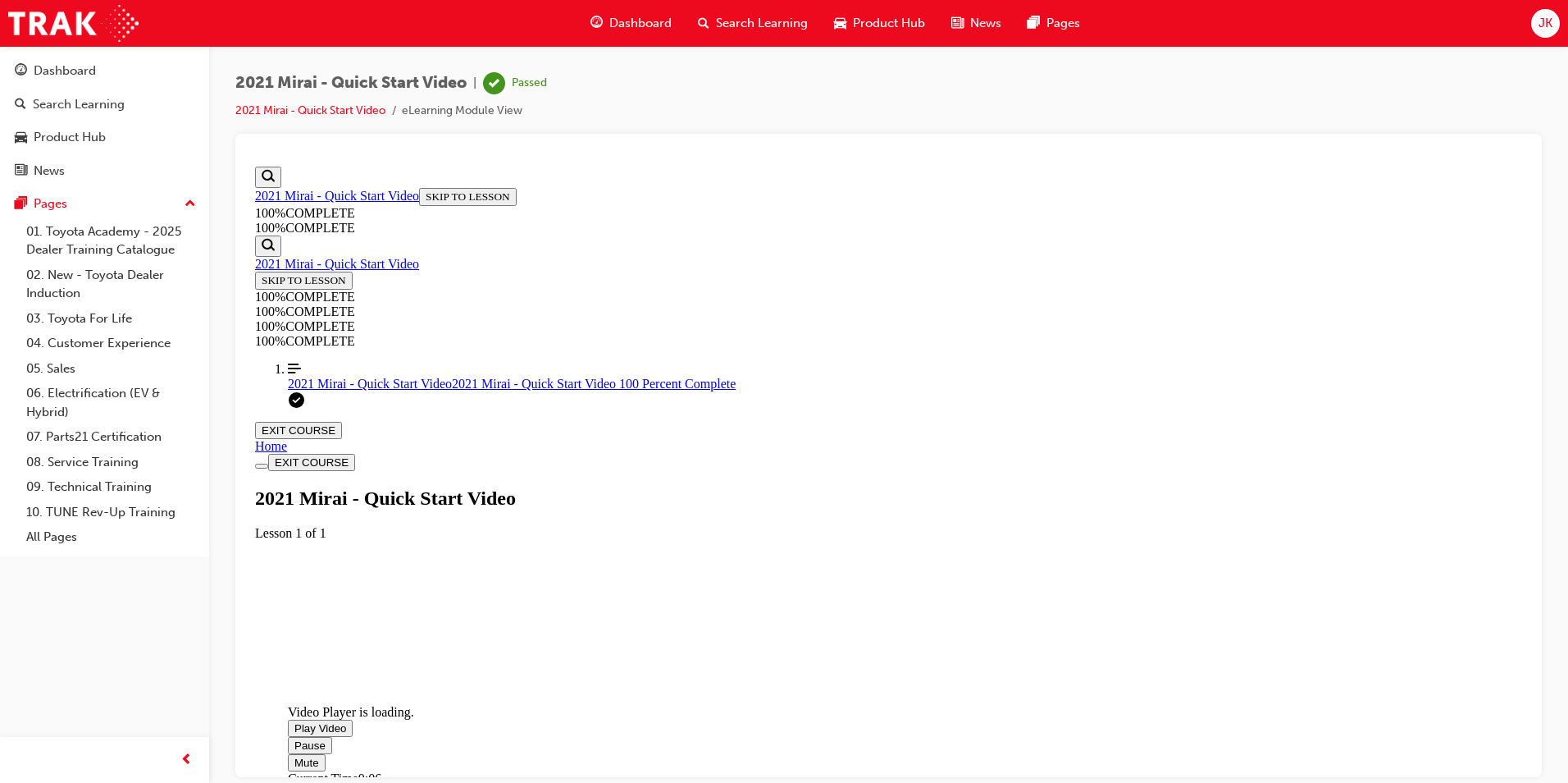
click at [1338, 753] on div "Mute" at bounding box center [812, 761] width 1050 height 17
click at [1338, 770] on div "Video player. You can use the space bar to toggle playback and arrow keys to sc…" at bounding box center [812, 770] width 1050 height 0
click at [1338, 770] on div "Volume Level" at bounding box center [812, 770] width 1050 height 0
drag, startPoint x: 1816, startPoint y: 882, endPoint x: 990, endPoint y: 392, distance: 960.4
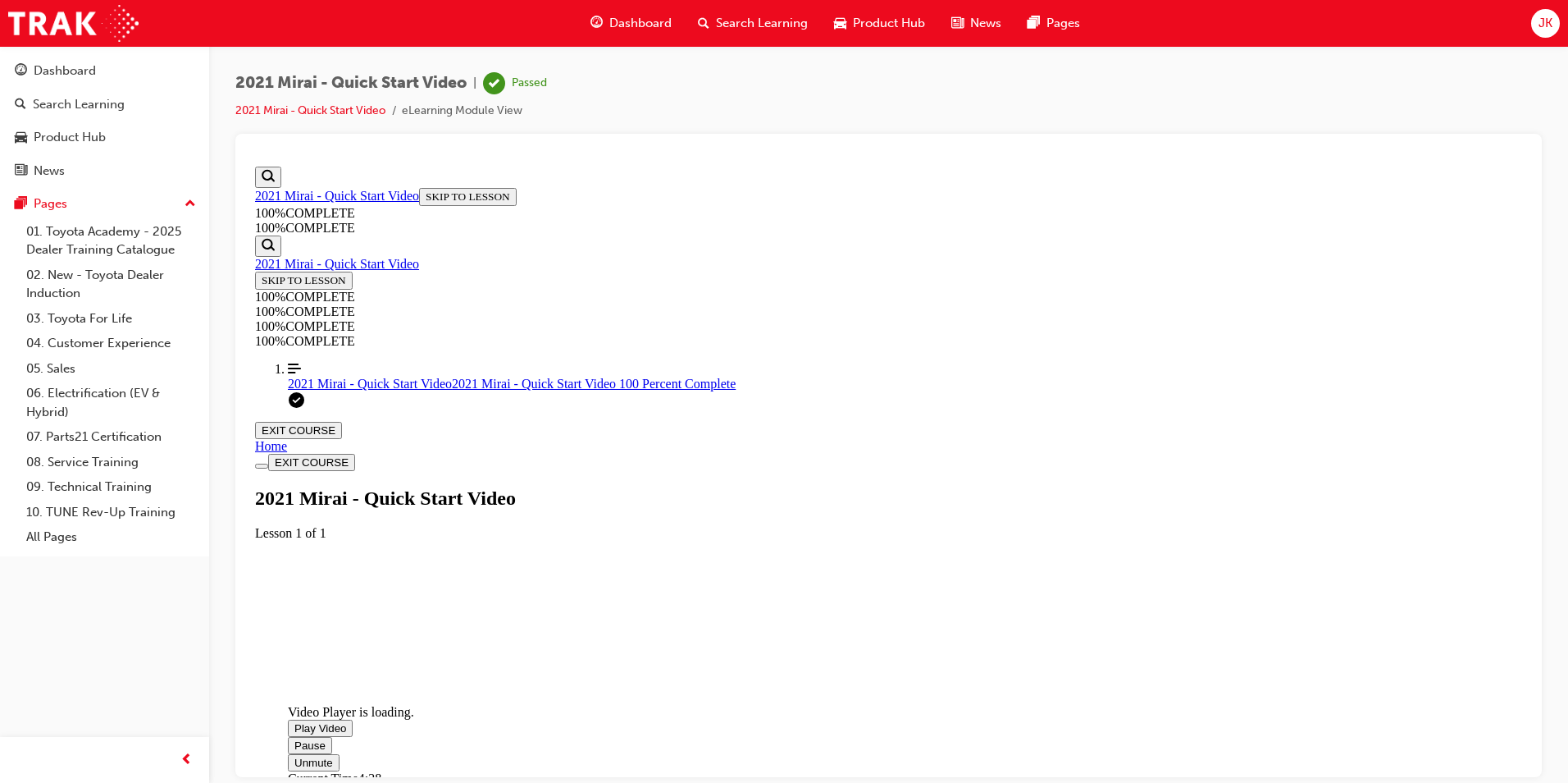
click at [534, 577] on video "Video player. You can use the space bar to toggle playback and arrow keys to sc…" at bounding box center [410, 638] width 246 height 123
click at [295, 755] on span "Video player. You can use the space bar to toggle playback and arrow keys to sc…" at bounding box center [295, 761] width 0 height 12
click at [534, 577] on video "Video player. You can use the space bar to toggle playback and arrow keys to sc…" at bounding box center [410, 638] width 246 height 123
click at [787, 20] on span "Search Learning" at bounding box center [762, 23] width 92 height 19
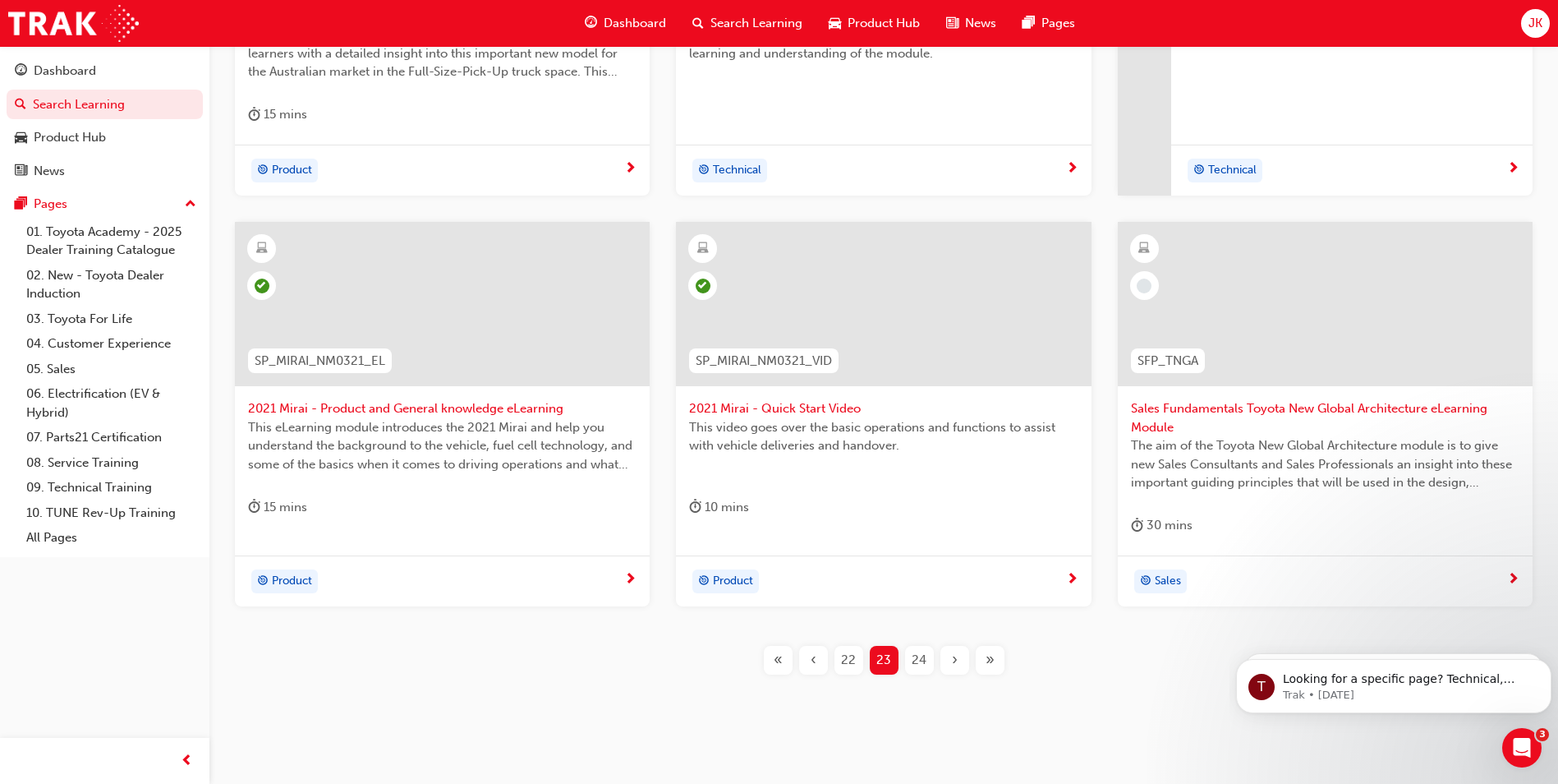
scroll to position [574, 0]
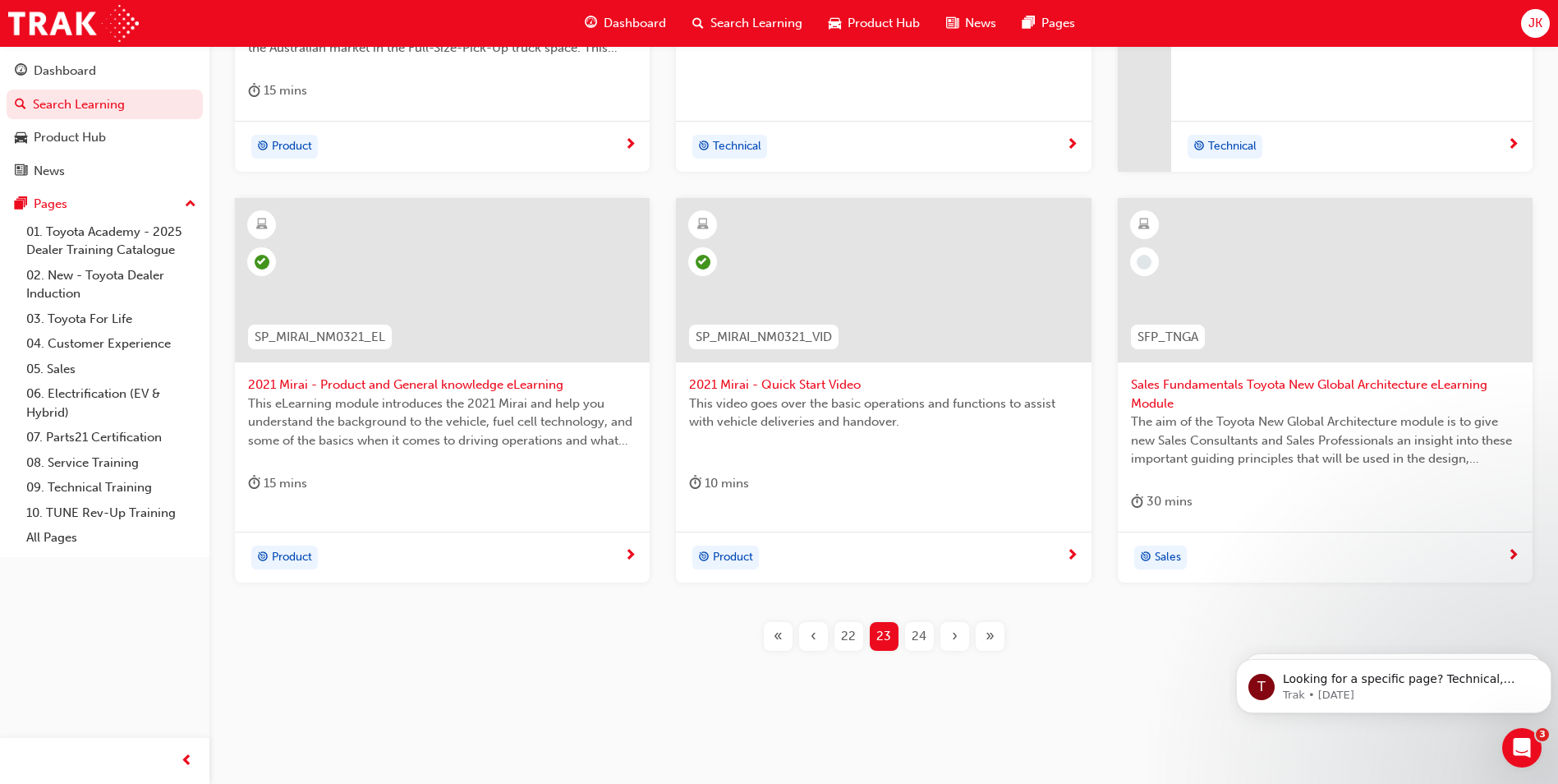
click at [1423, 383] on span "Sales Fundamentals Toyota New Global Architecture eLearning Module" at bounding box center [1325, 393] width 388 height 37
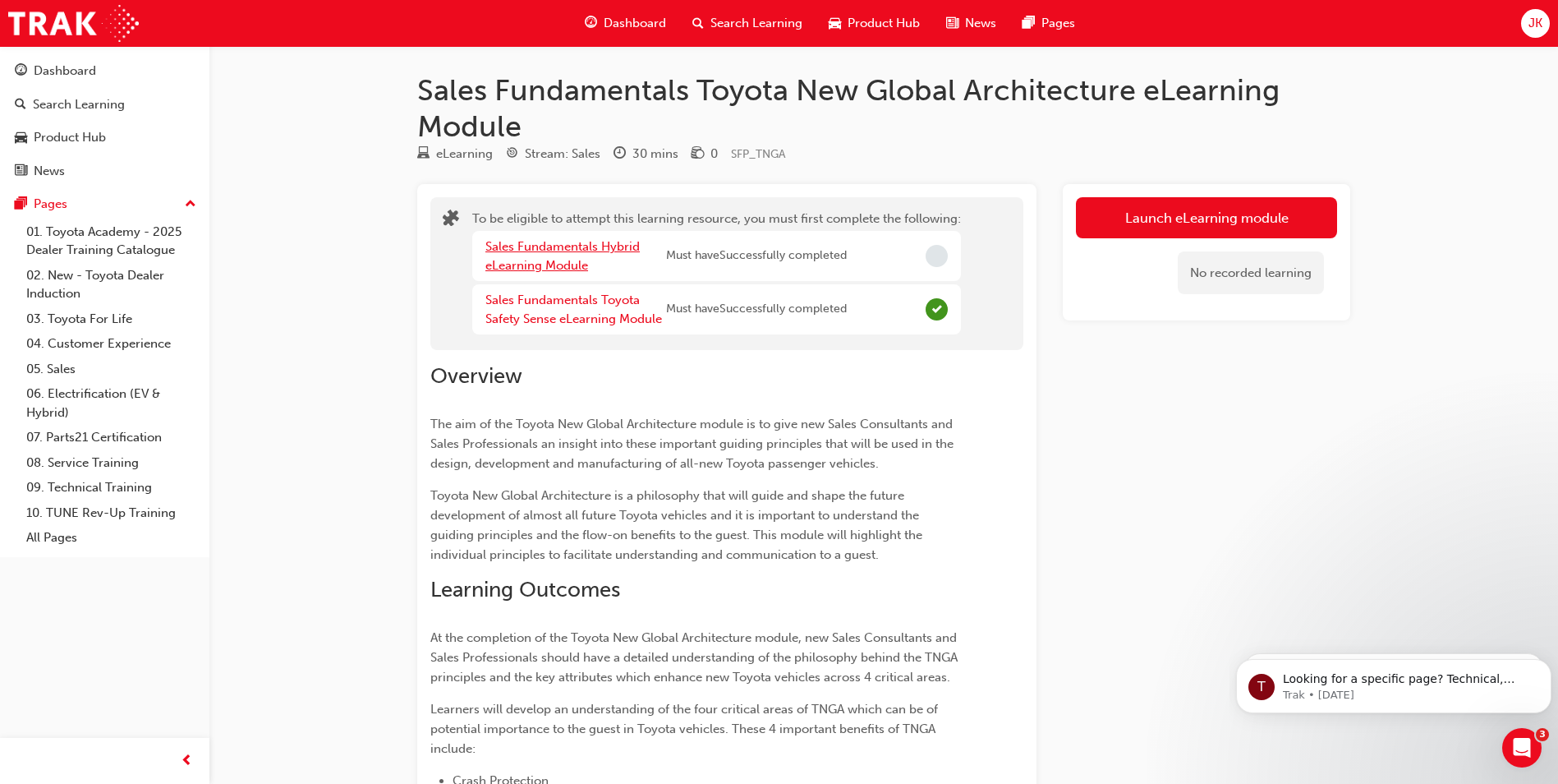
click at [535, 260] on link "Sales Fundamentals Hybrid eLearning Module" at bounding box center [562, 256] width 154 height 34
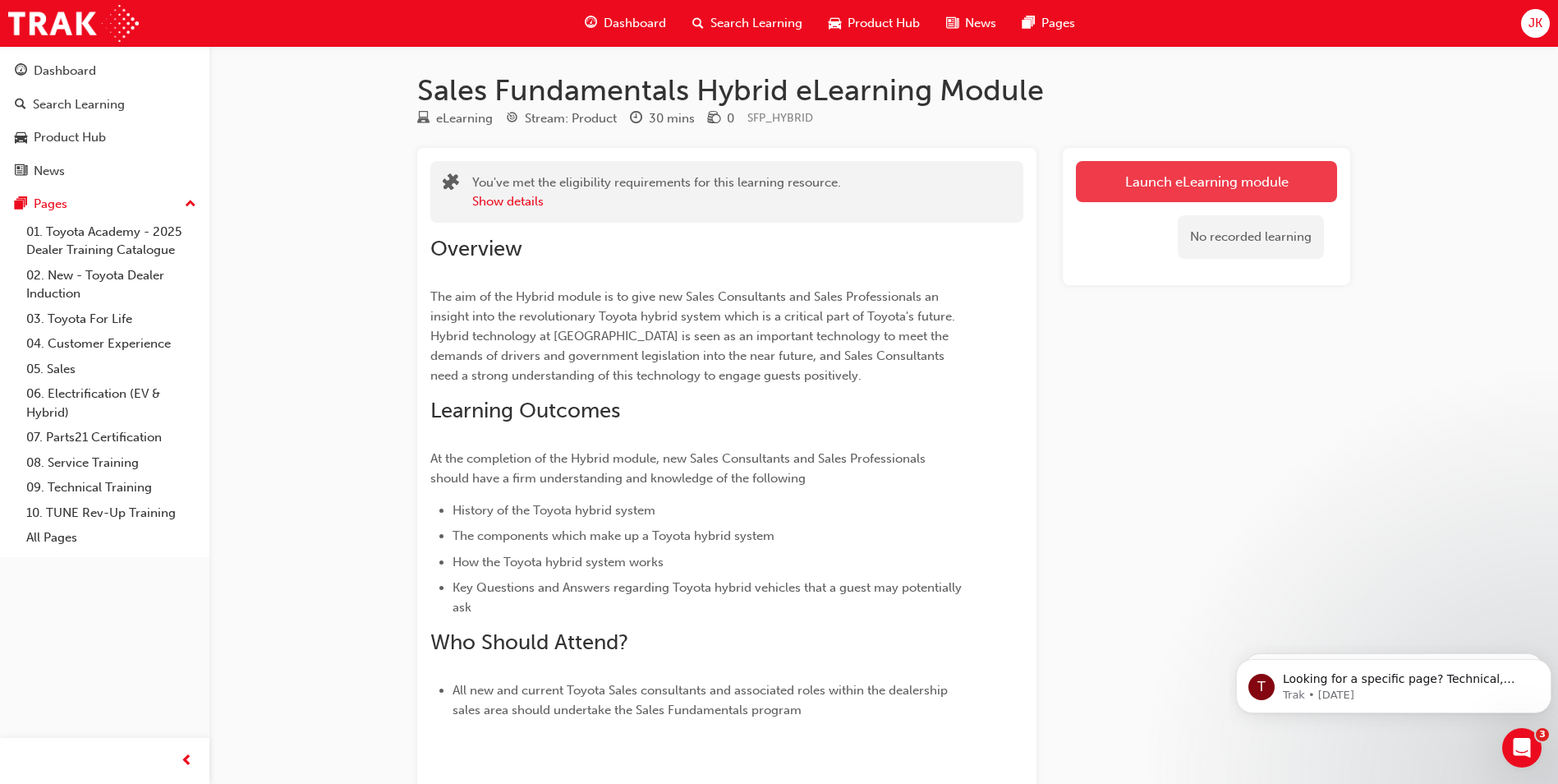
click at [1238, 191] on link "Launch eLearning module" at bounding box center [1206, 181] width 261 height 41
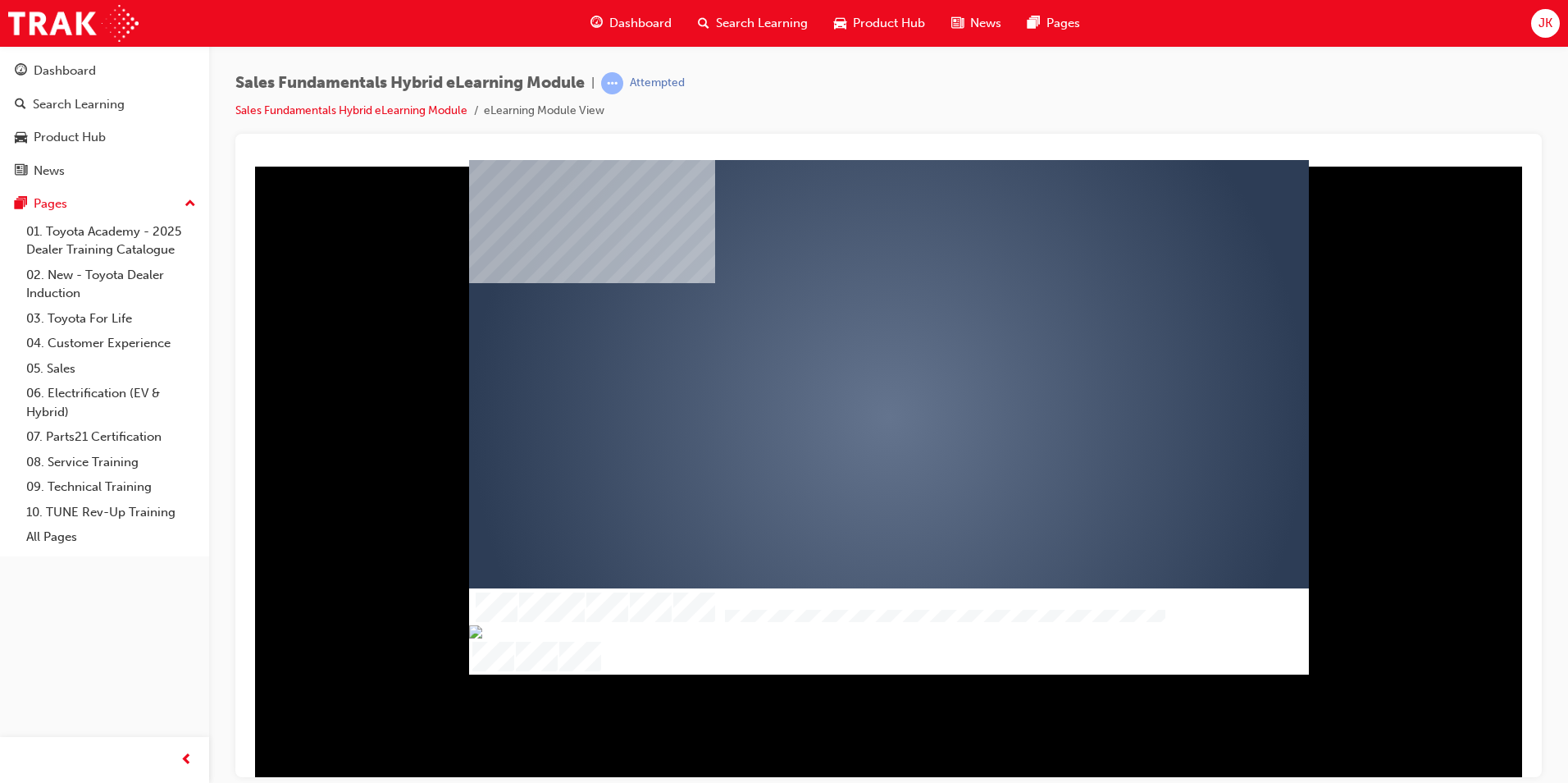
click at [842, 370] on div "play" at bounding box center [842, 370] width 0 height 0
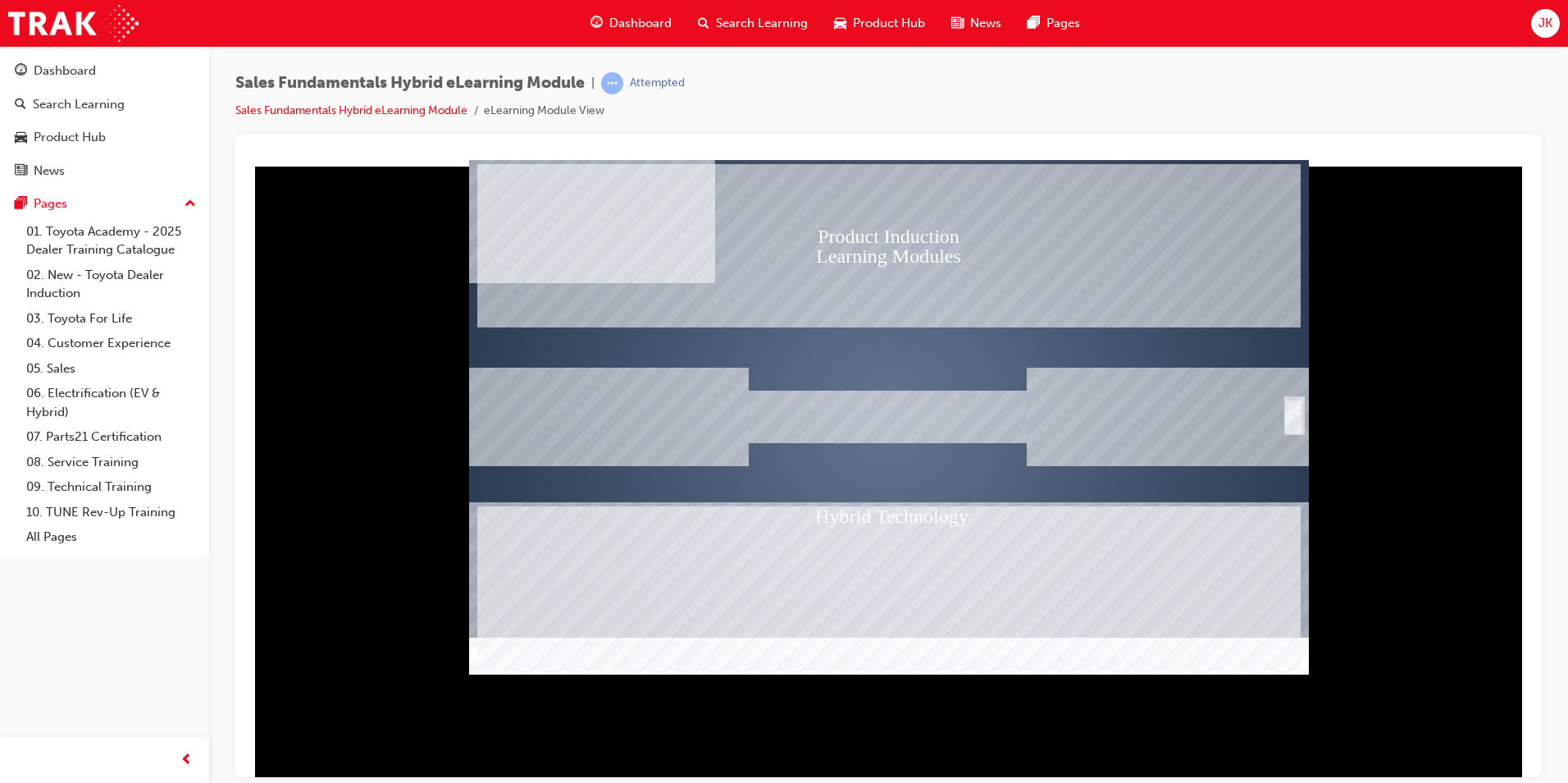
click at [1333, 404] on div at bounding box center [889, 467] width 1280 height 617
click at [1299, 406] on div "SmartShape" at bounding box center [1293, 415] width 16 height 33
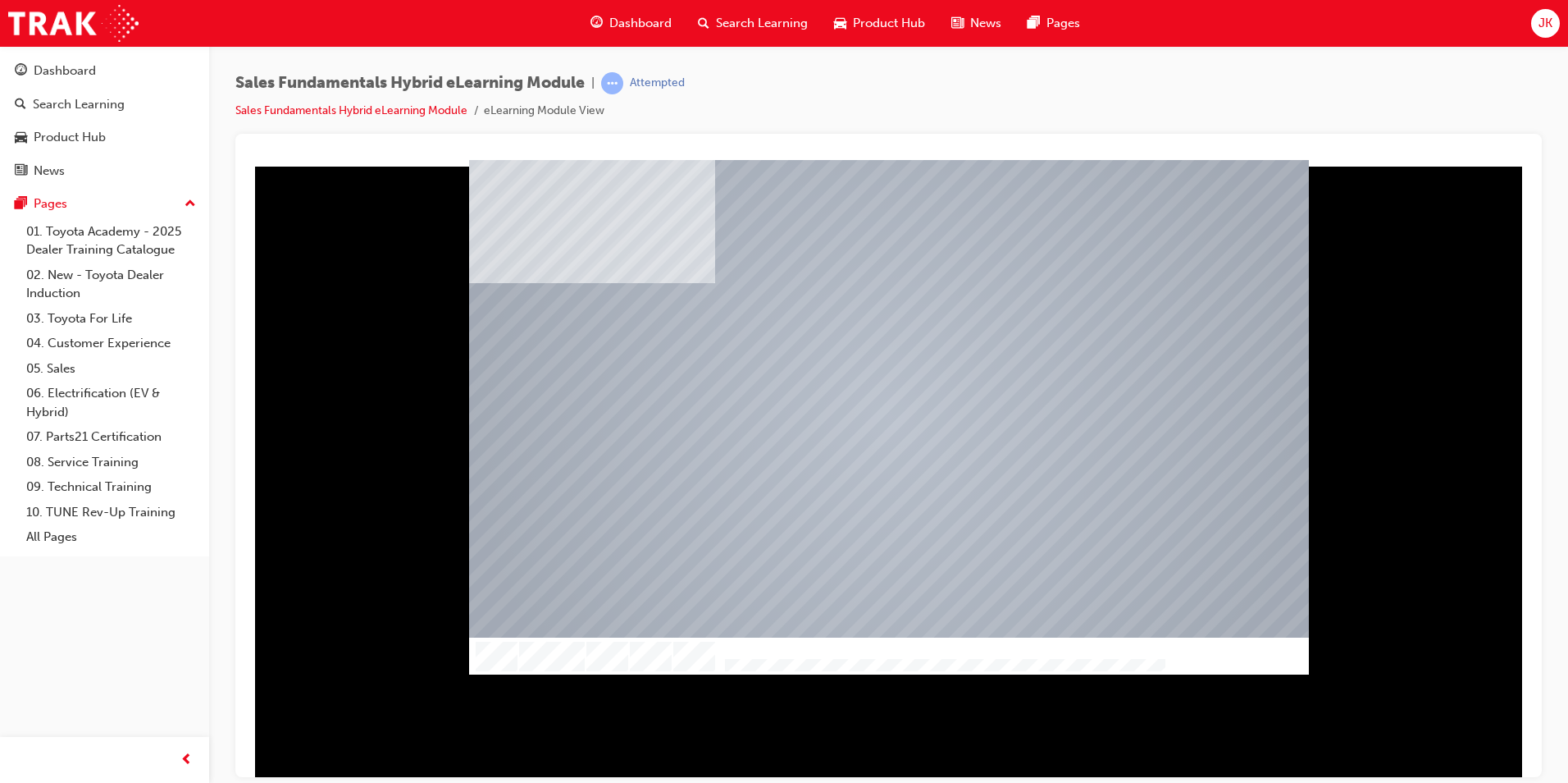
click at [1164, 672] on div at bounding box center [889, 679] width 840 height 86
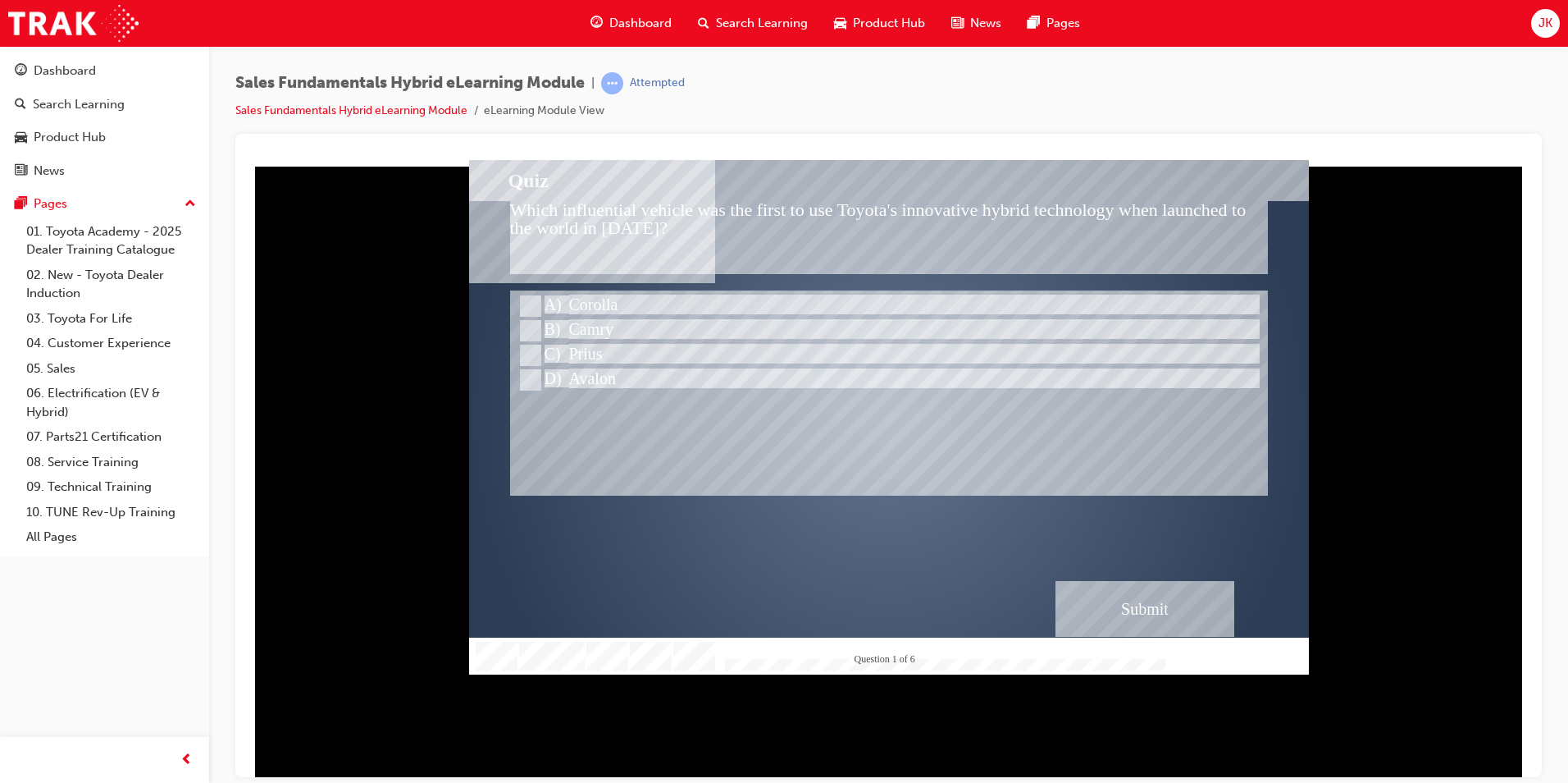
click at [1547, 34] on div "JK" at bounding box center [1545, 23] width 29 height 29
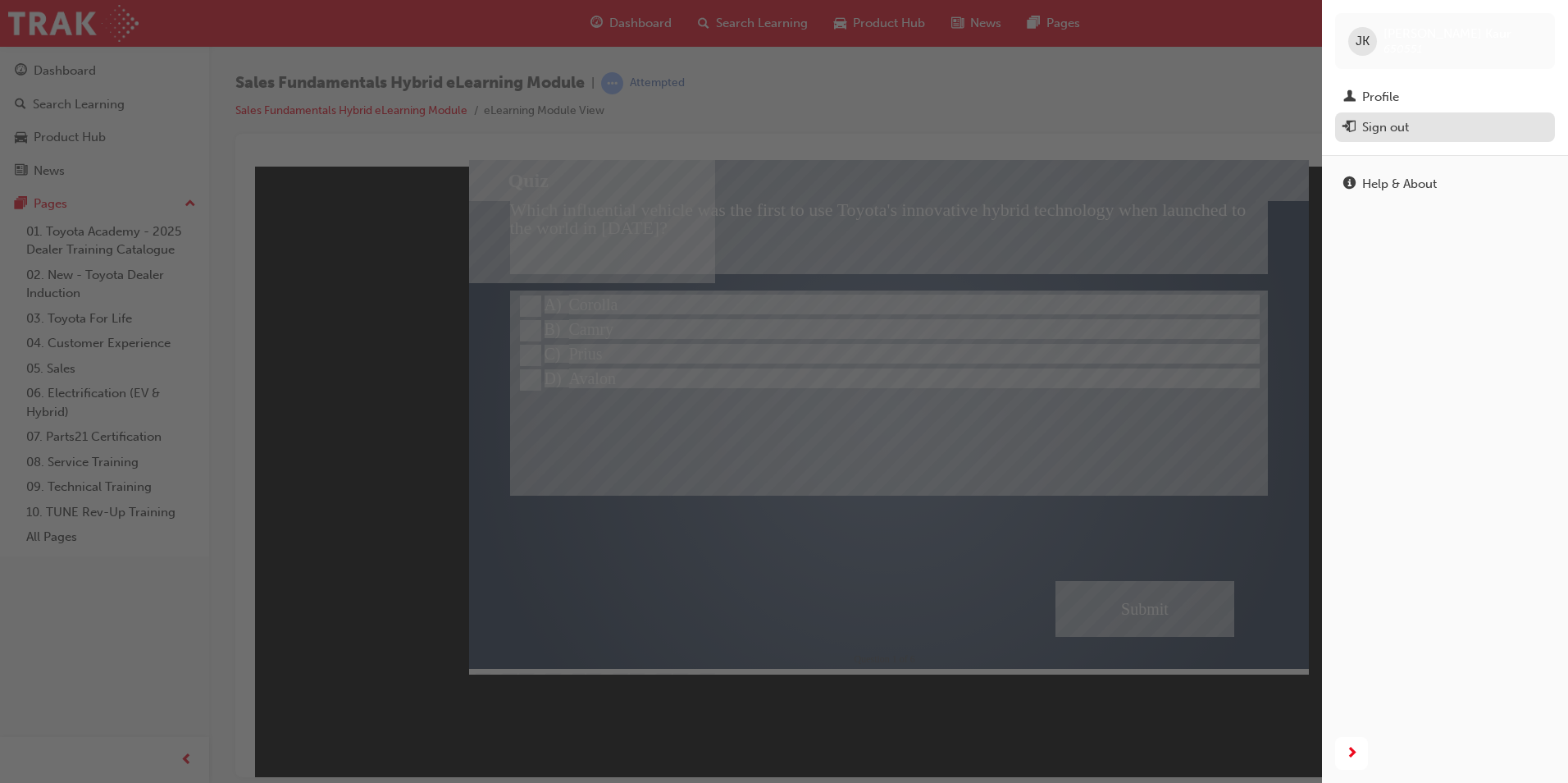
click at [1423, 131] on div "Sign out" at bounding box center [1445, 127] width 204 height 21
